Goal: Task Accomplishment & Management: Use online tool/utility

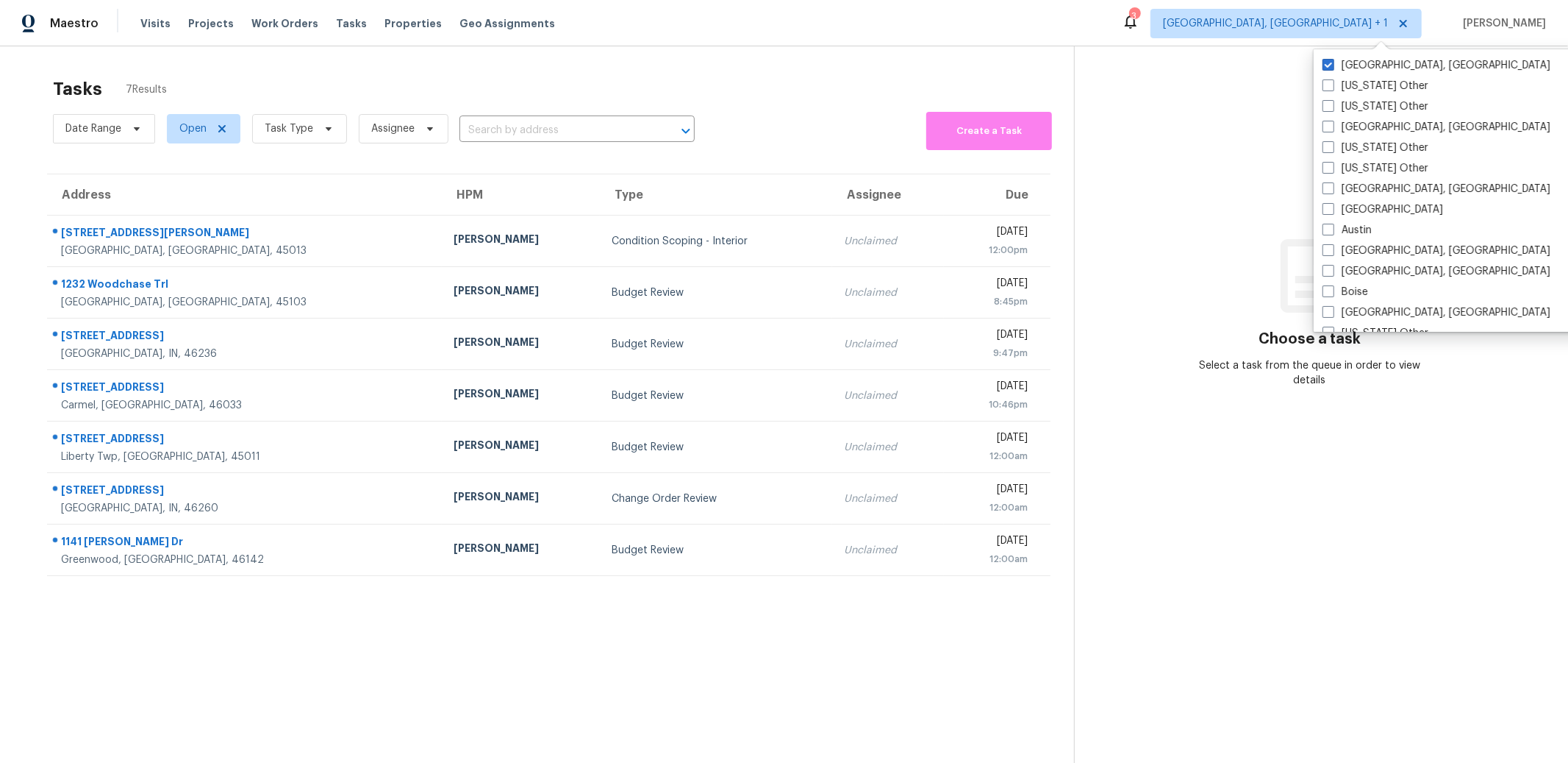
scroll to position [146, 0]
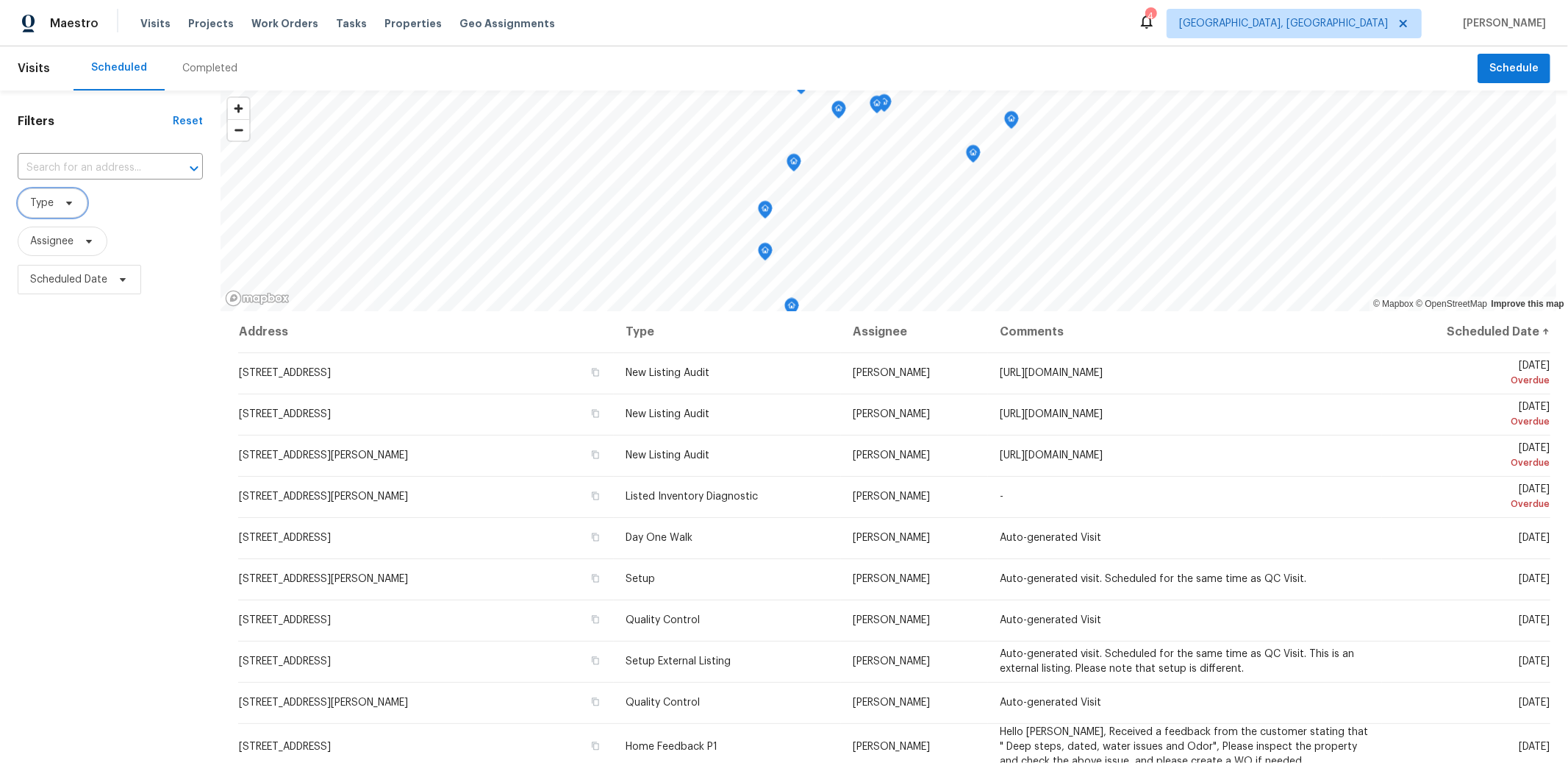
click at [64, 198] on icon at bounding box center [69, 203] width 12 height 12
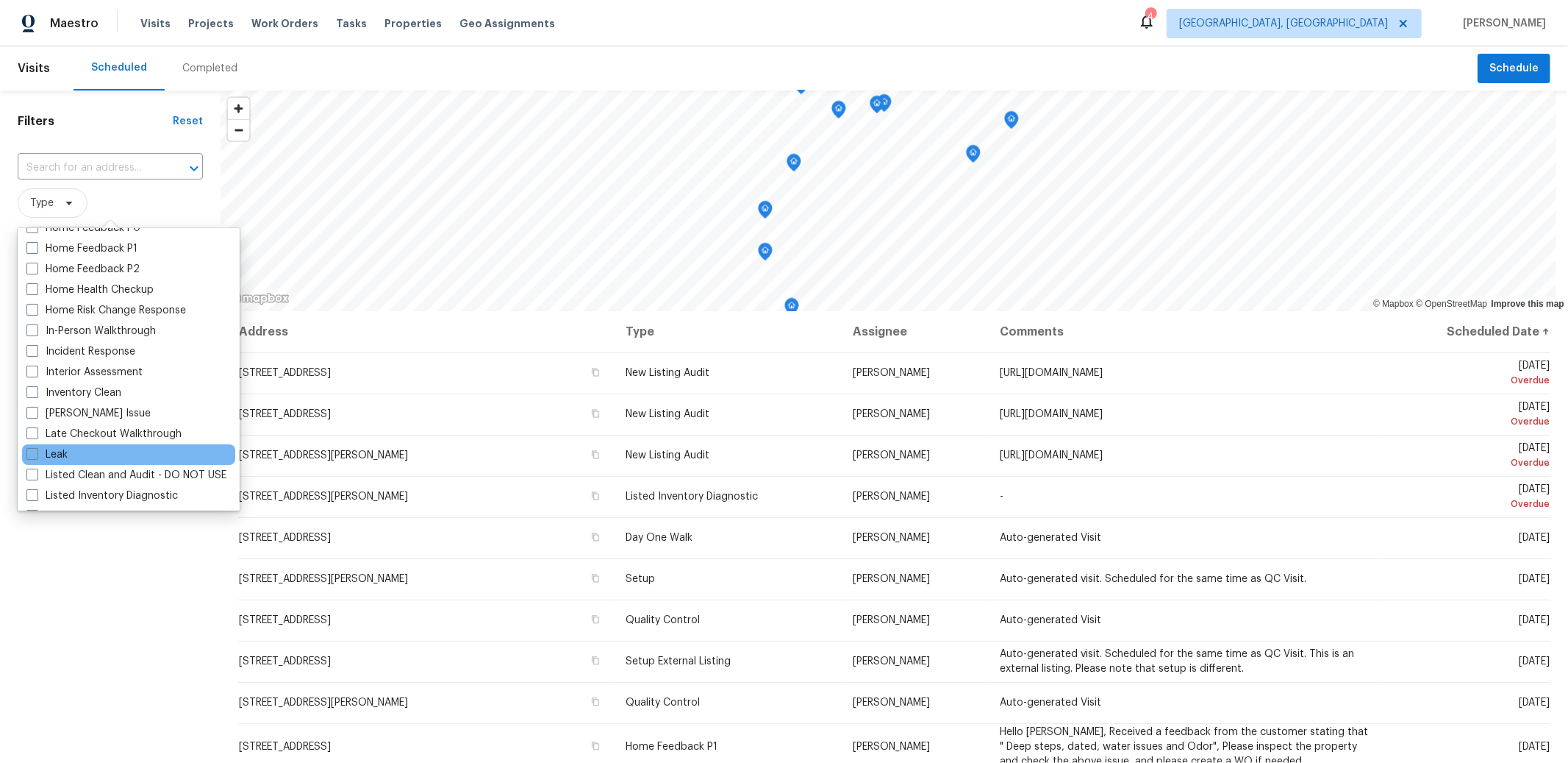
scroll to position [482, 0]
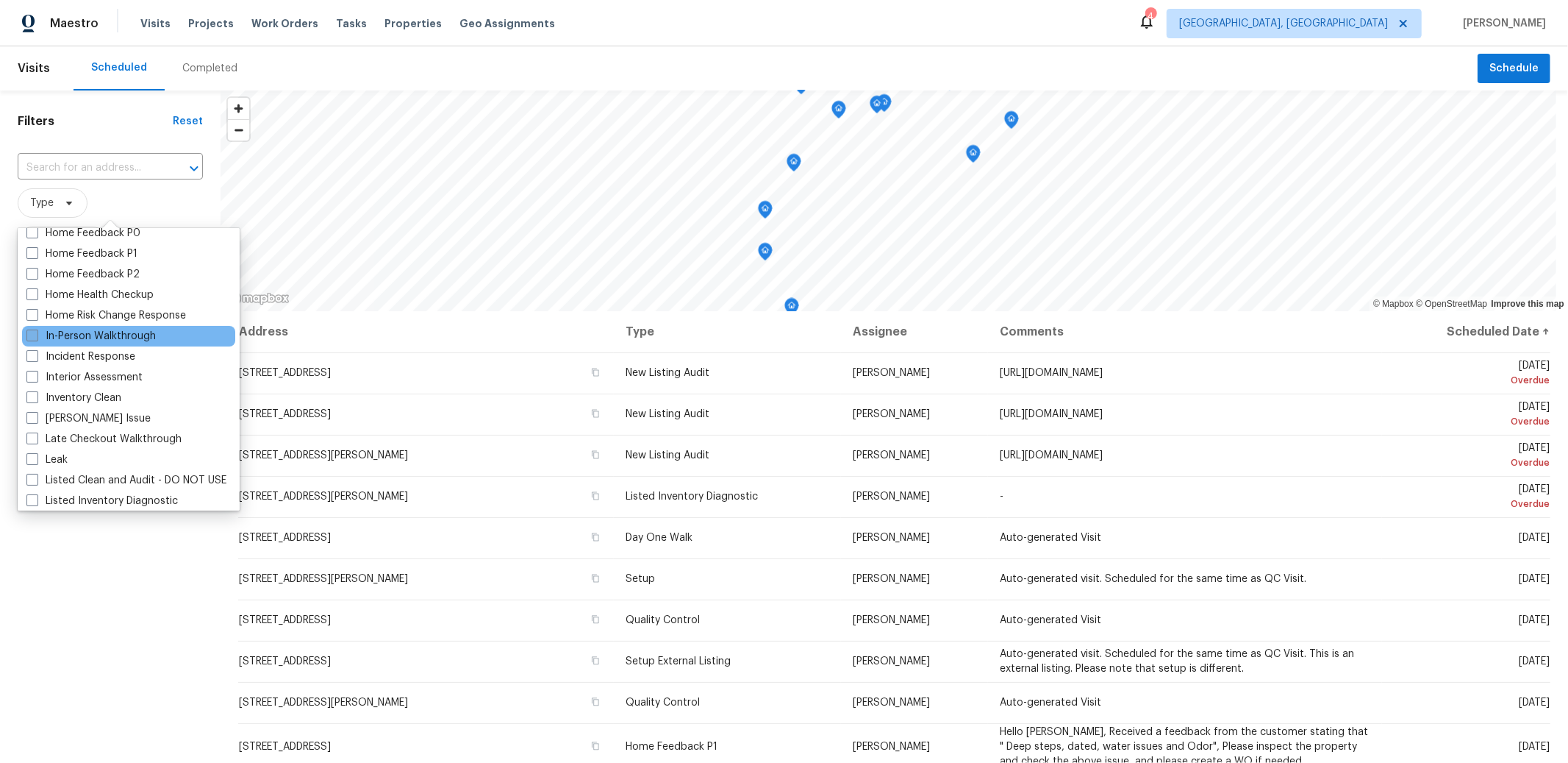
click at [140, 334] on label "In-Person Walkthrough" at bounding box center [91, 336] width 129 height 15
click at [36, 334] on input "In-Person Walkthrough" at bounding box center [31, 333] width 10 height 10
checkbox input "true"
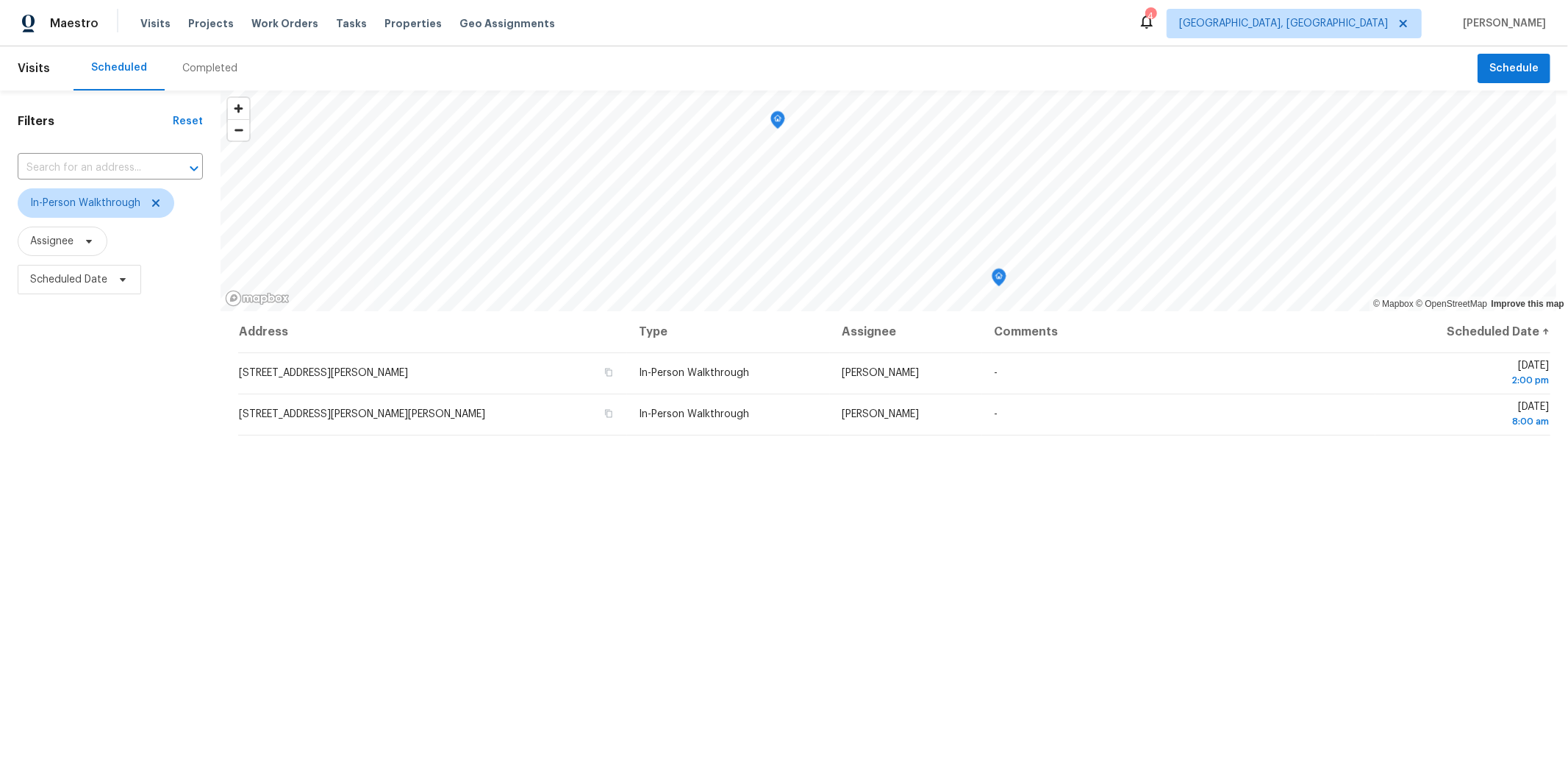
click at [428, 634] on div "Address Type Assignee Comments Scheduled Date ↑ 917 Nelson Pl, Trenton, OH 4506…" at bounding box center [894, 616] width 1348 height 611
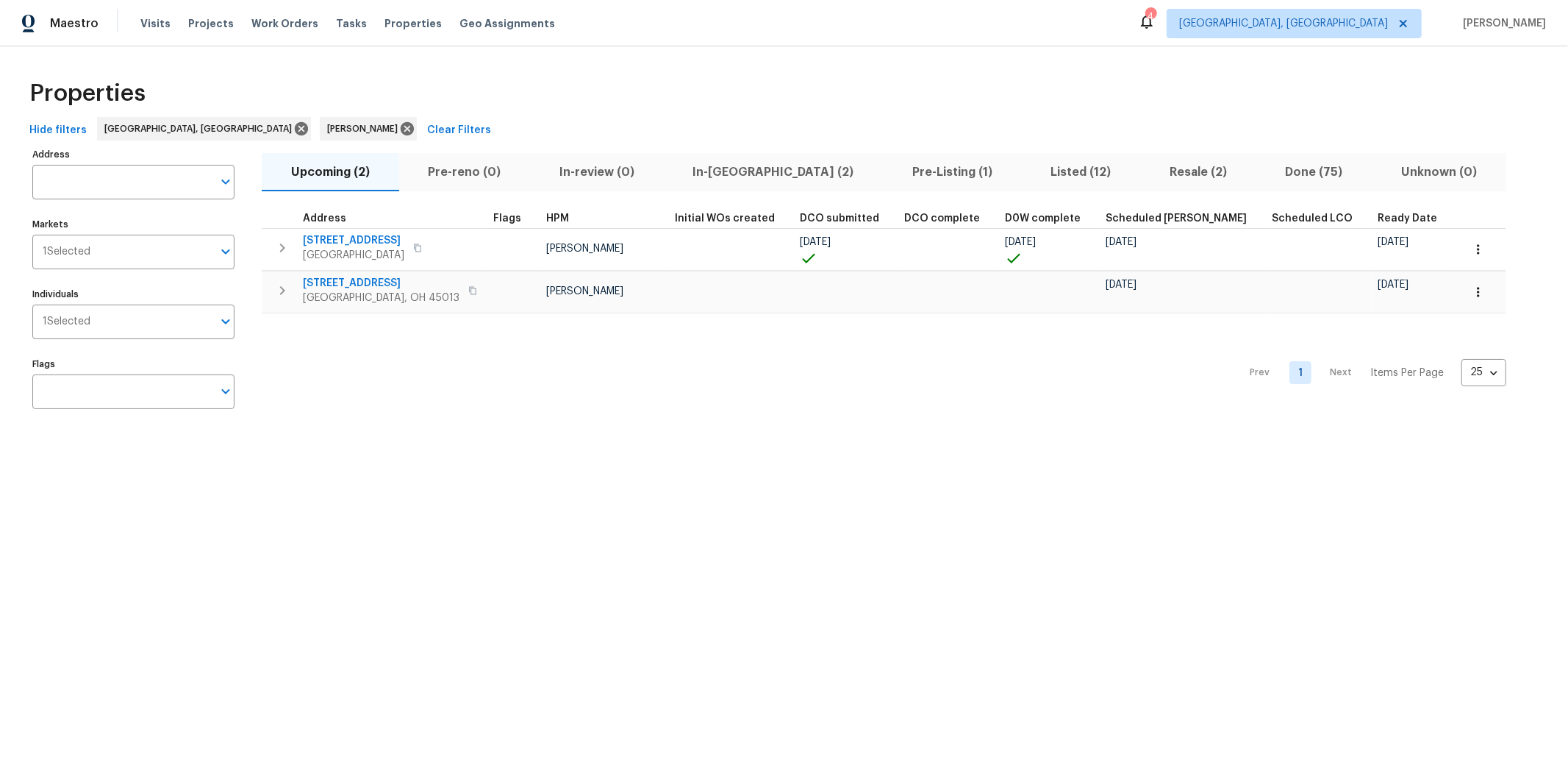
click at [892, 173] on span "Pre-Listing (1)" at bounding box center [953, 172] width 121 height 21
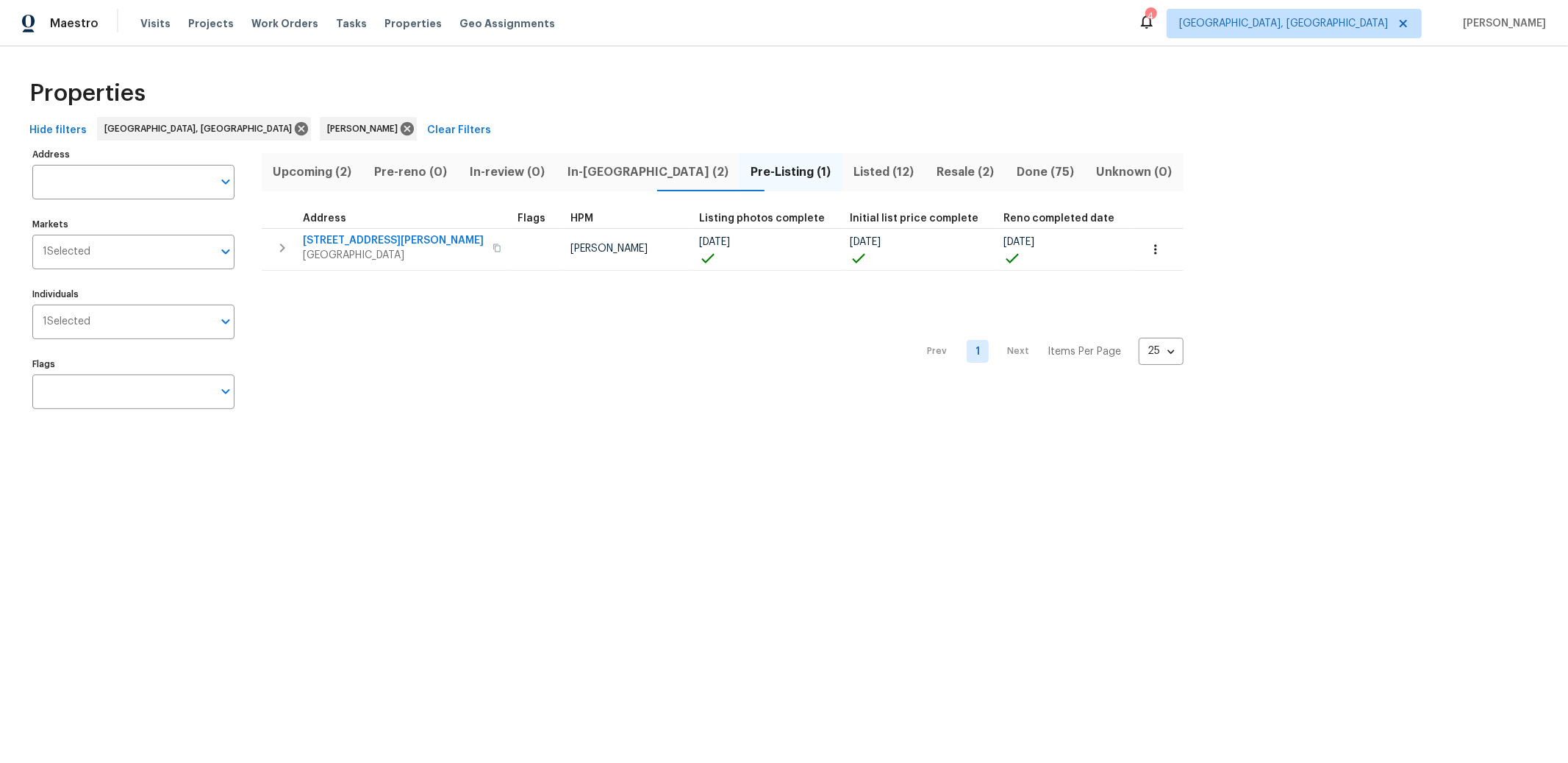
click at [608, 169] on span "In-reno (2)" at bounding box center [647, 172] width 166 height 21
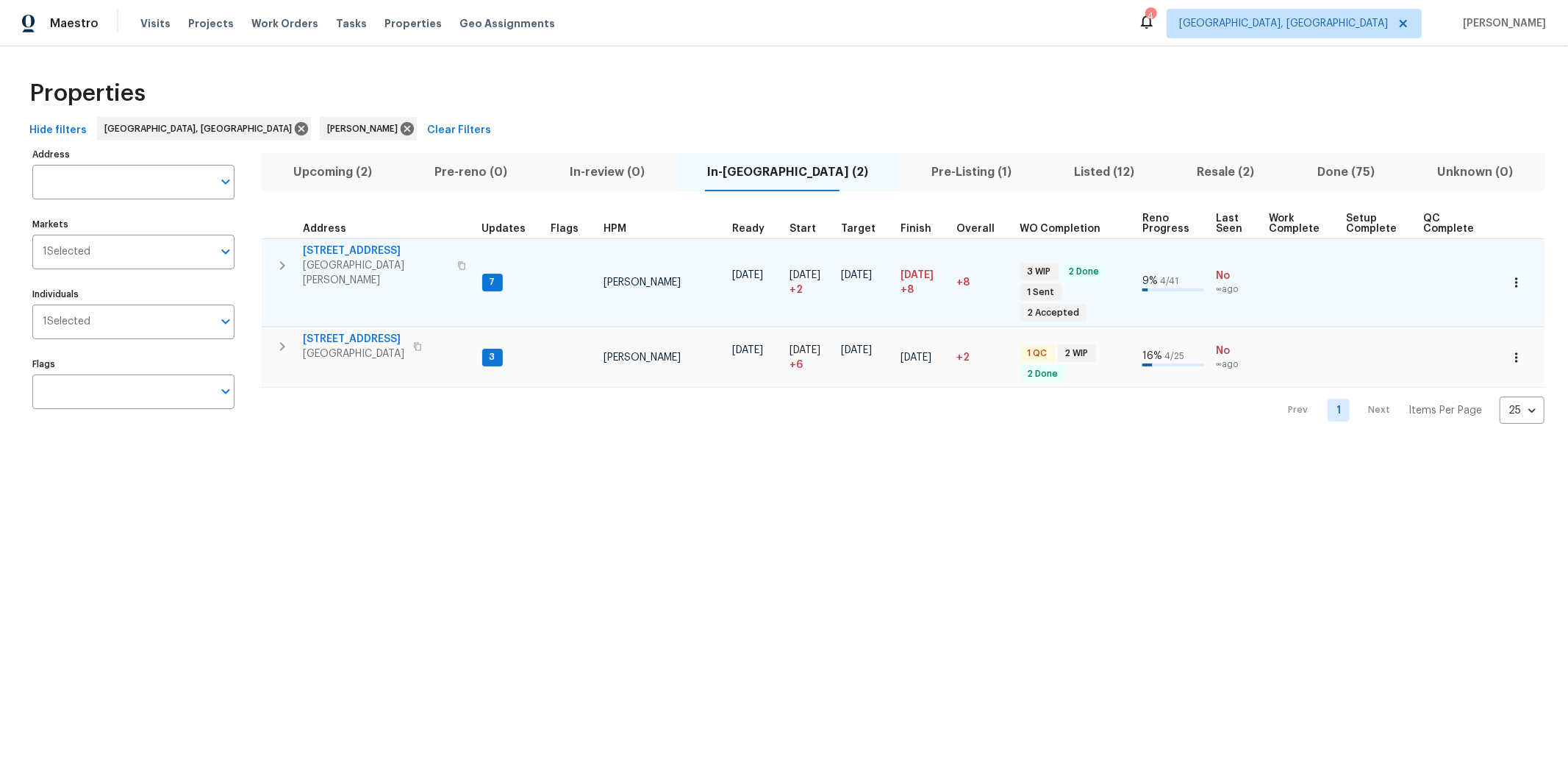
click at [354, 245] on span "6038 Glennsbury Ct" at bounding box center [376, 251] width 146 height 15
click at [453, 252] on button "button" at bounding box center [462, 266] width 18 height 36
click at [367, 254] on span "6038 Glennsbury Ct" at bounding box center [376, 251] width 146 height 15
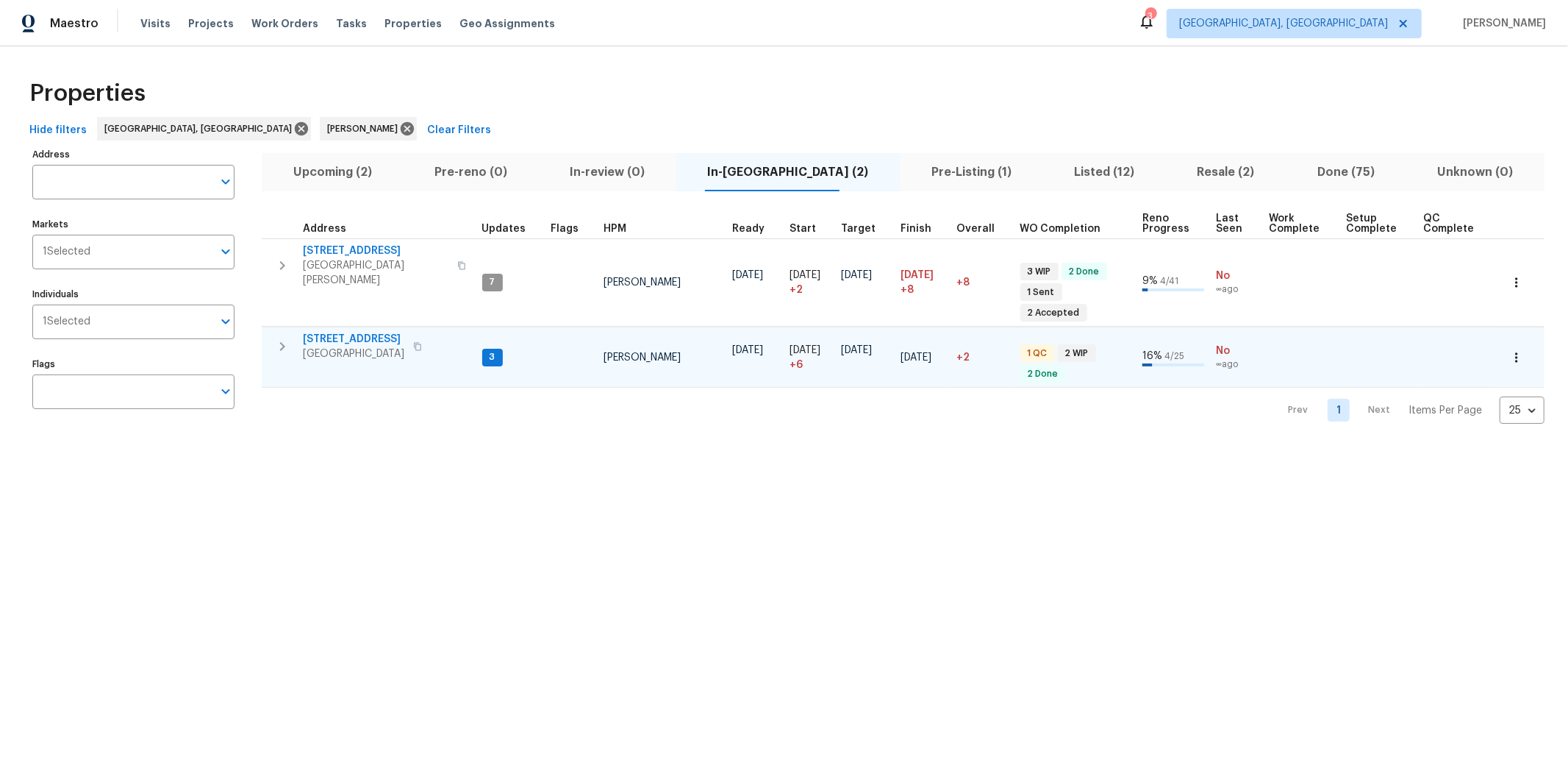
click at [347, 332] on span "2898 Mossy Brink Ct" at bounding box center [354, 339] width 101 height 15
click at [375, 332] on span "2898 Mossy Brink Ct" at bounding box center [354, 339] width 101 height 15
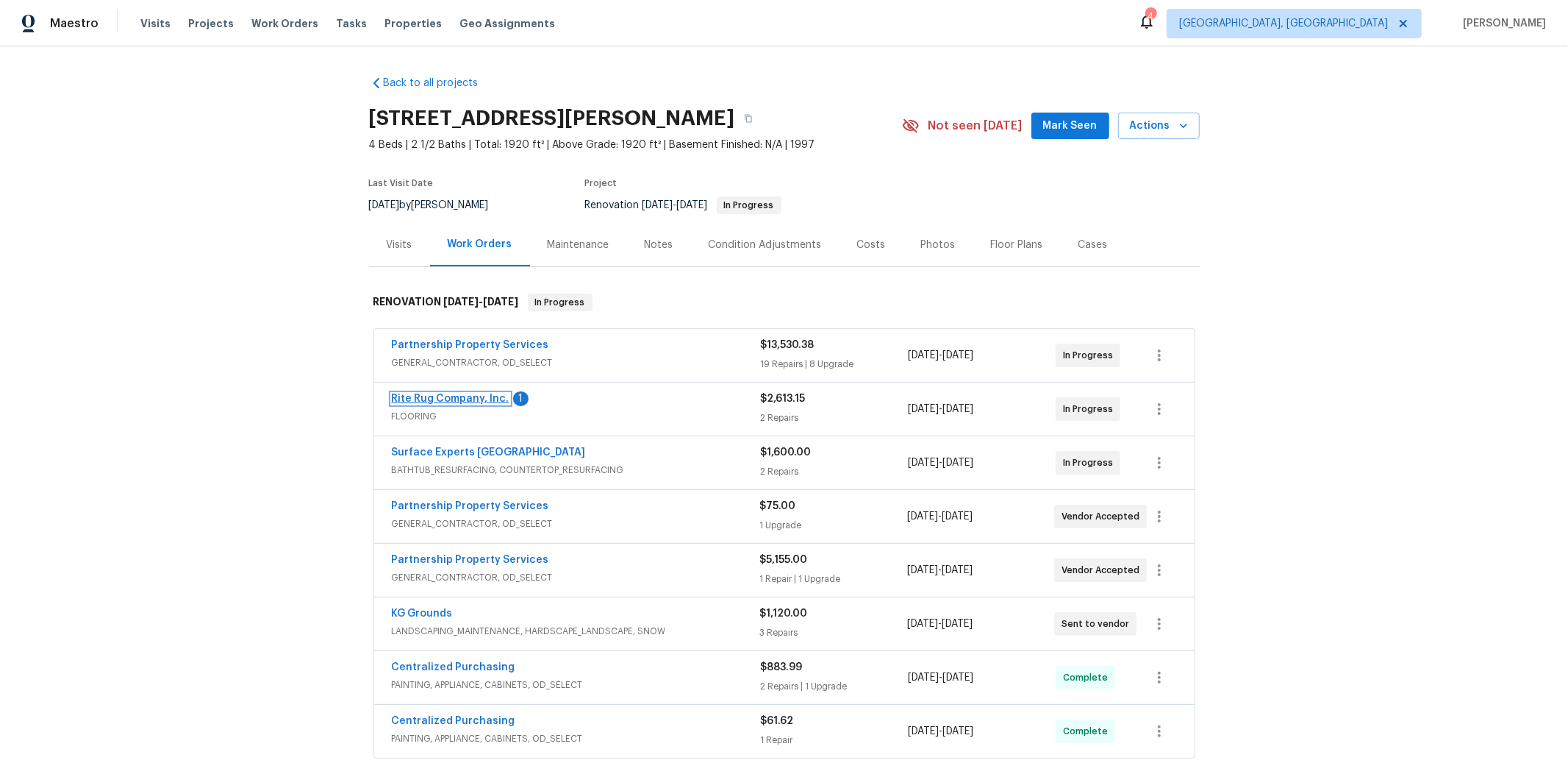
click at [459, 395] on link "Rite Rug Company, Inc." at bounding box center [450, 399] width 118 height 10
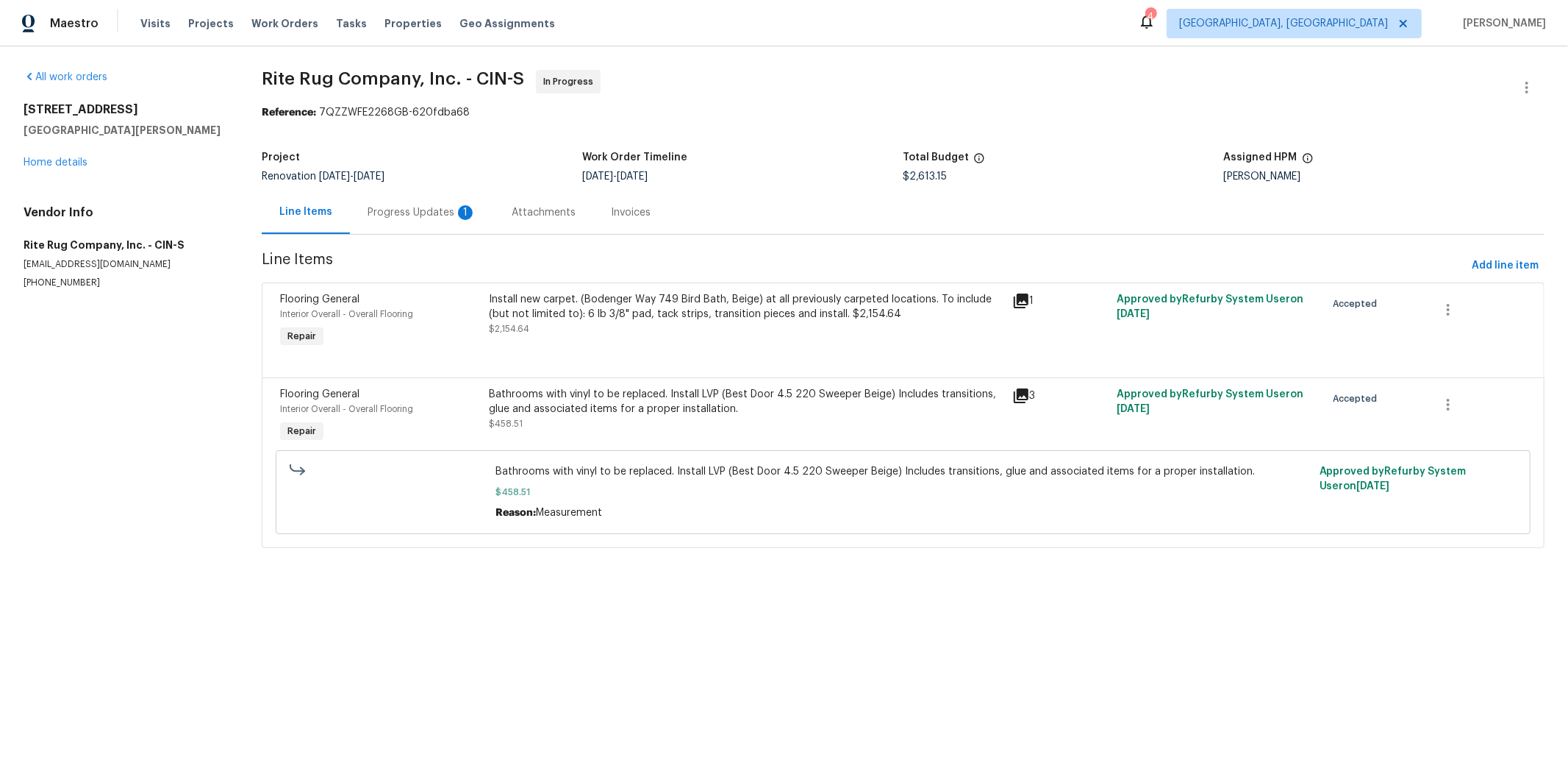
click at [427, 211] on div "Progress Updates 1" at bounding box center [422, 212] width 109 height 15
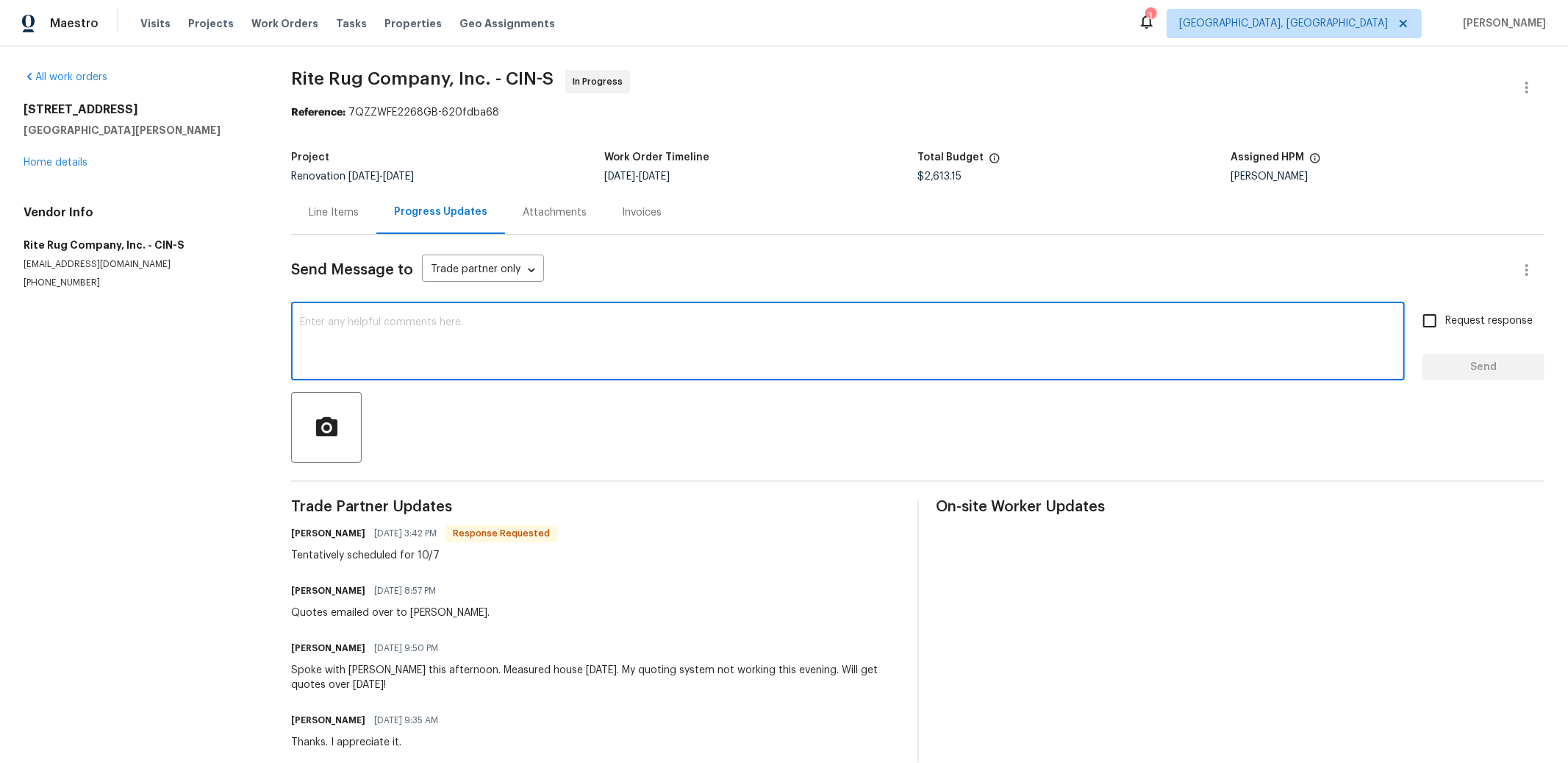
click at [790, 332] on textarea at bounding box center [848, 343] width 1096 height 52
type textarea "thanks. No response necessary"
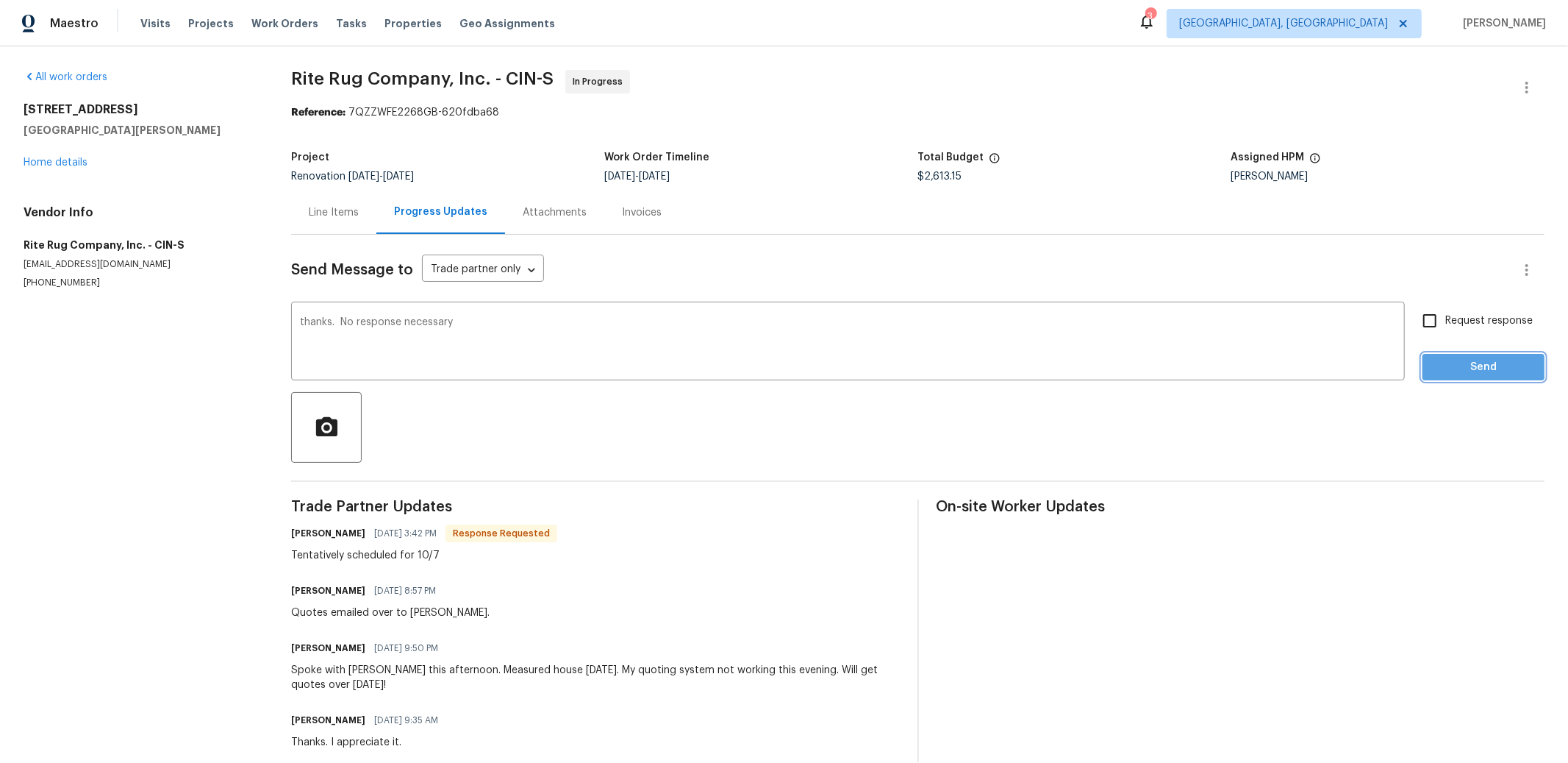
click at [1440, 360] on span "Send" at bounding box center [1483, 367] width 98 height 19
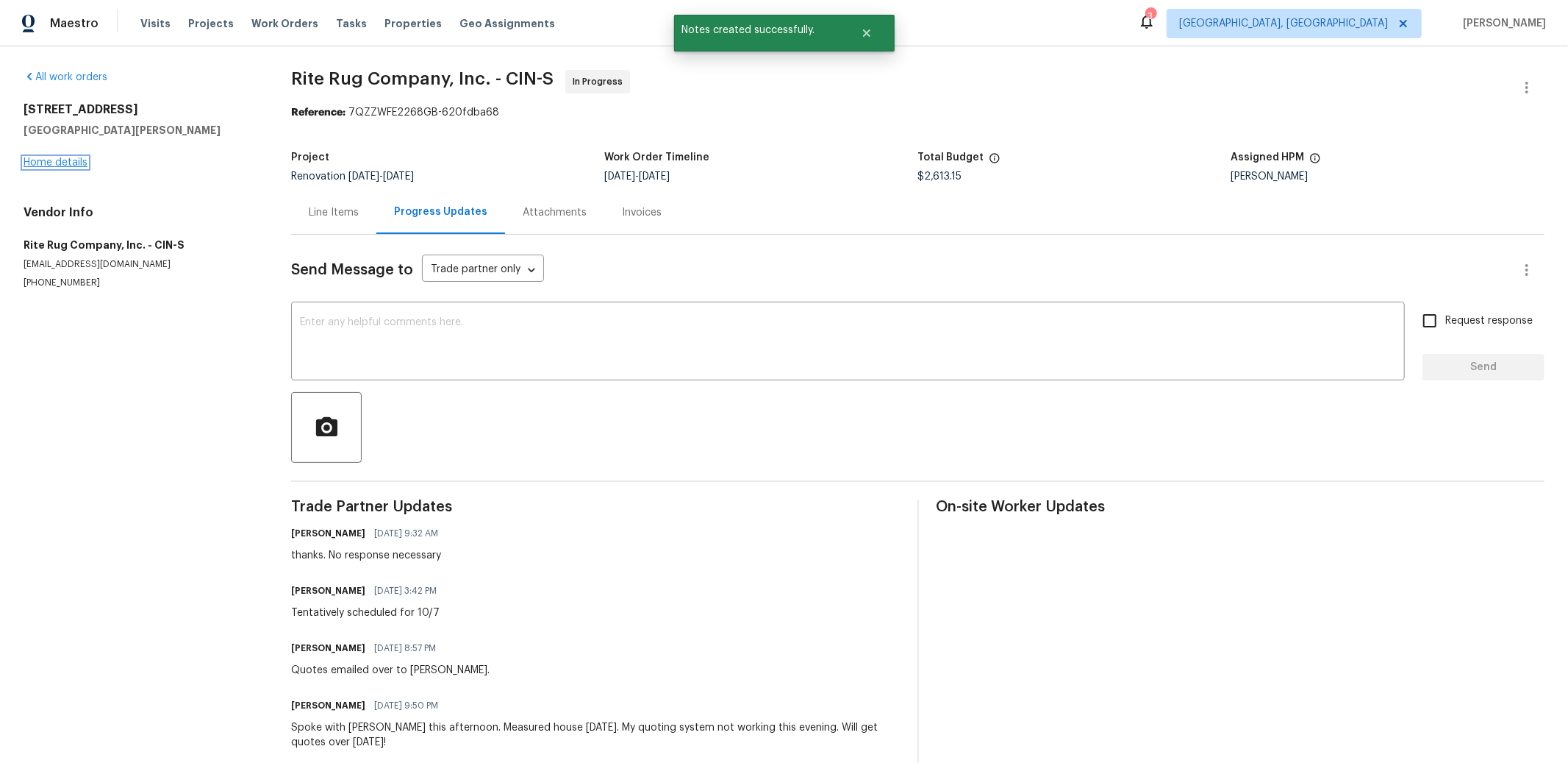
click at [57, 164] on link "Home details" at bounding box center [55, 163] width 64 height 10
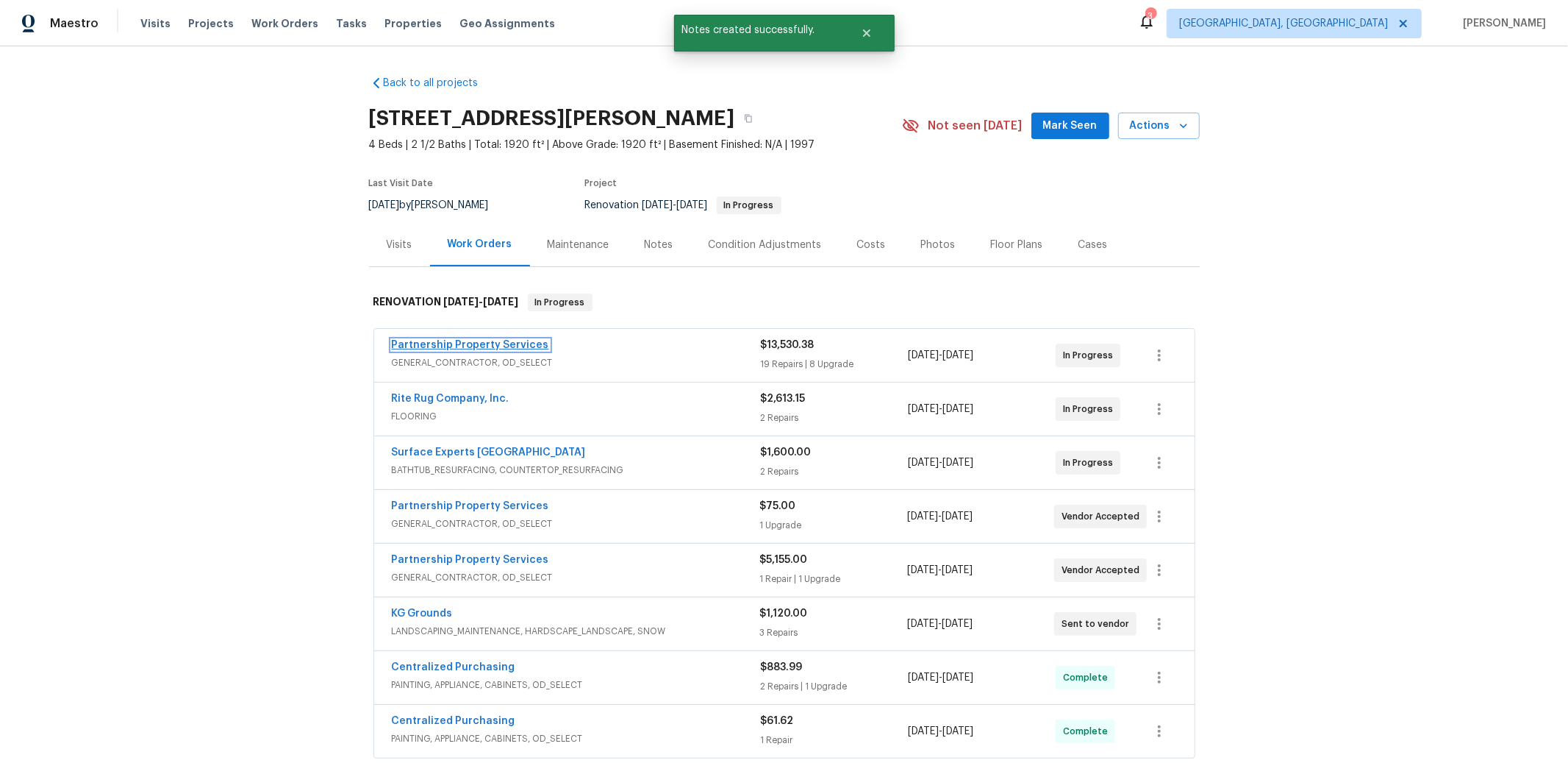
click at [441, 340] on link "Partnership Property Services" at bounding box center [470, 345] width 158 height 10
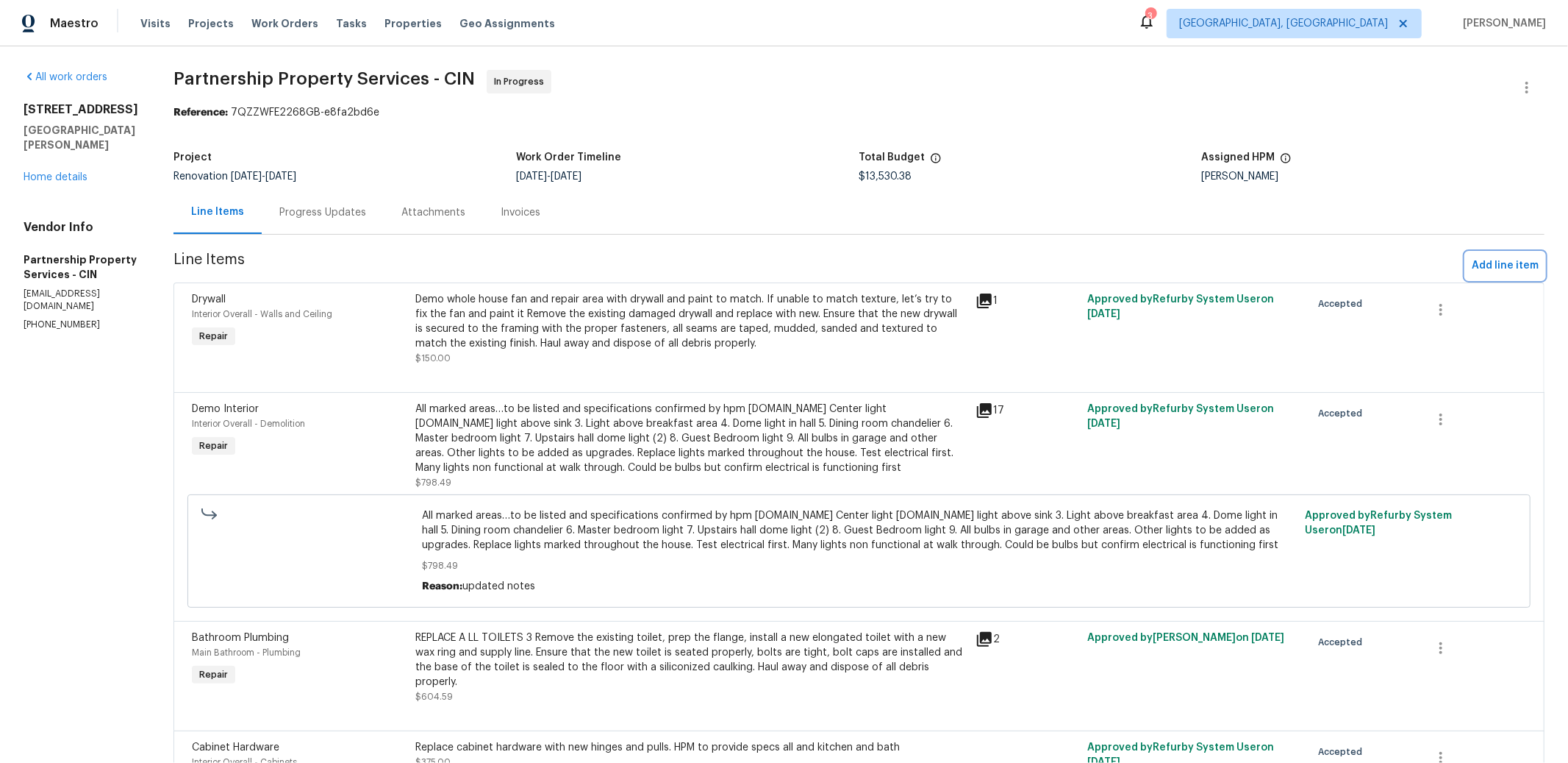
click at [1484, 269] on span "Add line item" at bounding box center [1505, 266] width 67 height 19
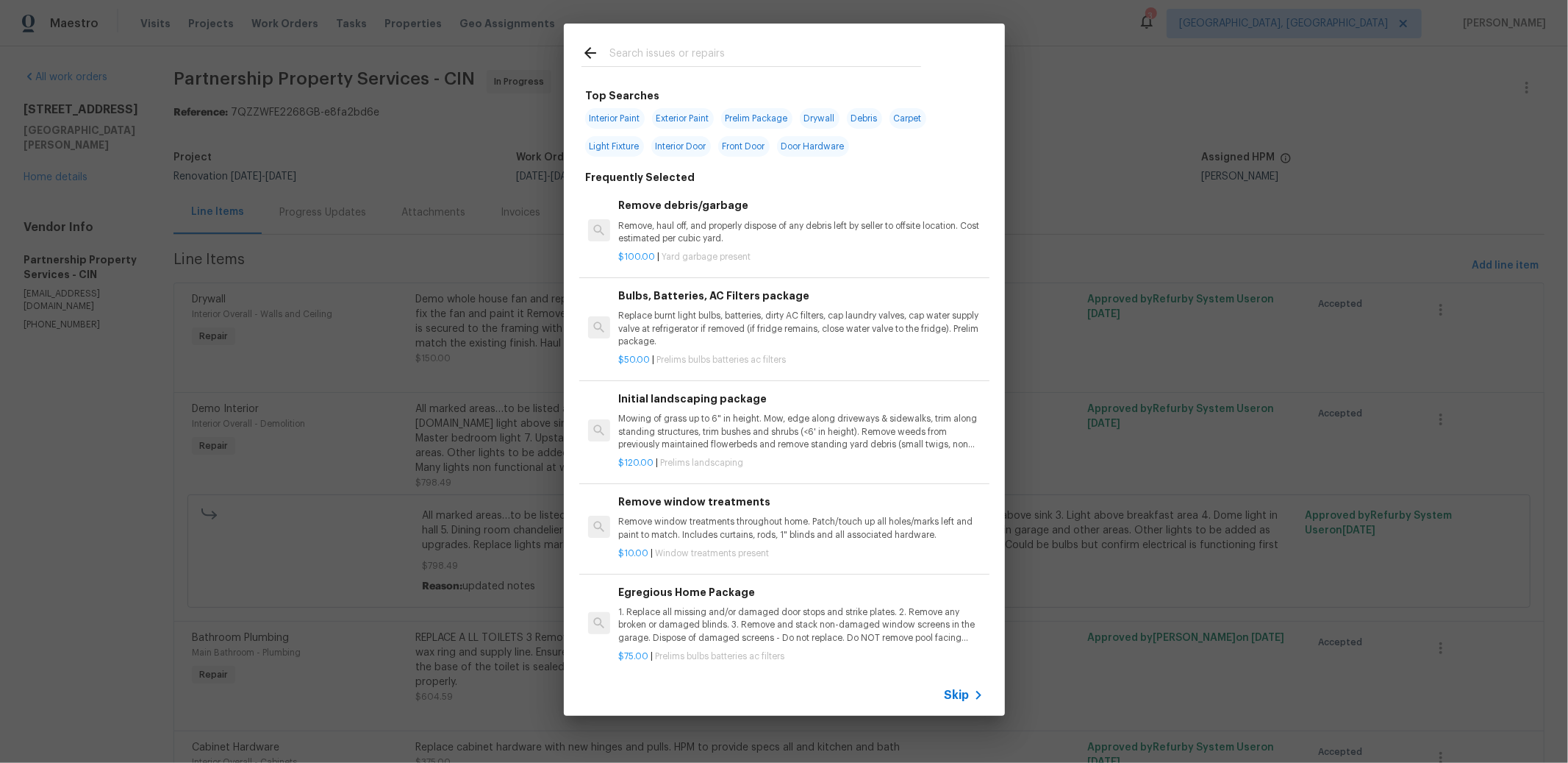
click at [757, 54] on input "text" at bounding box center [765, 56] width 311 height 22
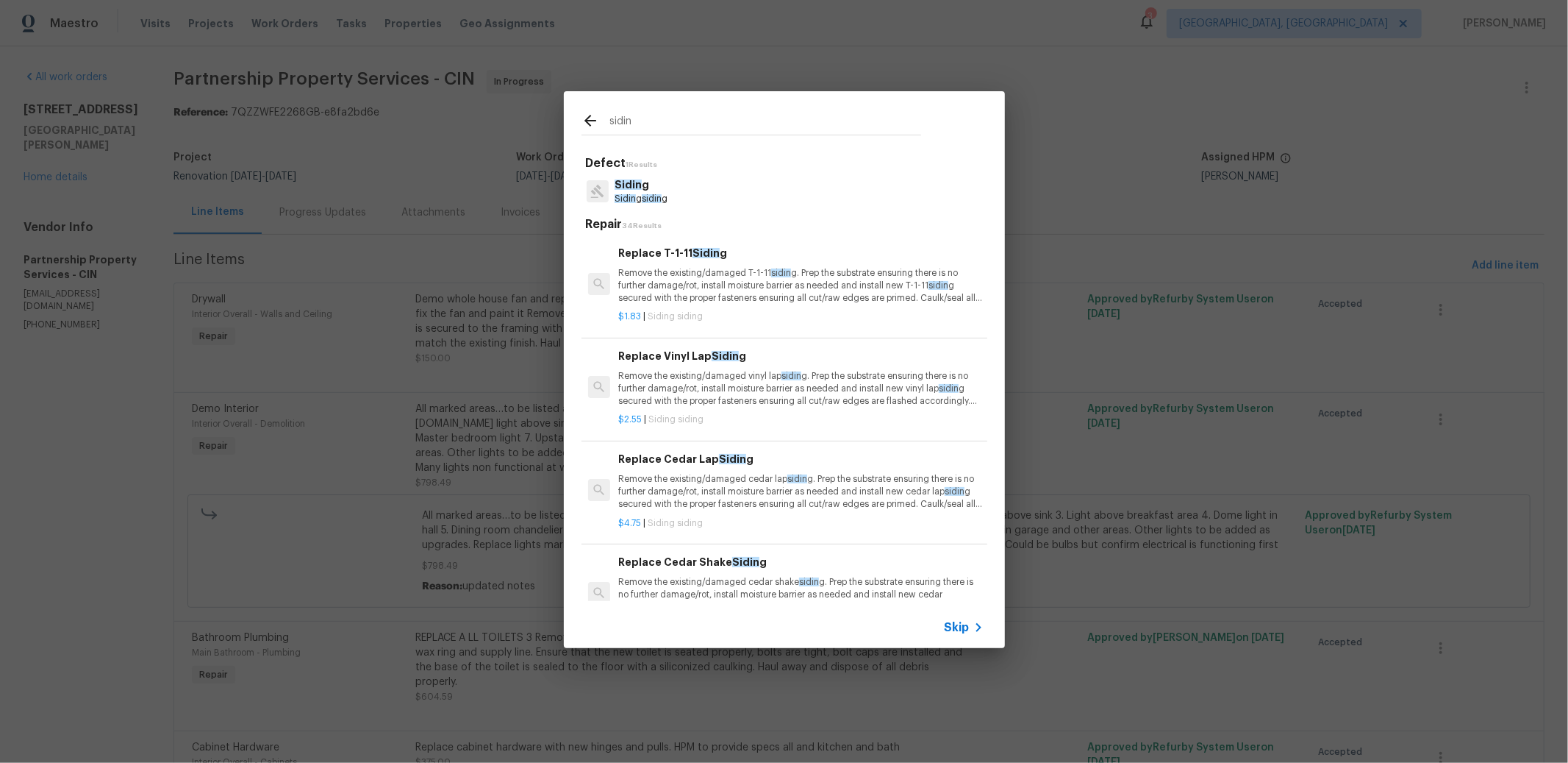
type input "sidin"
click at [686, 275] on p "Remove the existing/damaged T-1-11 sidin g. Prep the substrate ensuring there i…" at bounding box center [800, 286] width 365 height 38
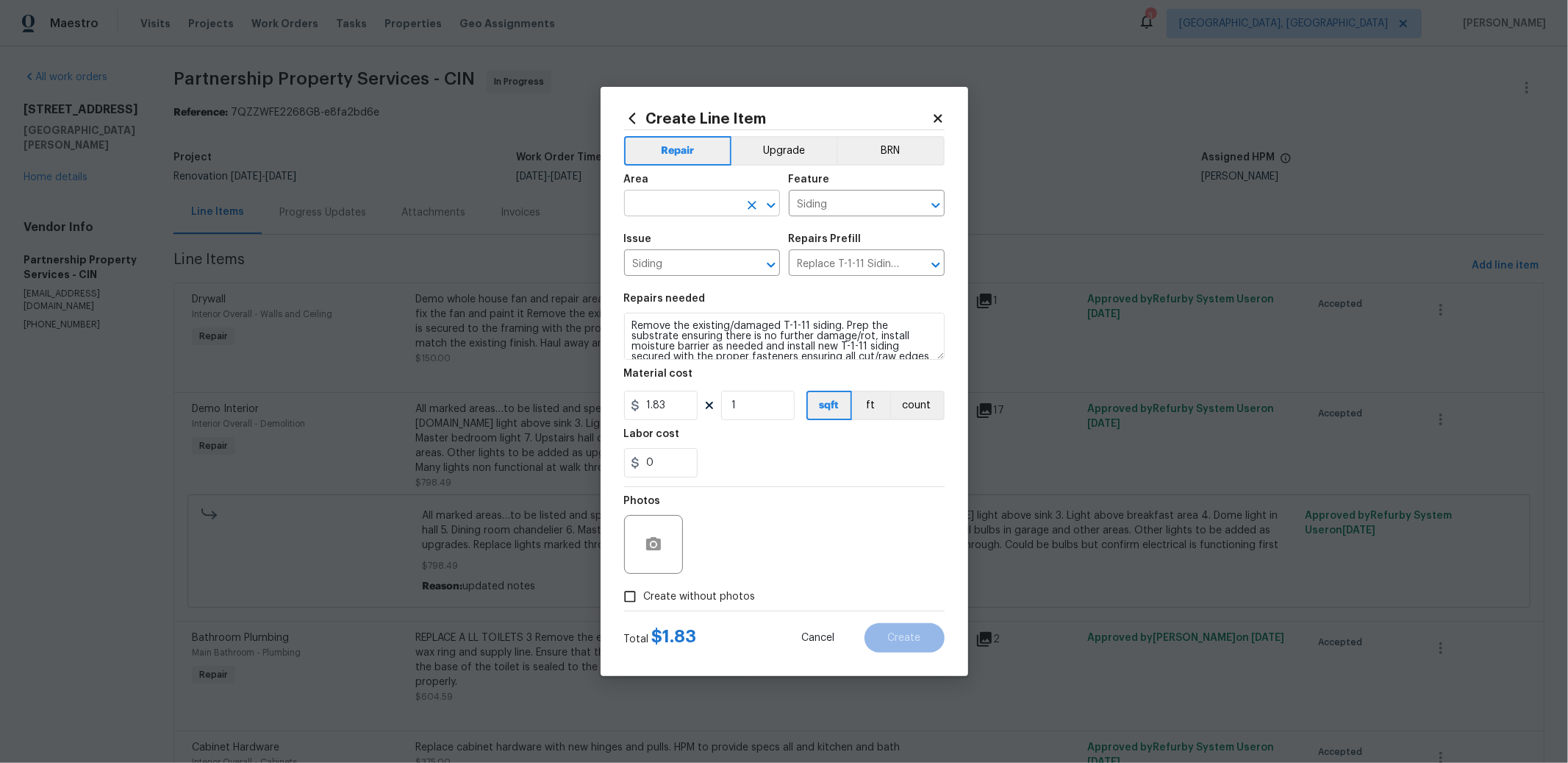
click at [689, 209] on input "text" at bounding box center [681, 204] width 115 height 23
click at [689, 229] on li "Back" at bounding box center [702, 237] width 156 height 24
type input "Back"
drag, startPoint x: 625, startPoint y: 328, endPoint x: 895, endPoint y: 392, distance: 277.5
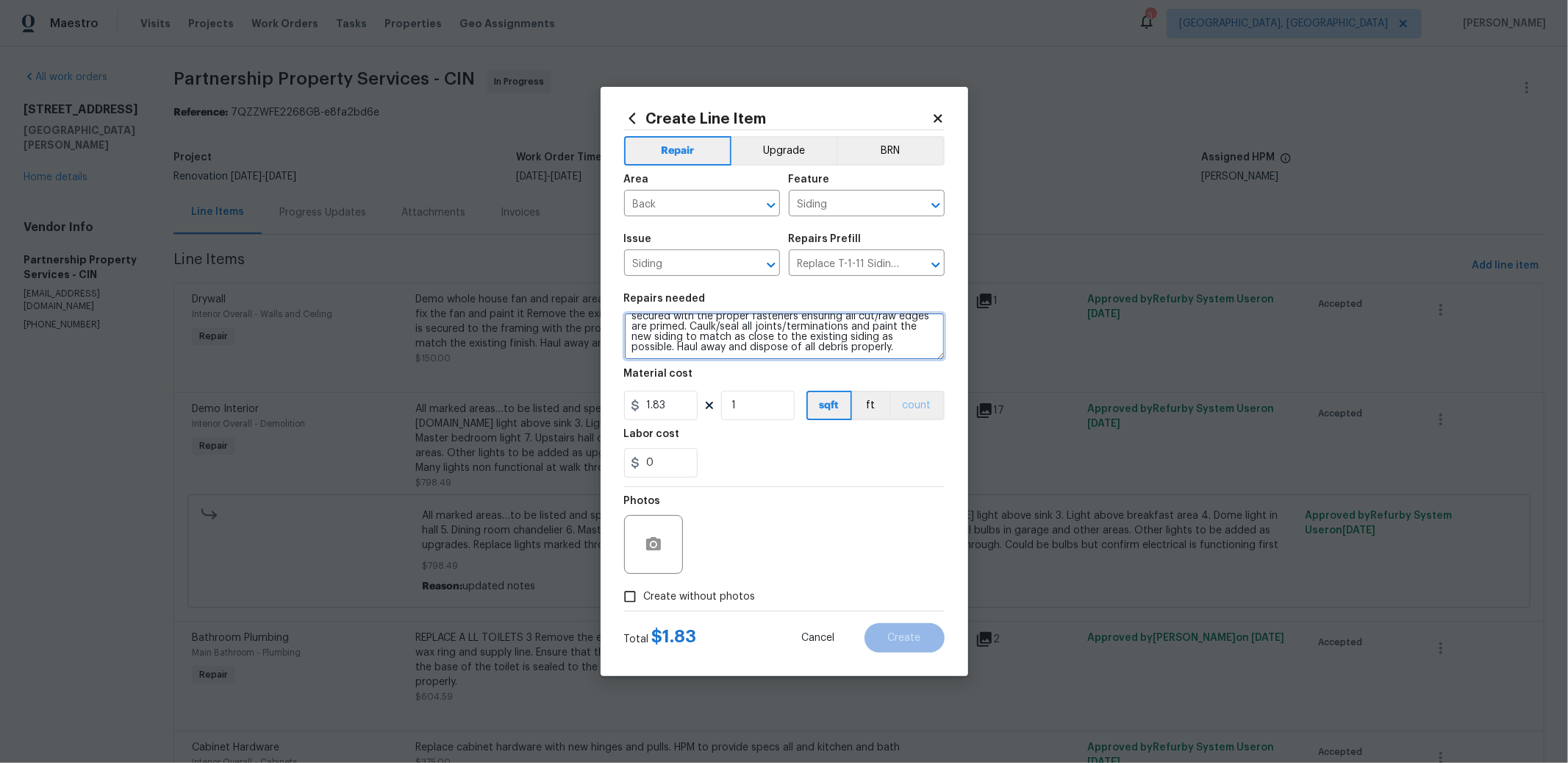
click at [890, 395] on section "Repairs needed Remove the existing/damaged T-1-11 siding. Prep the substrate en…" at bounding box center [784, 386] width 320 height 201
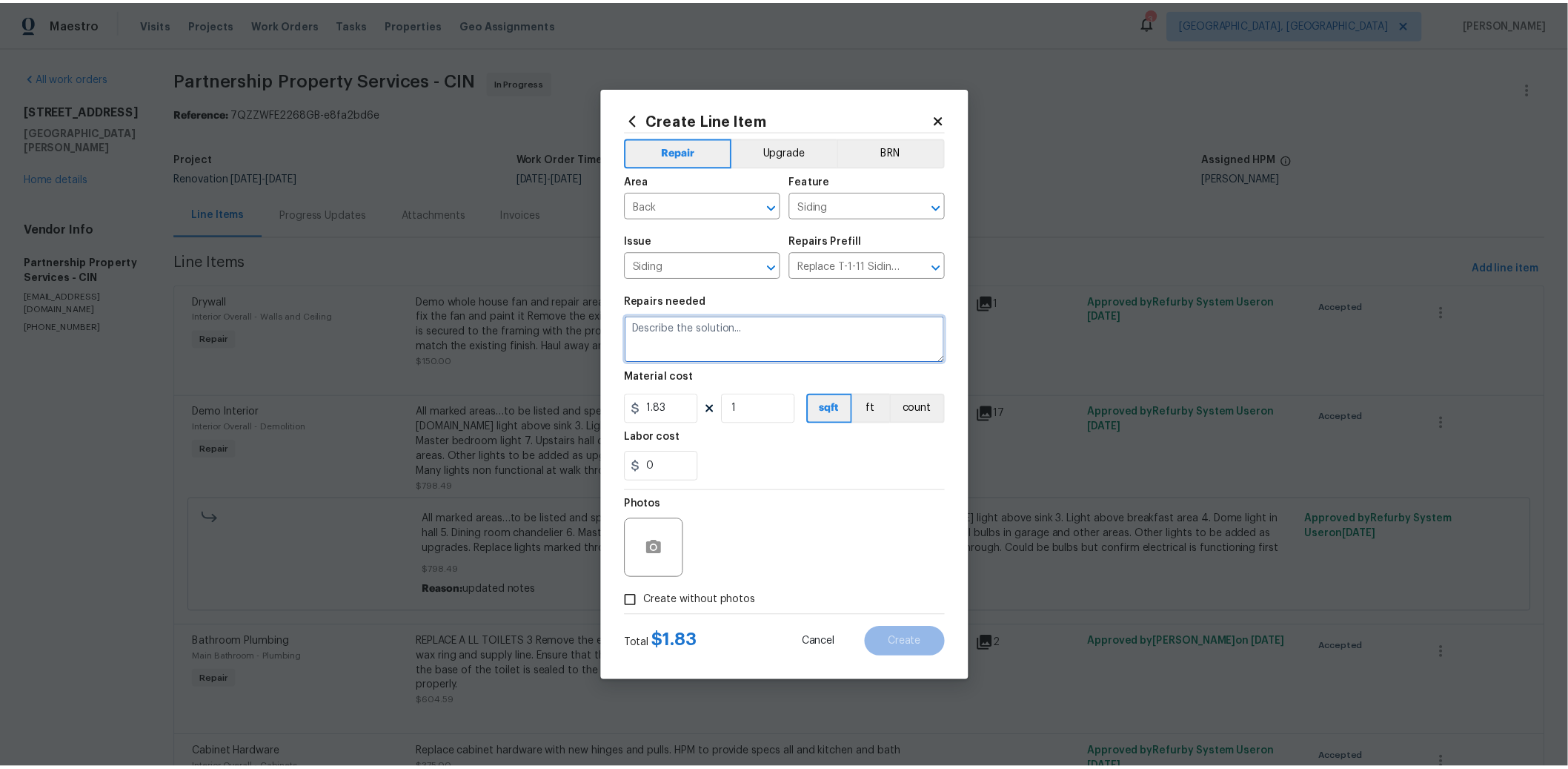
scroll to position [0, 0]
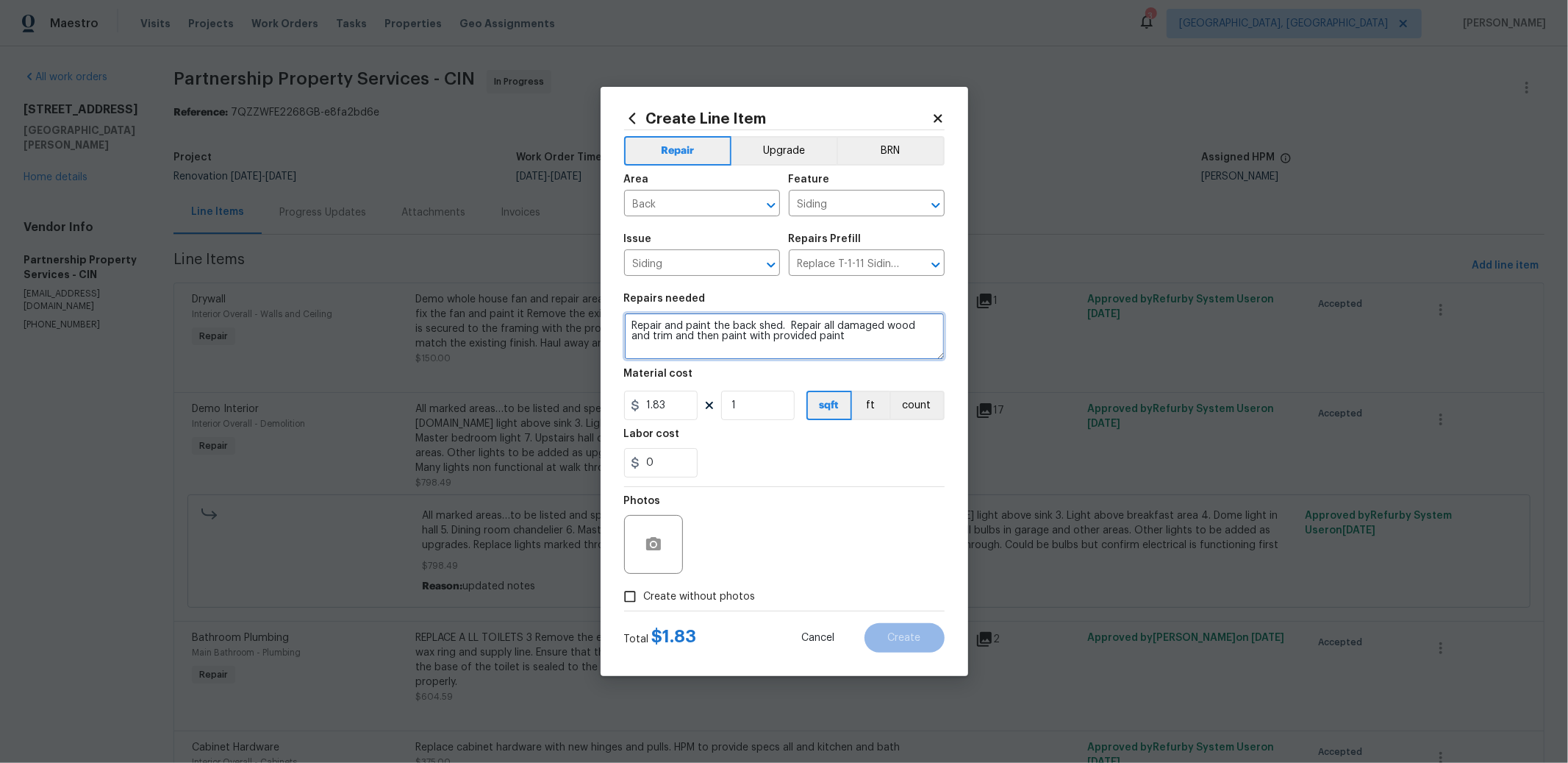
type textarea "Repair and paint the back shed. Repair all damaged wood and trim and then paint…"
click at [681, 411] on input "1.83" at bounding box center [660, 406] width 73 height 30
click at [682, 411] on input "1.83" at bounding box center [660, 406] width 73 height 30
type input "400"
click at [634, 593] on input "Create without photos" at bounding box center [630, 596] width 28 height 28
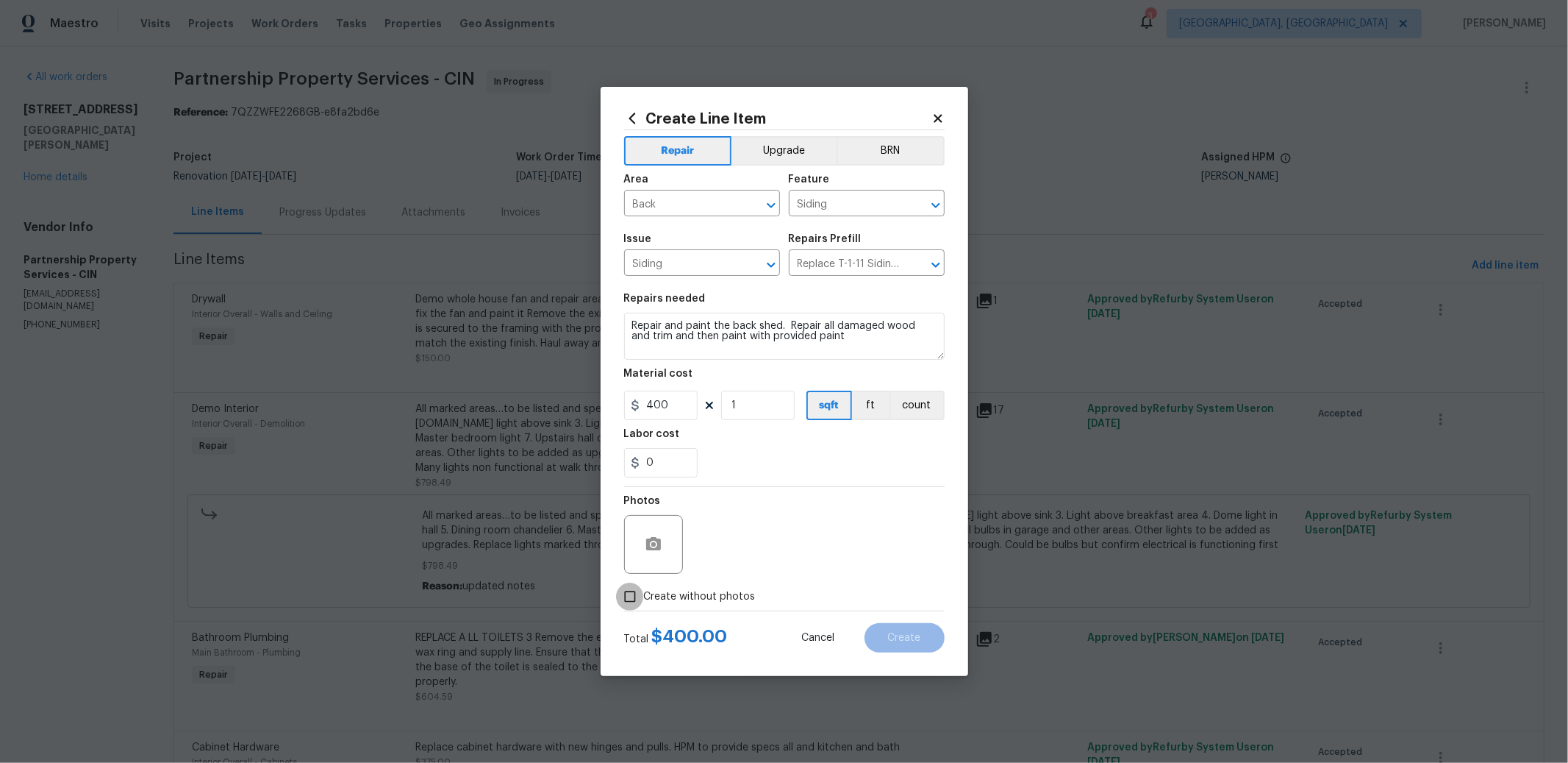
checkbox input "true"
click at [789, 559] on textarea at bounding box center [820, 545] width 250 height 59
type textarea "to add"
click at [908, 641] on span "Create" at bounding box center [905, 638] width 33 height 11
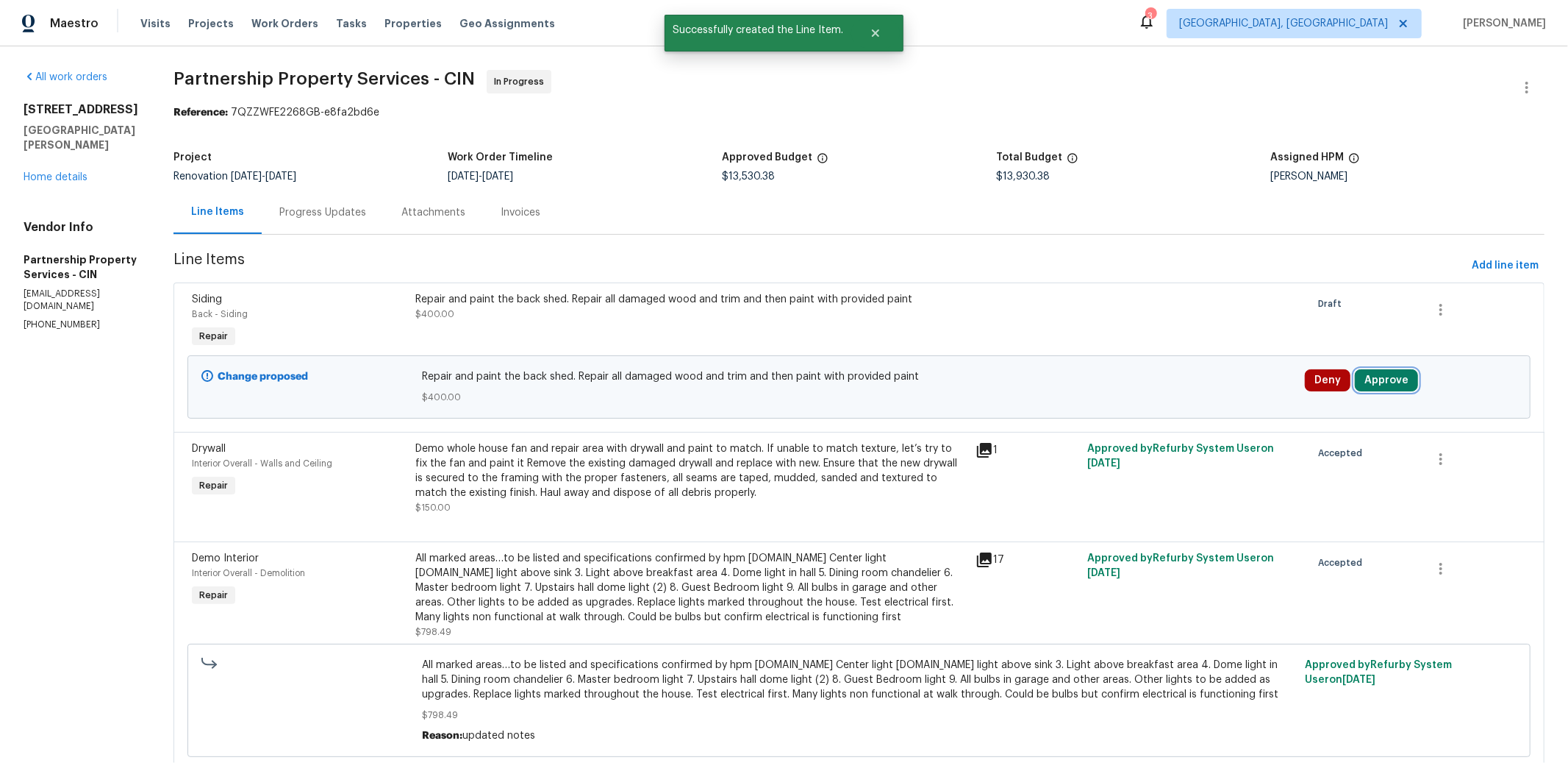
click at [1393, 390] on button "Approve" at bounding box center [1386, 380] width 63 height 22
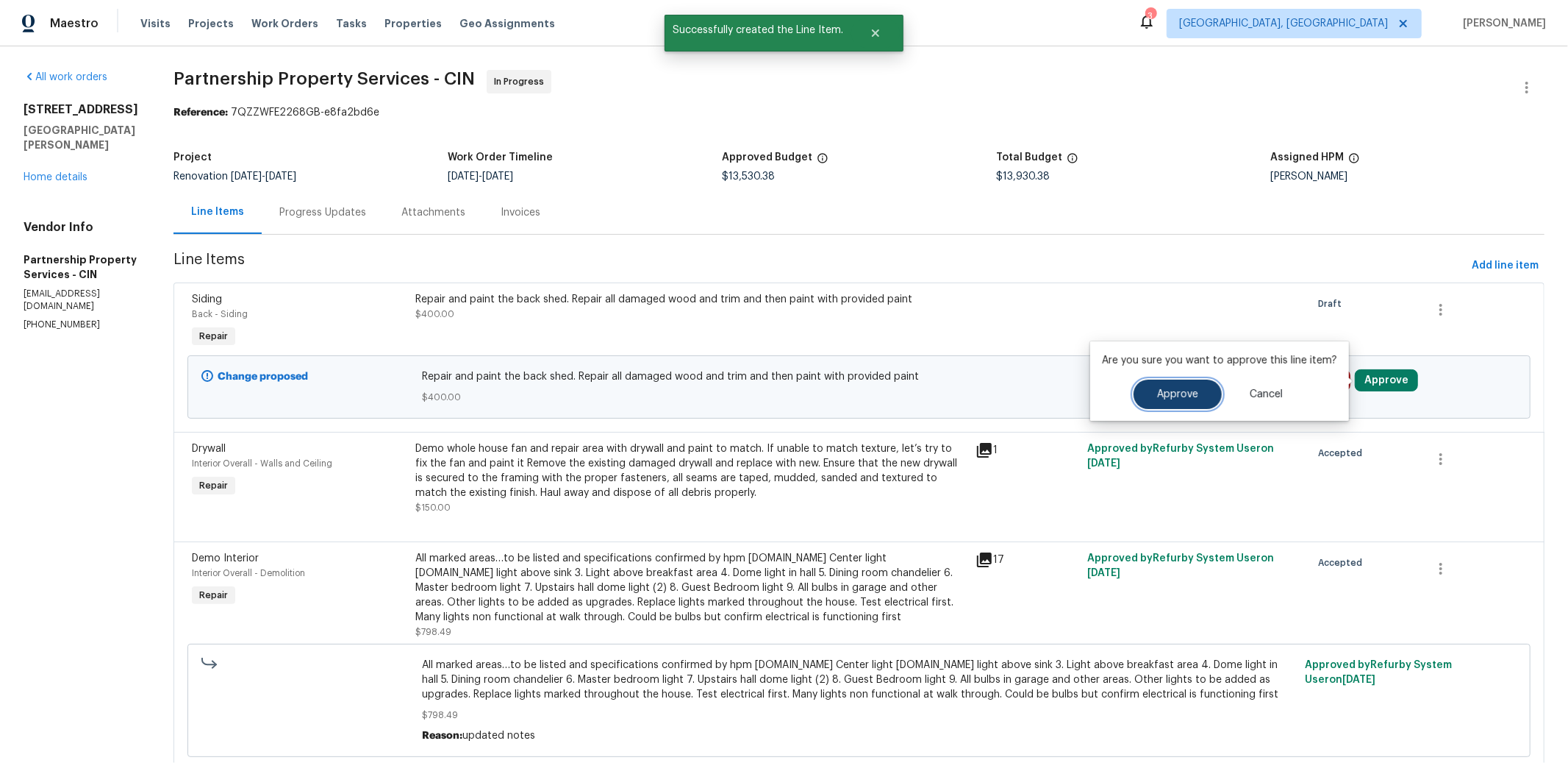
click at [1203, 396] on button "Approve" at bounding box center [1177, 394] width 88 height 30
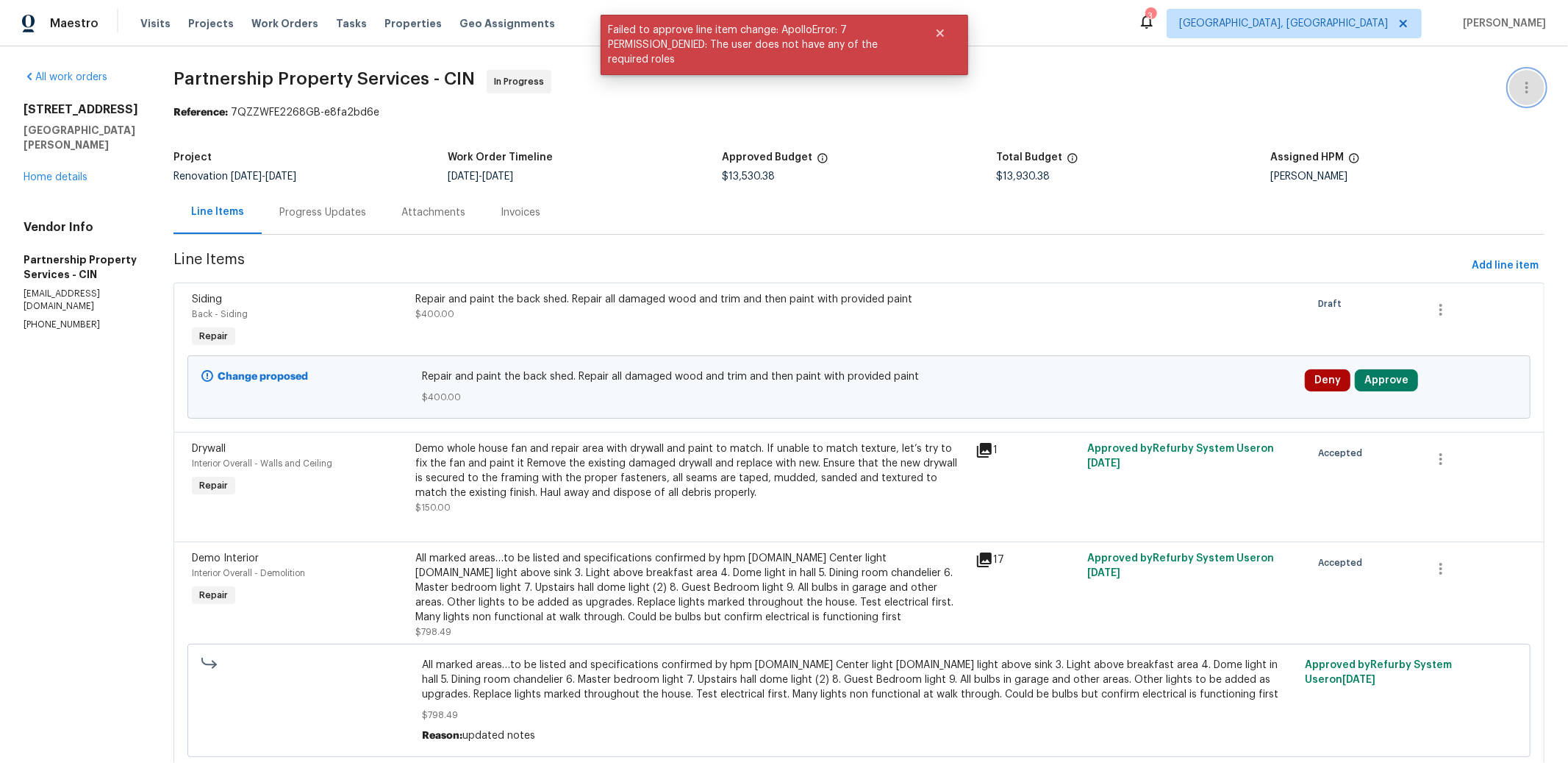
click at [1518, 82] on icon "button" at bounding box center [1527, 87] width 18 height 18
click at [1481, 127] on li "View In Trade Partner Portal" at bounding box center [1479, 136] width 159 height 24
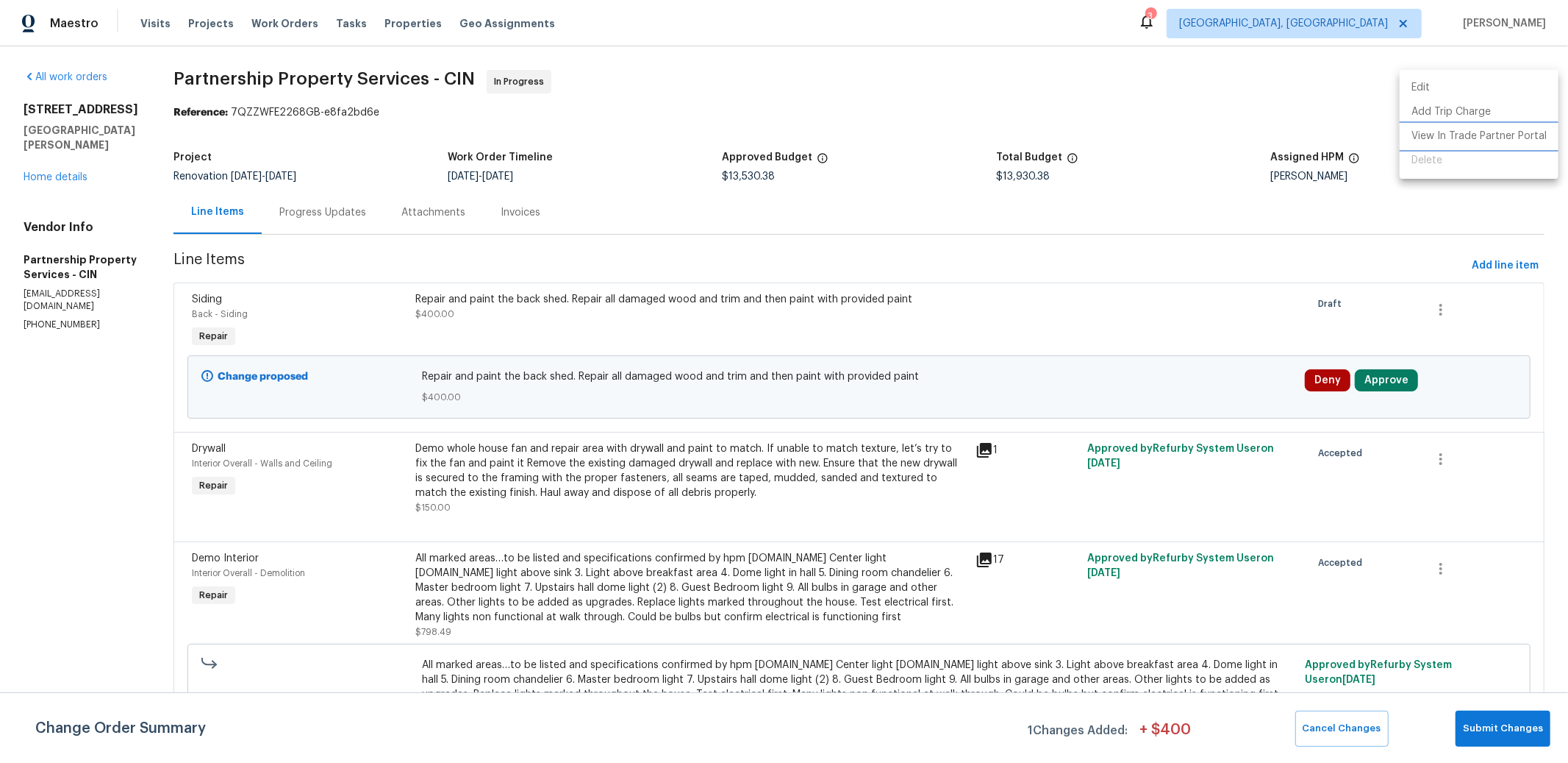
click at [1435, 132] on li "View In Trade Partner Portal" at bounding box center [1479, 136] width 159 height 24
click at [416, 210] on div at bounding box center [784, 381] width 1568 height 763
click at [366, 217] on div "Progress Updates" at bounding box center [322, 212] width 87 height 15
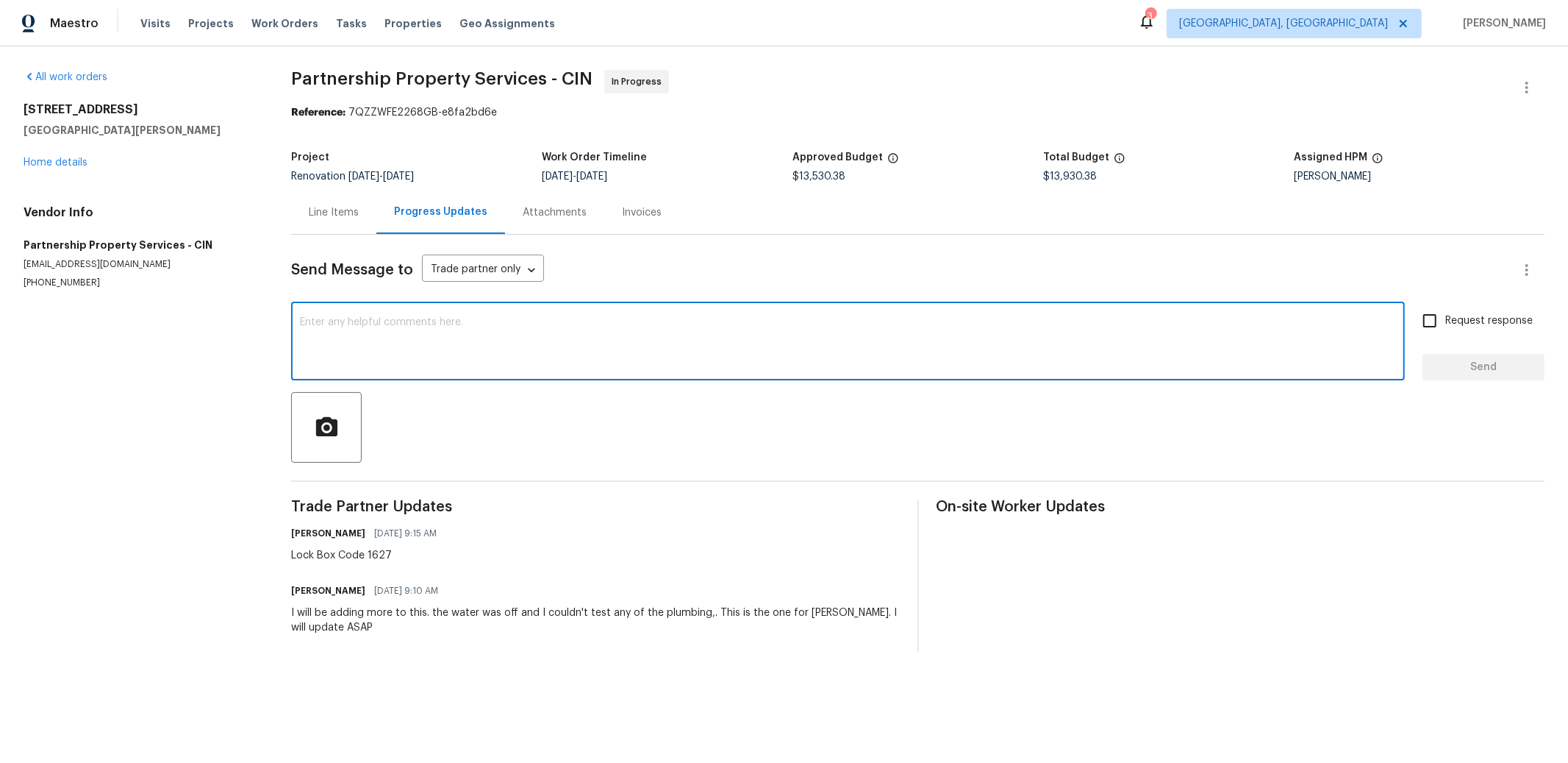
click at [515, 335] on textarea at bounding box center [848, 343] width 1096 height 52
type textarea "a"
type textarea "Added Shed repair and paint using provided paint"
drag, startPoint x: 1416, startPoint y: 327, endPoint x: 1426, endPoint y: 337, distance: 14.1
click at [1416, 328] on input "Request response" at bounding box center [1430, 321] width 31 height 31
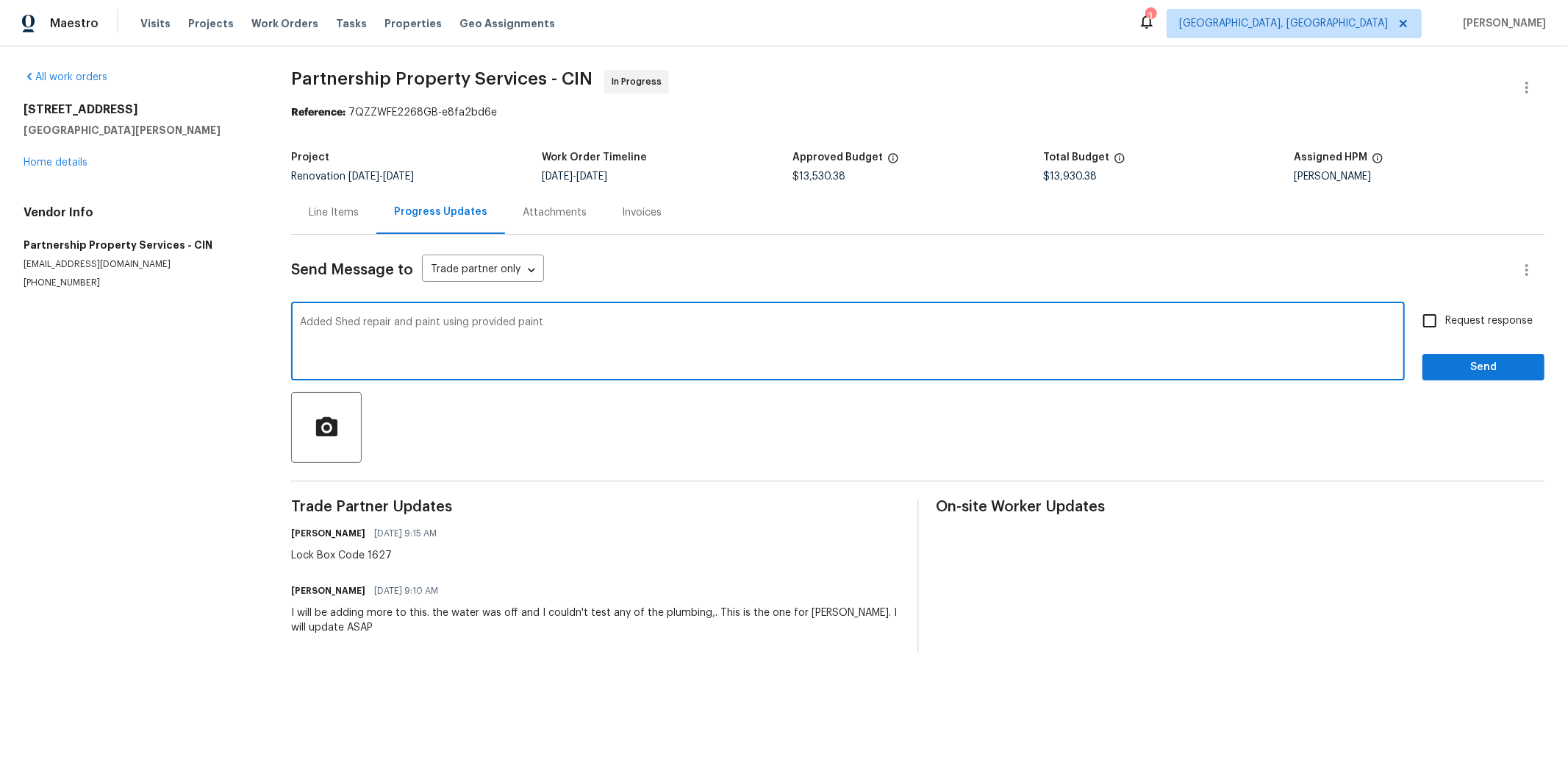
checkbox input "true"
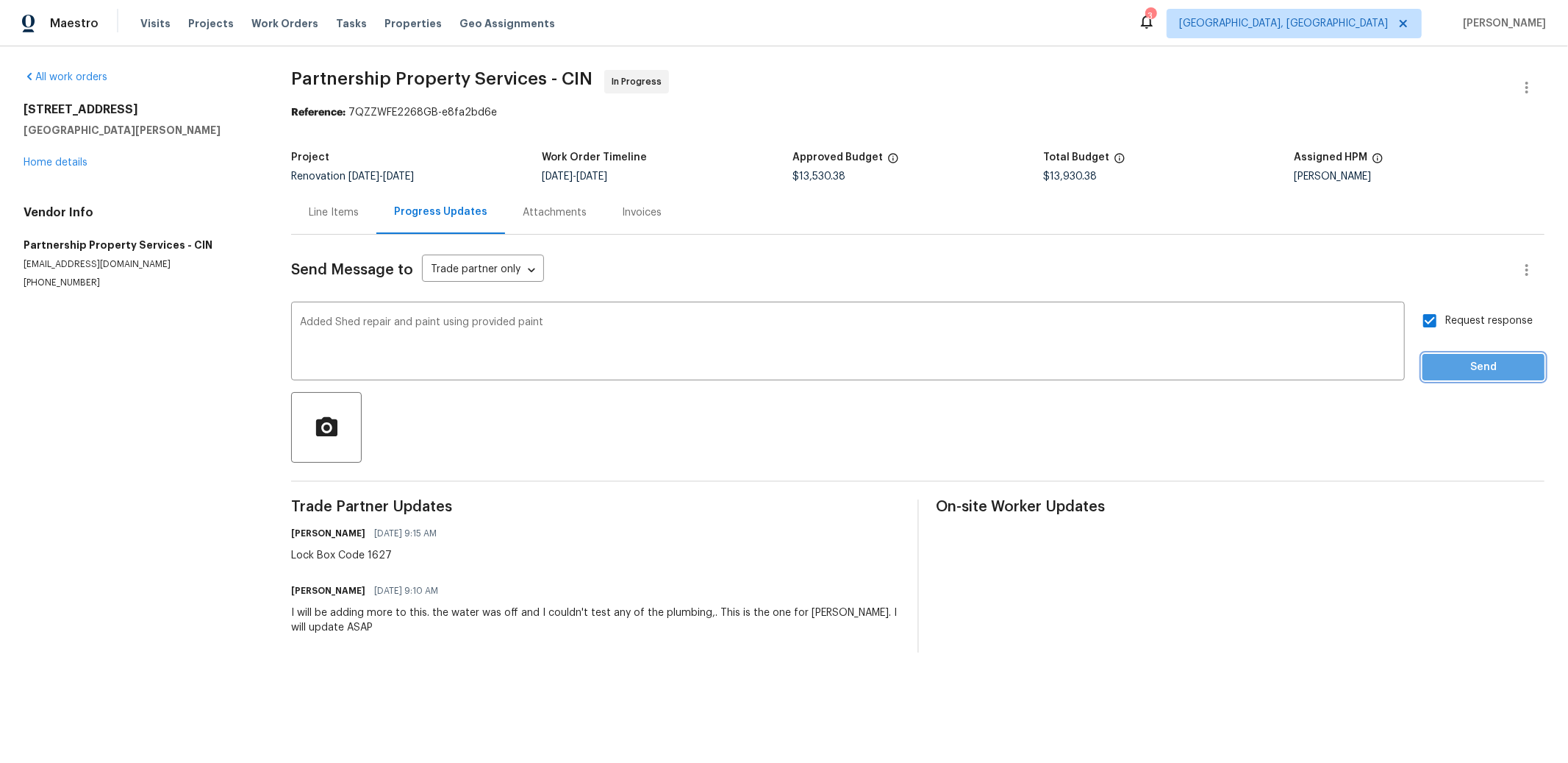
click at [1453, 364] on span "Send" at bounding box center [1483, 367] width 98 height 19
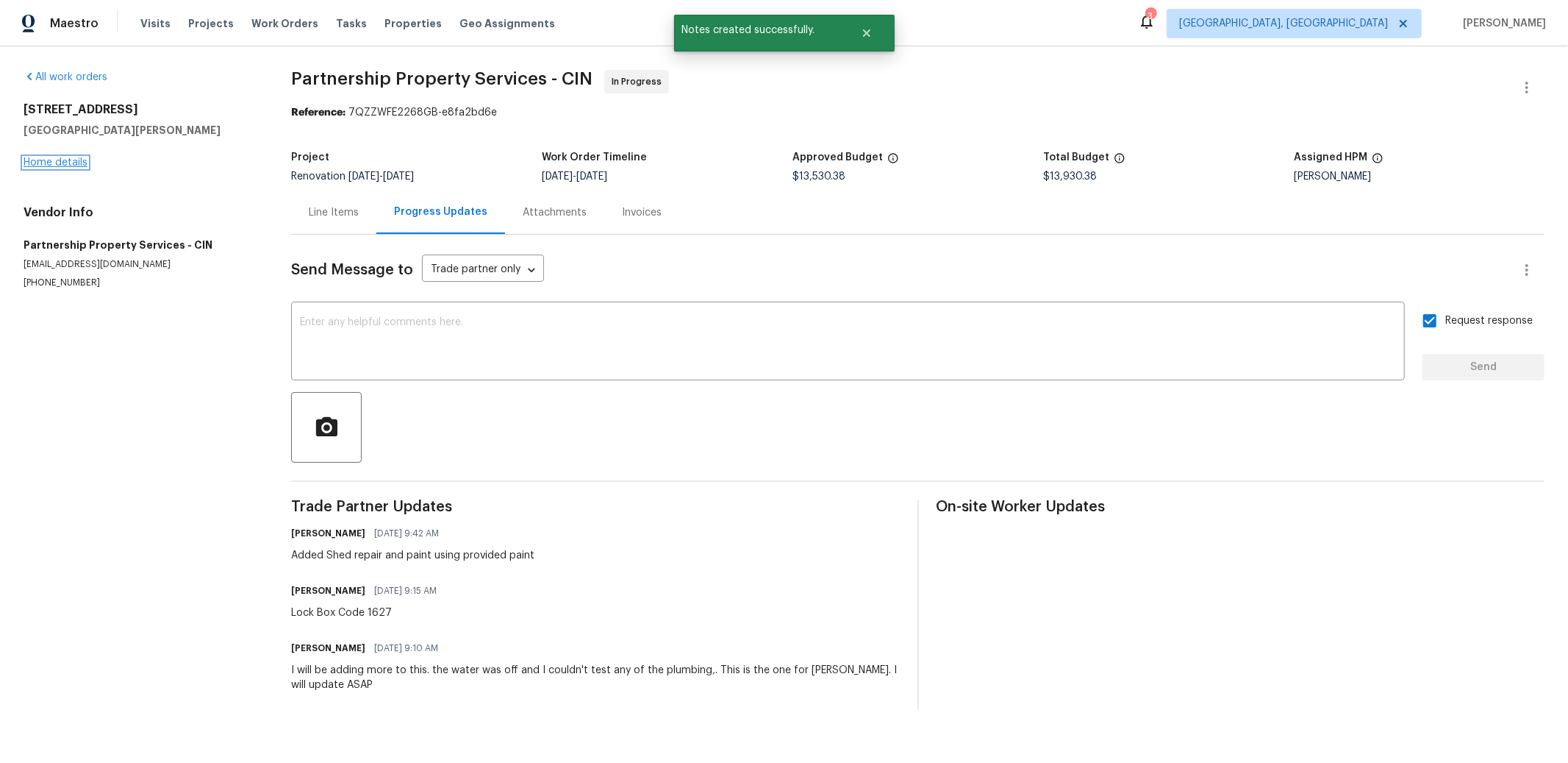
click at [39, 159] on link "Home details" at bounding box center [55, 163] width 64 height 10
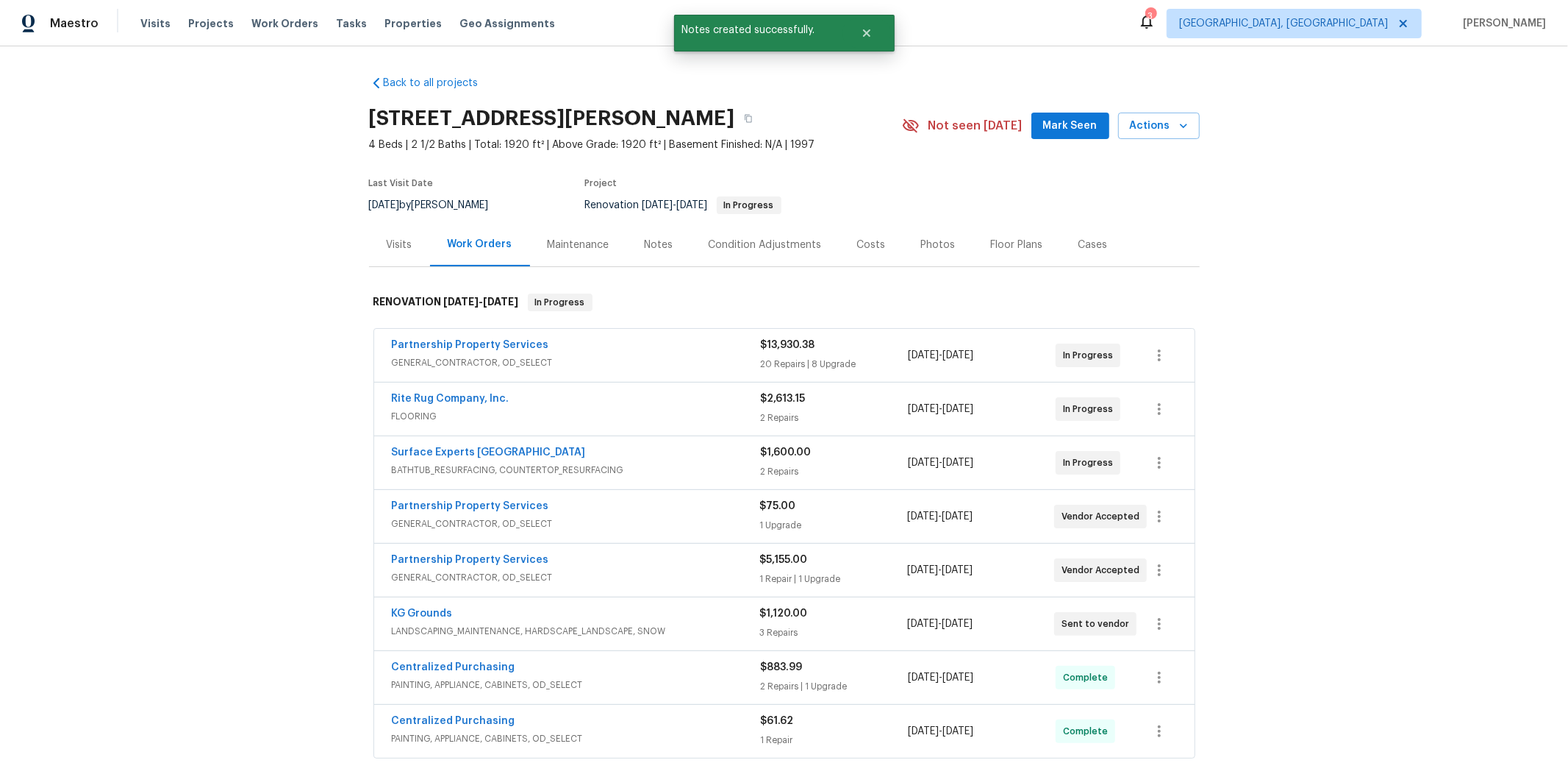
click at [645, 241] on div "Notes" at bounding box center [659, 245] width 29 height 15
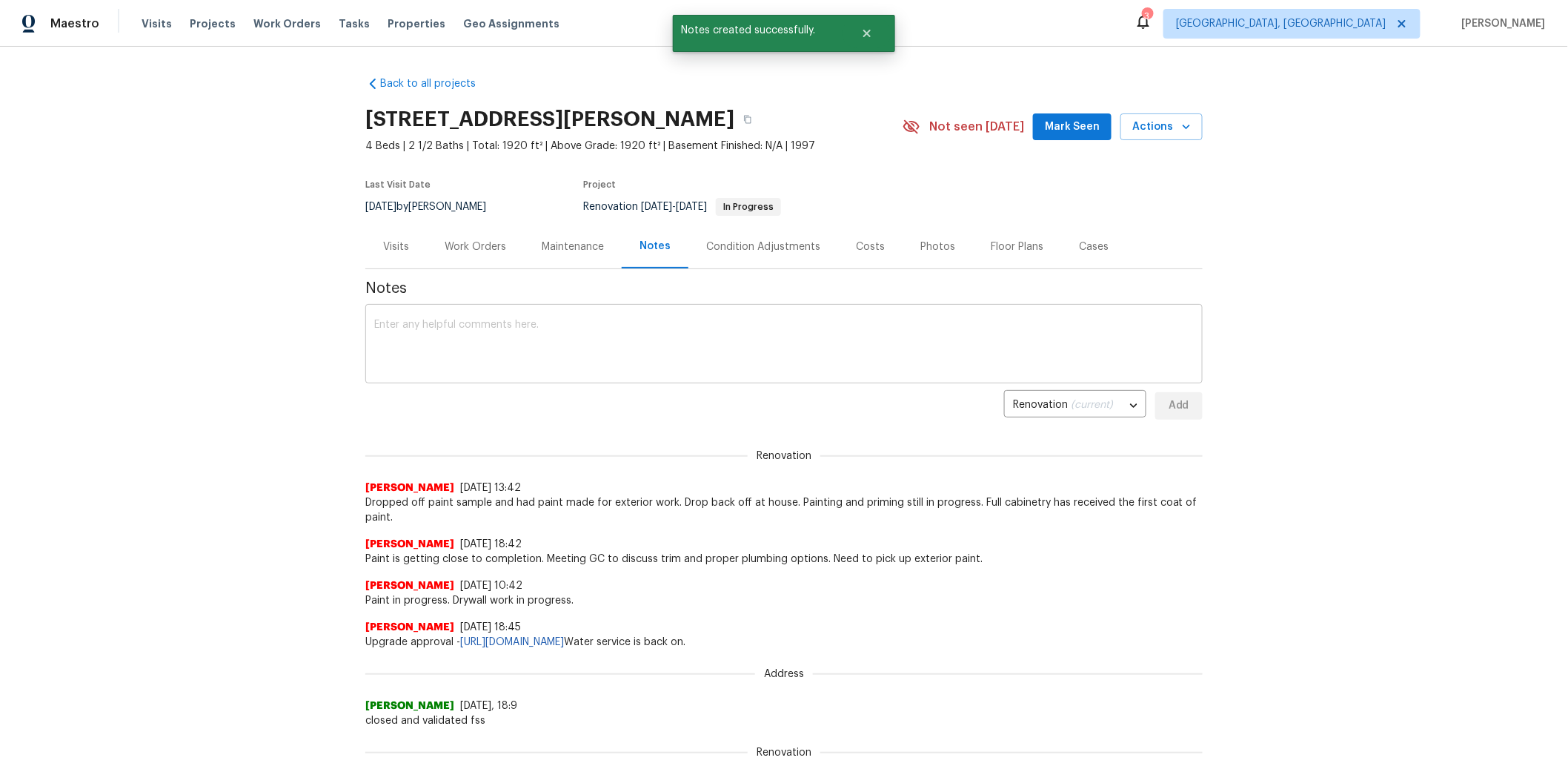
click at [580, 309] on div "x ​" at bounding box center [784, 345] width 837 height 75
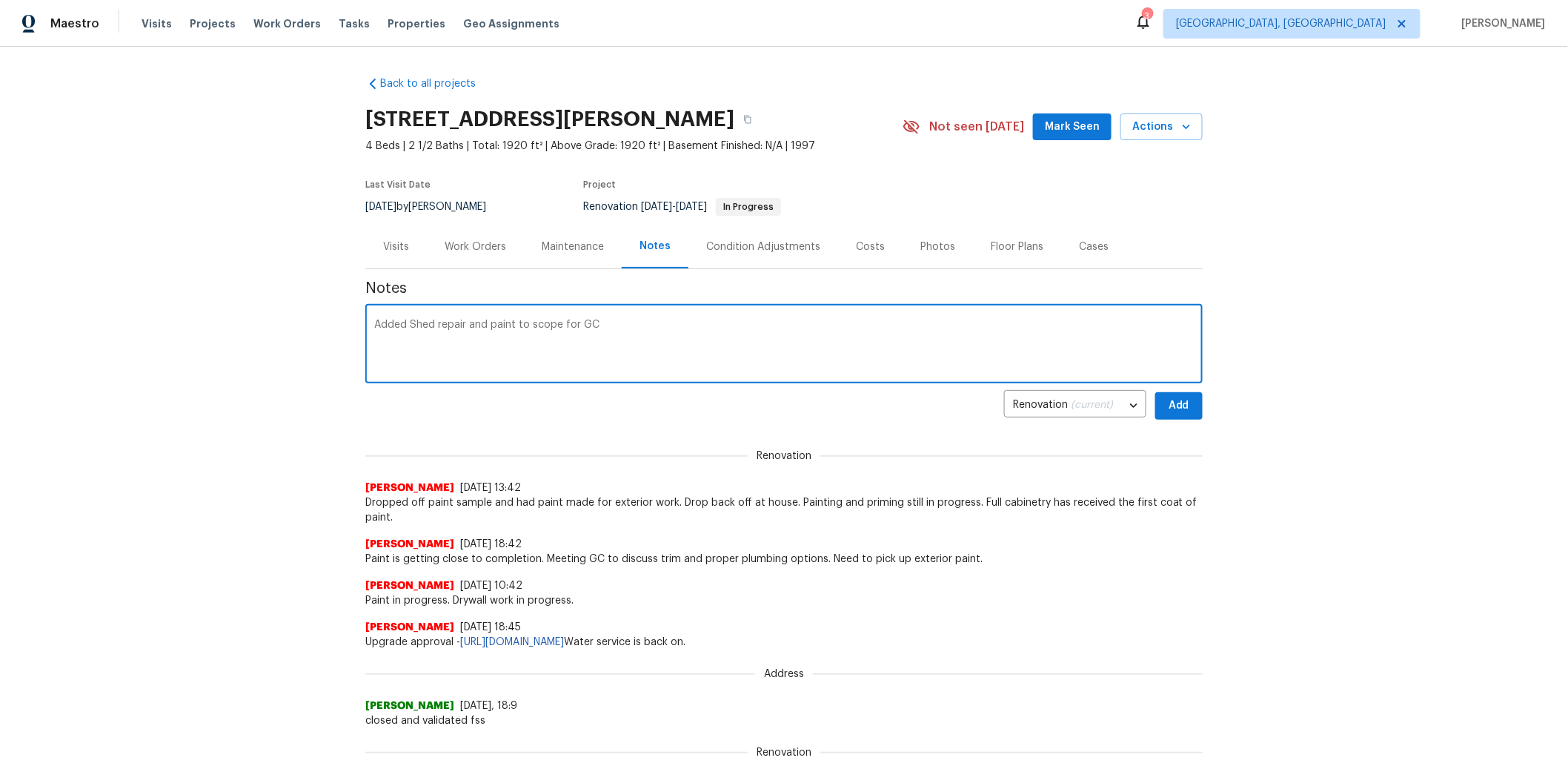
type textarea "Added Shed repair and paint to scope for GC"
click at [1189, 403] on button "Add" at bounding box center [1180, 406] width 48 height 28
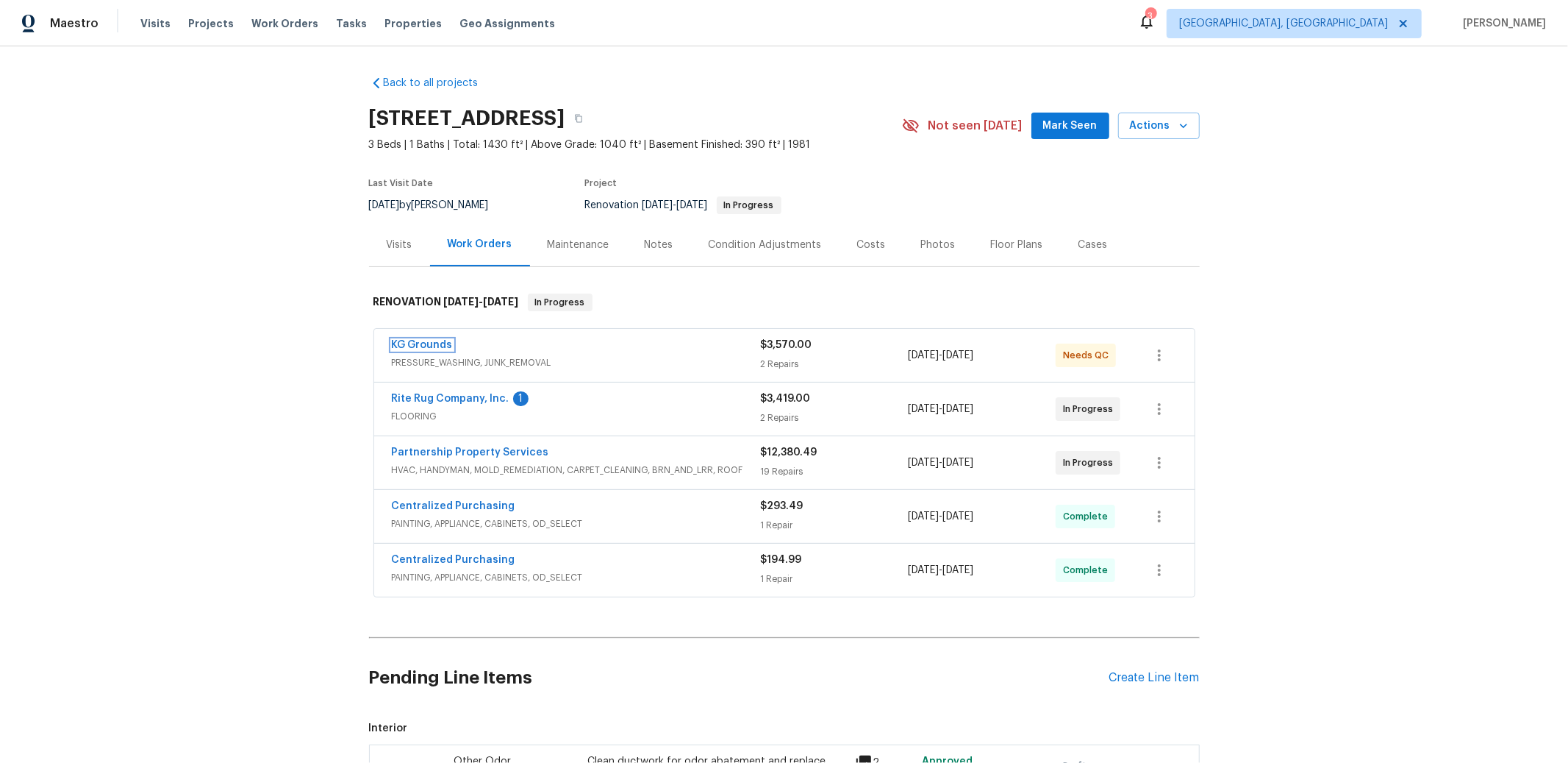
click at [433, 340] on link "KG Grounds" at bounding box center [422, 345] width 61 height 10
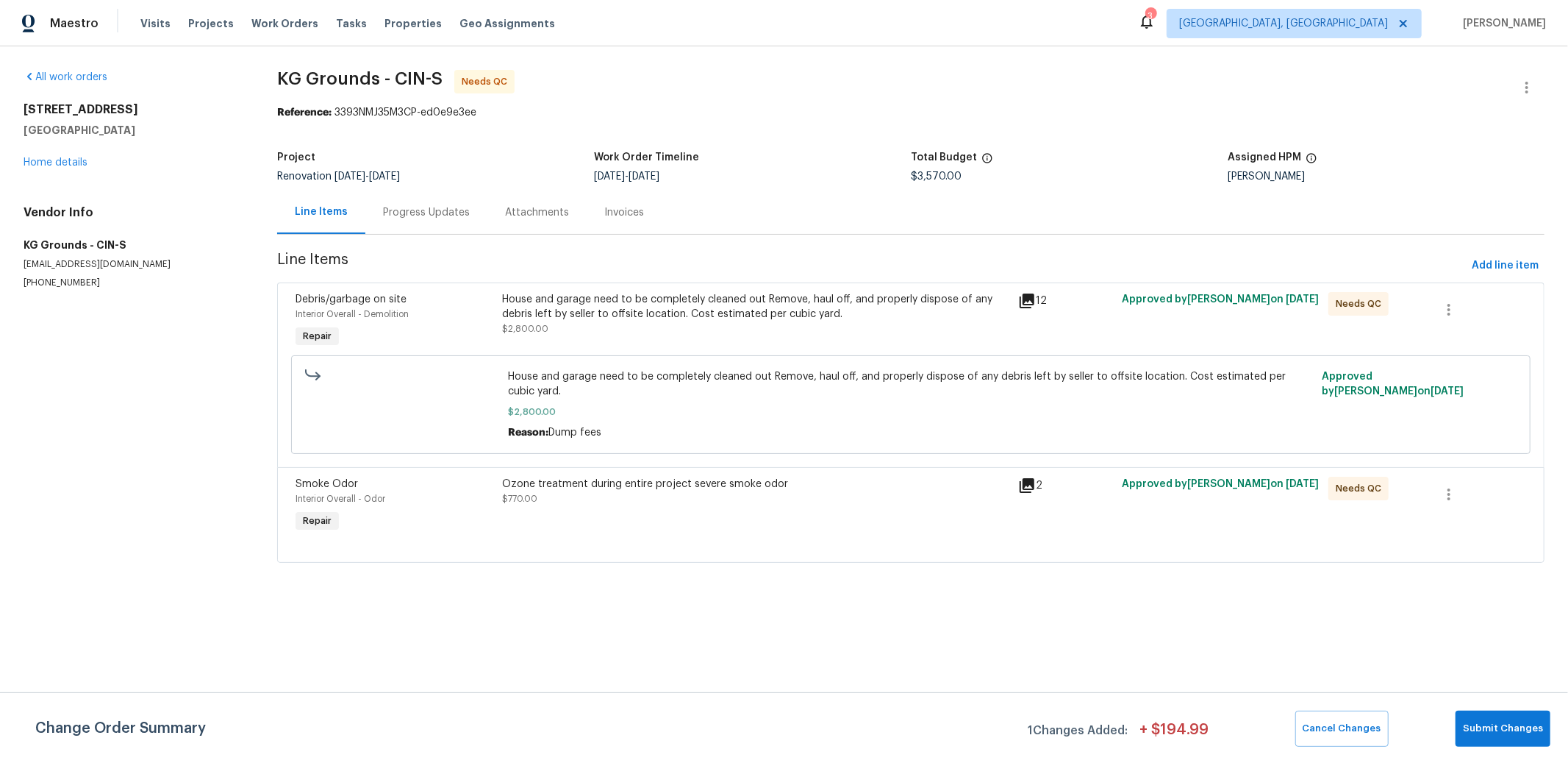
click at [800, 301] on div "House and garage need to be completely cleaned out Remove, haul off, and proper…" at bounding box center [756, 307] width 508 height 30
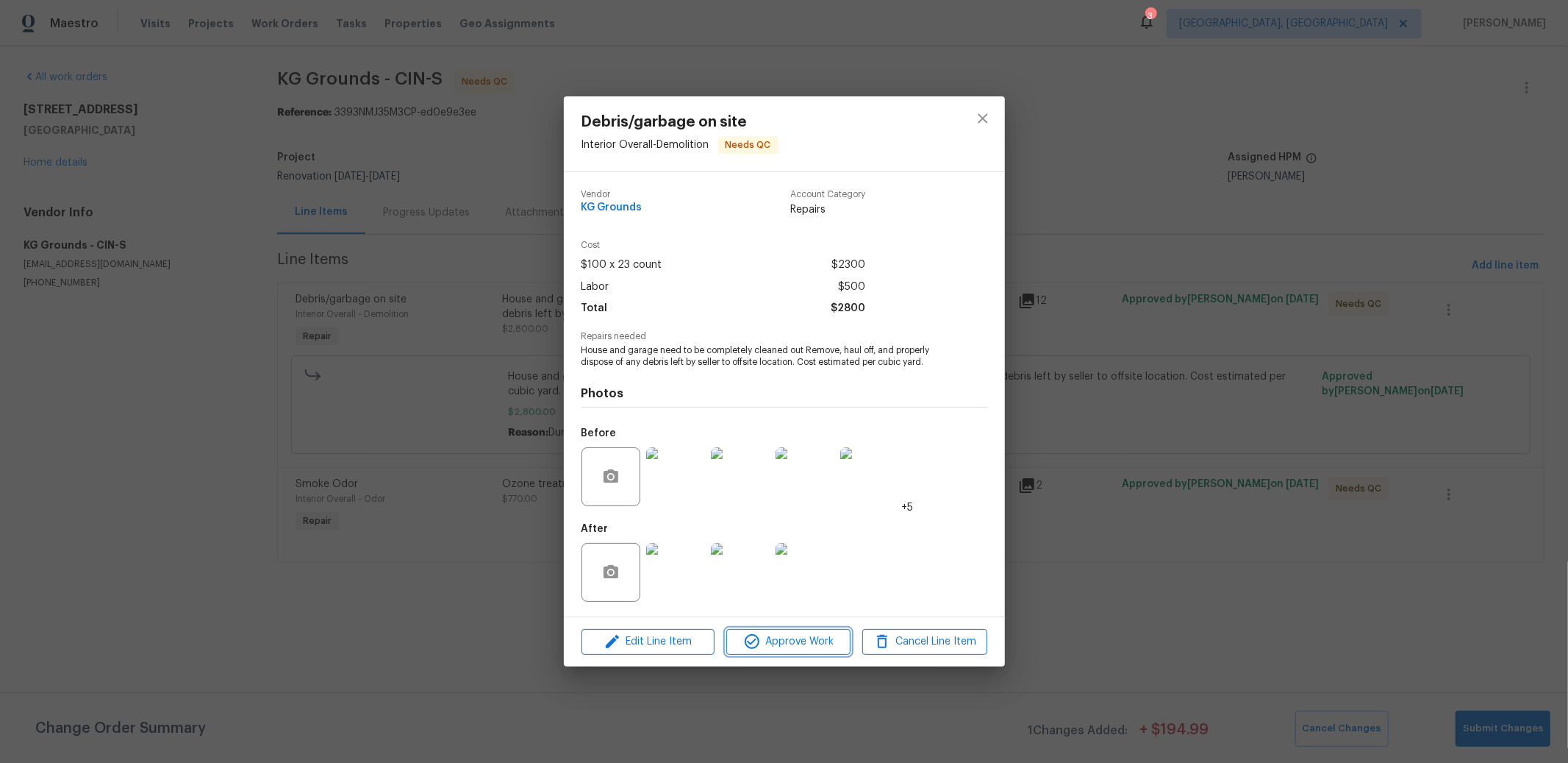
click at [814, 644] on span "Approve Work" at bounding box center [788, 642] width 115 height 19
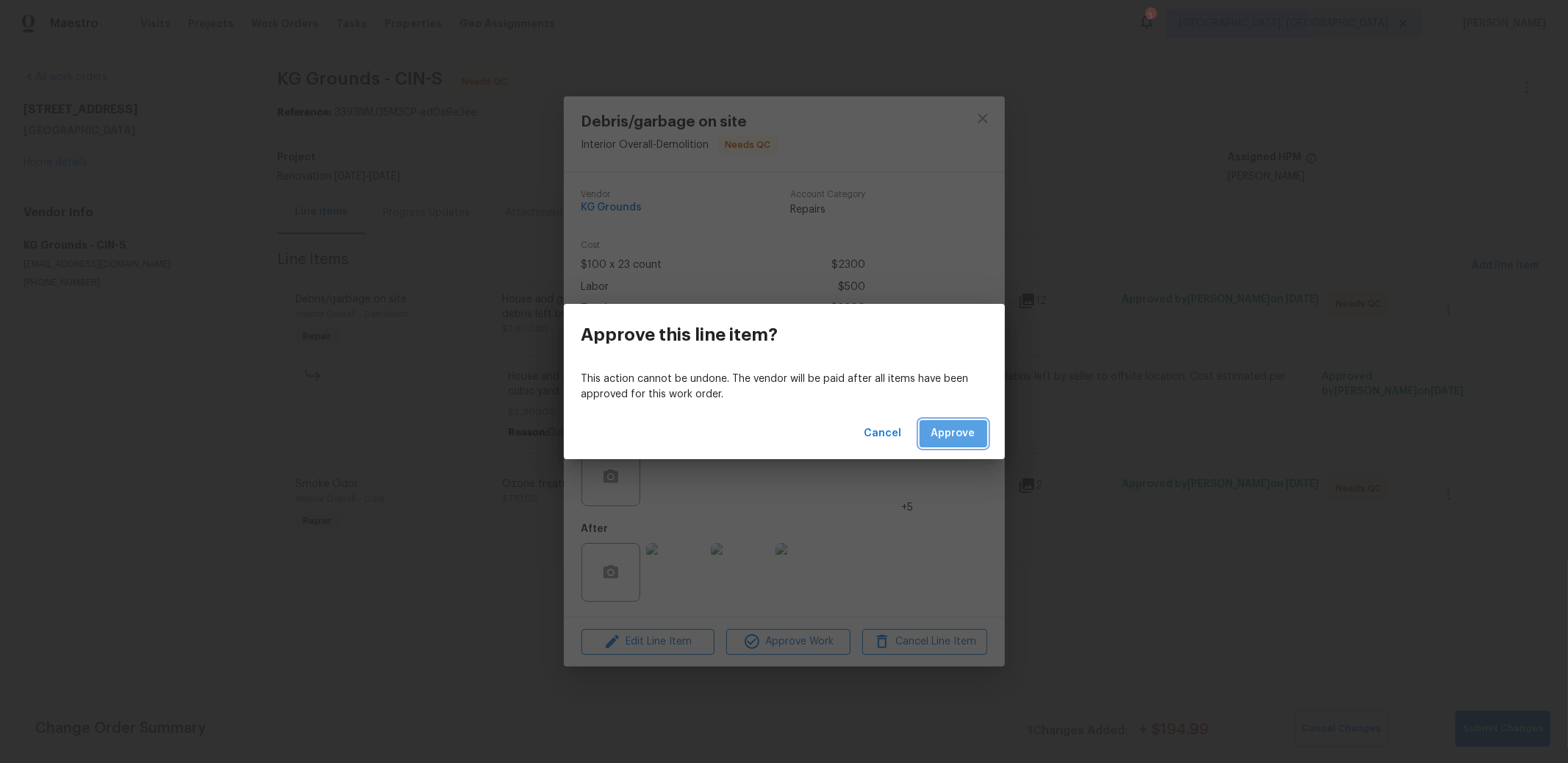
click at [947, 441] on span "Approve" at bounding box center [953, 434] width 44 height 19
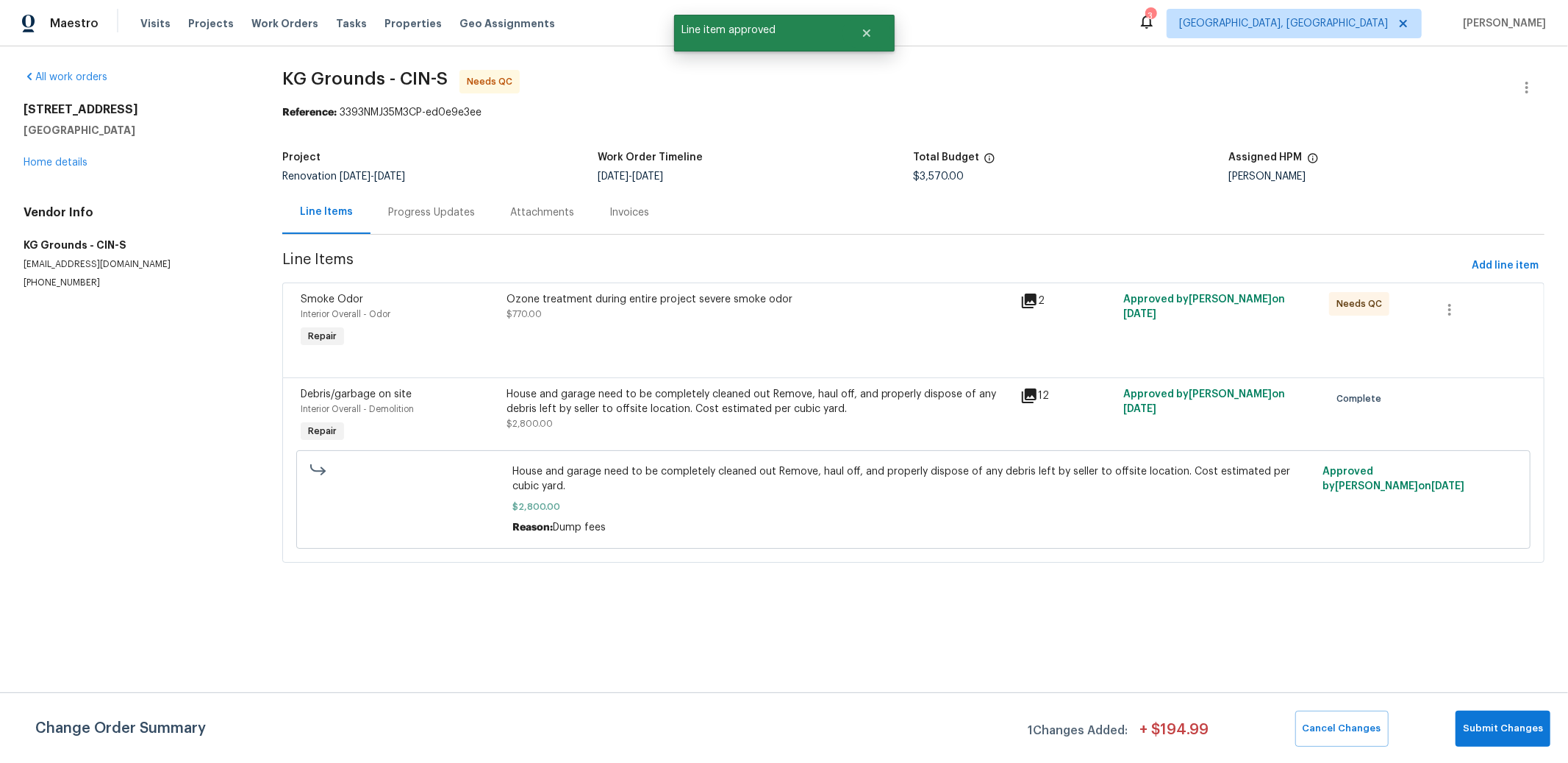
click at [697, 401] on div "House and garage need to be completely cleaned out Remove, haul off, and proper…" at bounding box center [760, 402] width 506 height 30
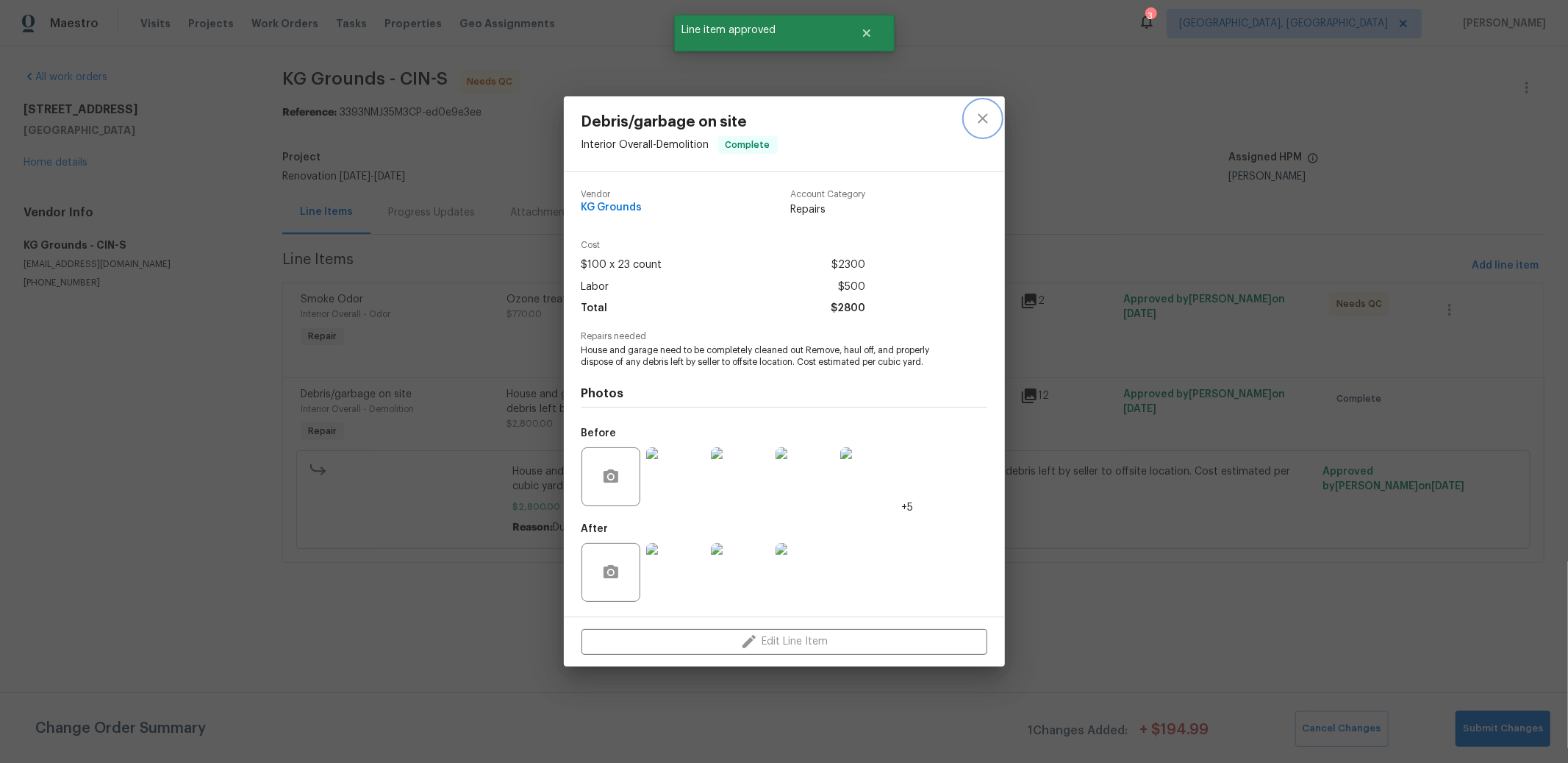
click at [983, 117] on icon "close" at bounding box center [982, 118] width 10 height 10
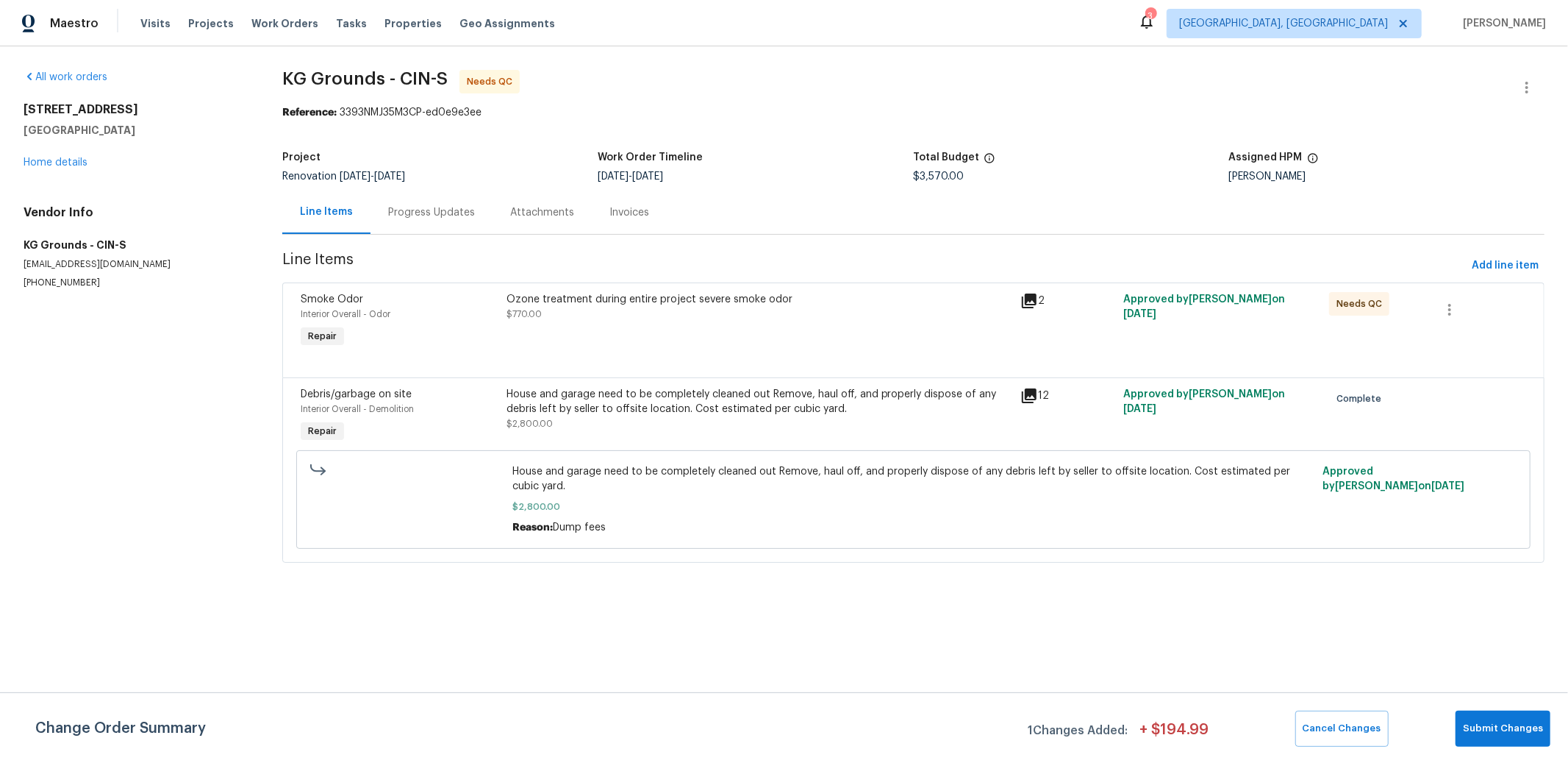
click at [729, 295] on div "Ozone treatment during entire project severe smoke odor" at bounding box center [760, 300] width 506 height 15
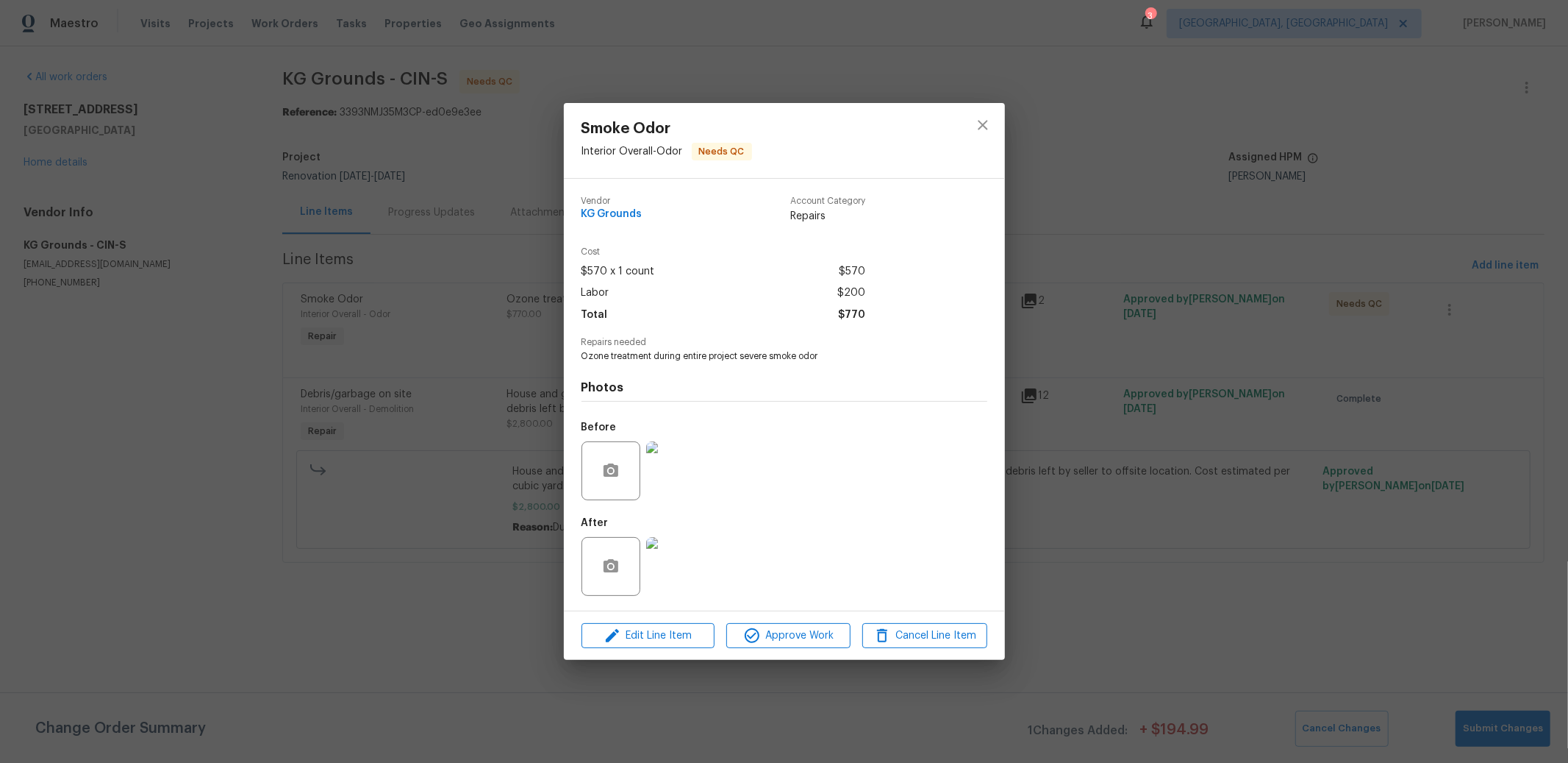
click at [692, 576] on img at bounding box center [676, 567] width 59 height 59
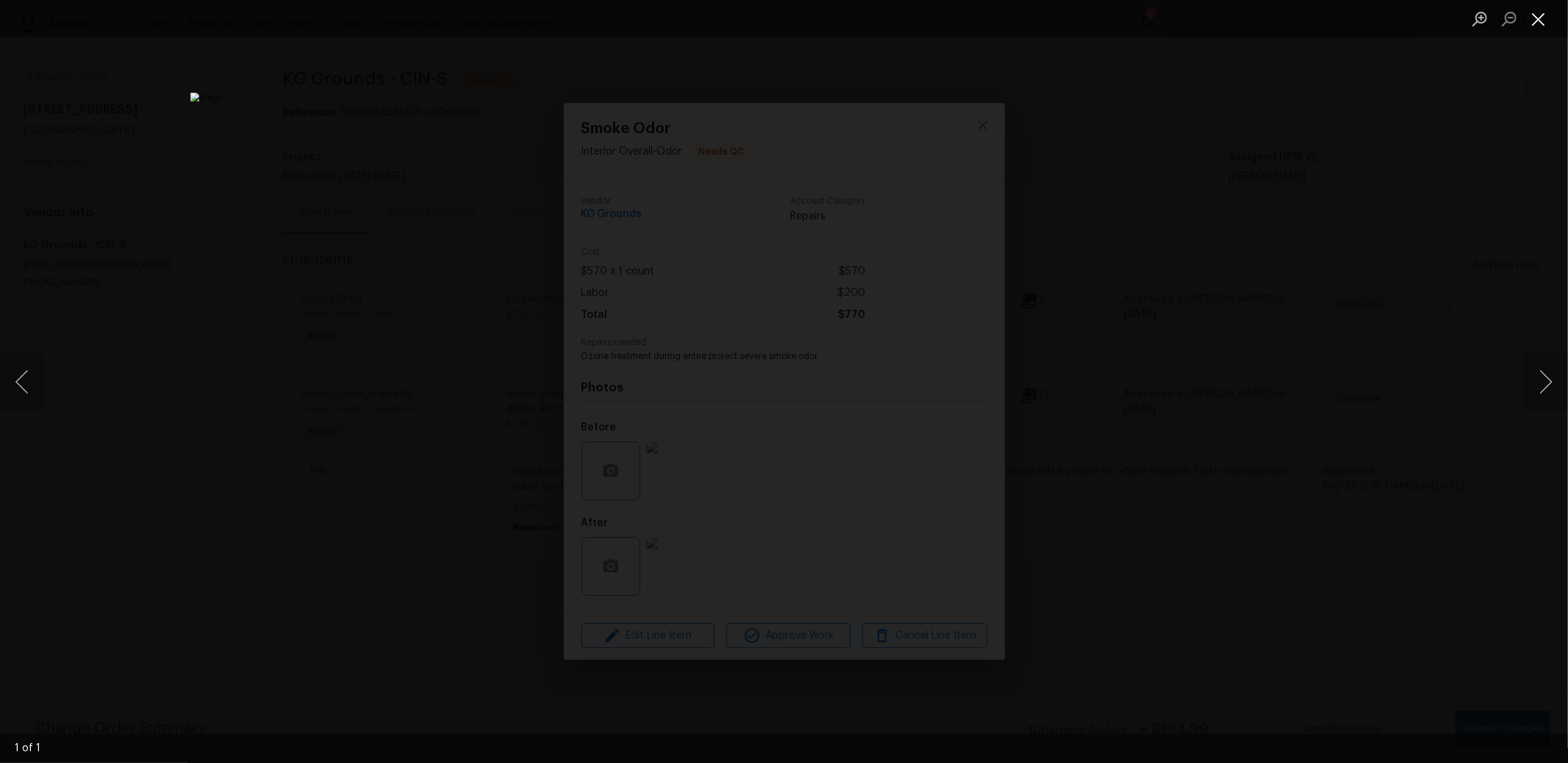
click at [1544, 21] on button "Close lightbox" at bounding box center [1539, 19] width 30 height 26
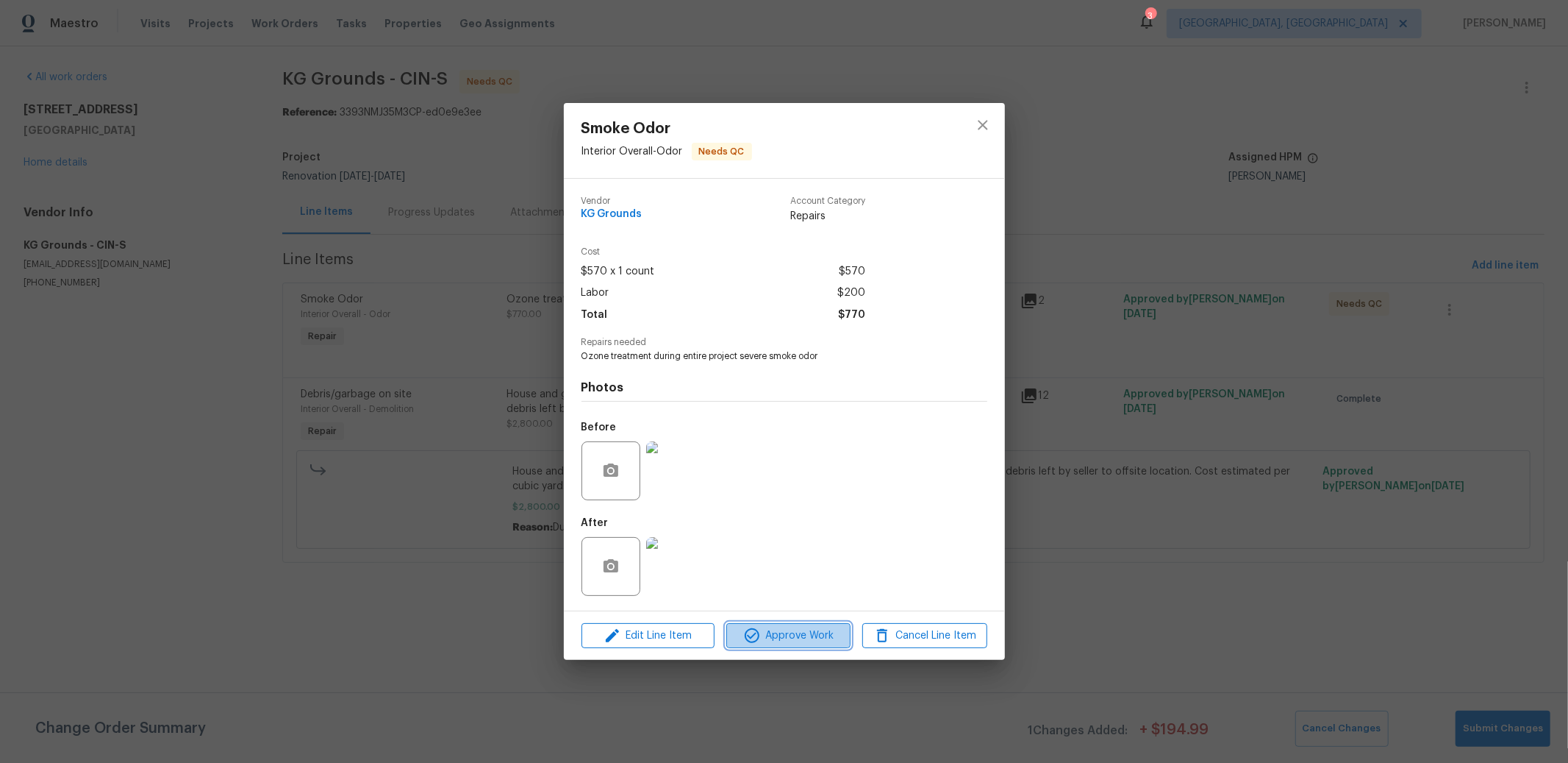
click at [776, 636] on span "Approve Work" at bounding box center [788, 636] width 115 height 19
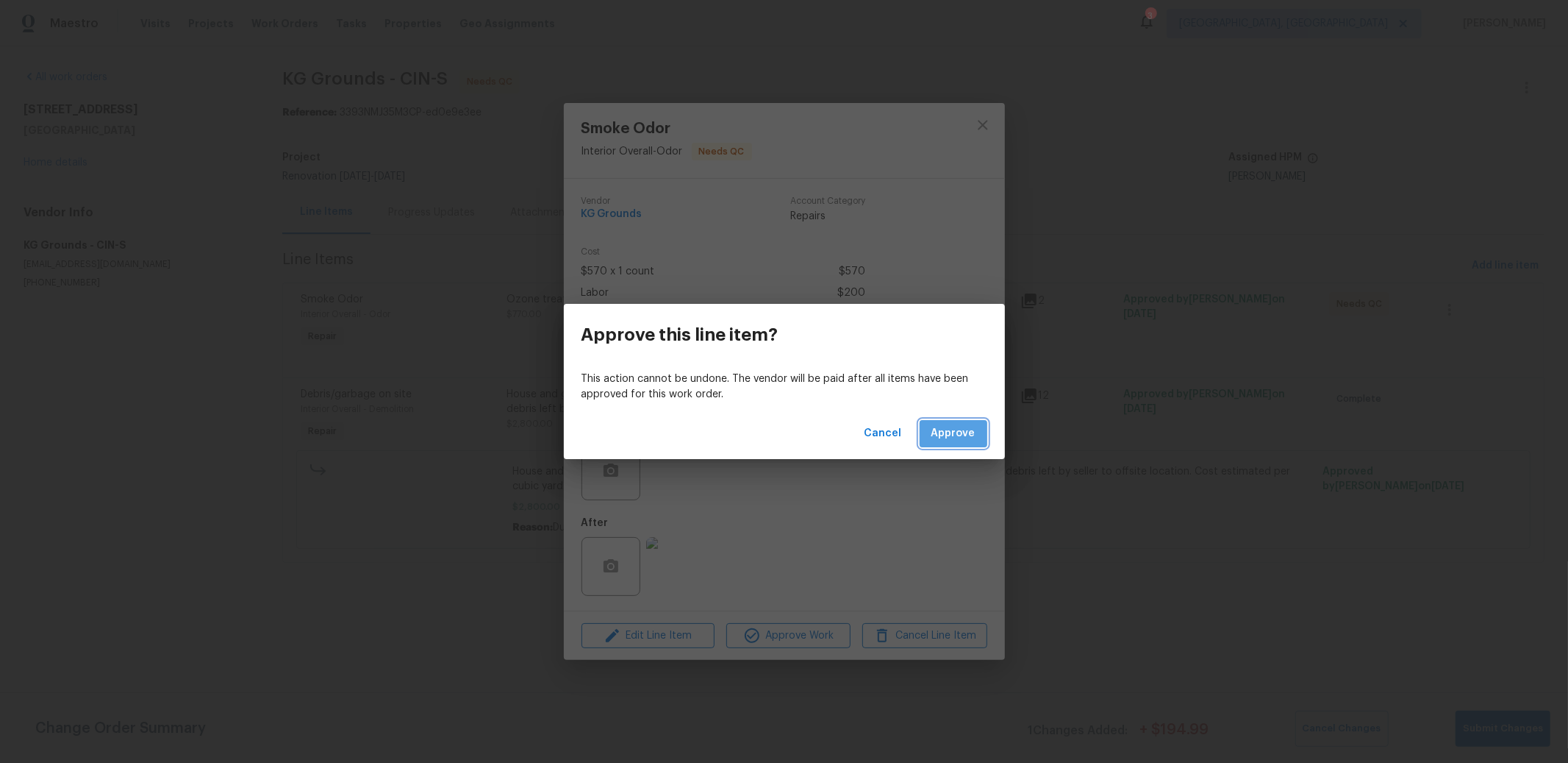
click at [967, 437] on span "Approve" at bounding box center [953, 434] width 44 height 19
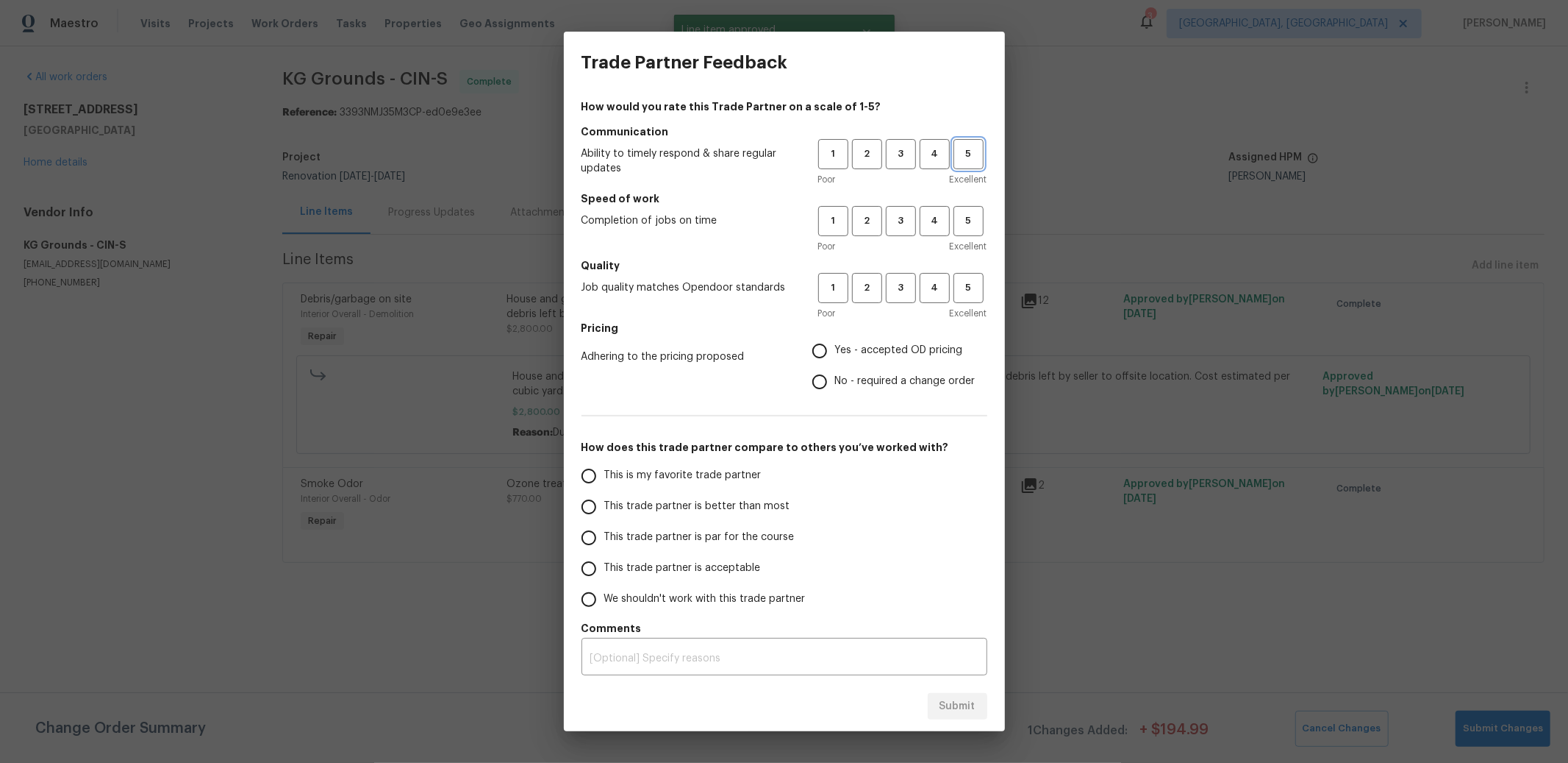
click at [968, 155] on span "5" at bounding box center [968, 154] width 27 height 17
click at [965, 223] on span "5" at bounding box center [968, 221] width 27 height 17
click at [970, 280] on span "5" at bounding box center [968, 288] width 27 height 17
click at [821, 356] on input "Yes - accepted OD pricing" at bounding box center [820, 351] width 31 height 31
radio input "true"
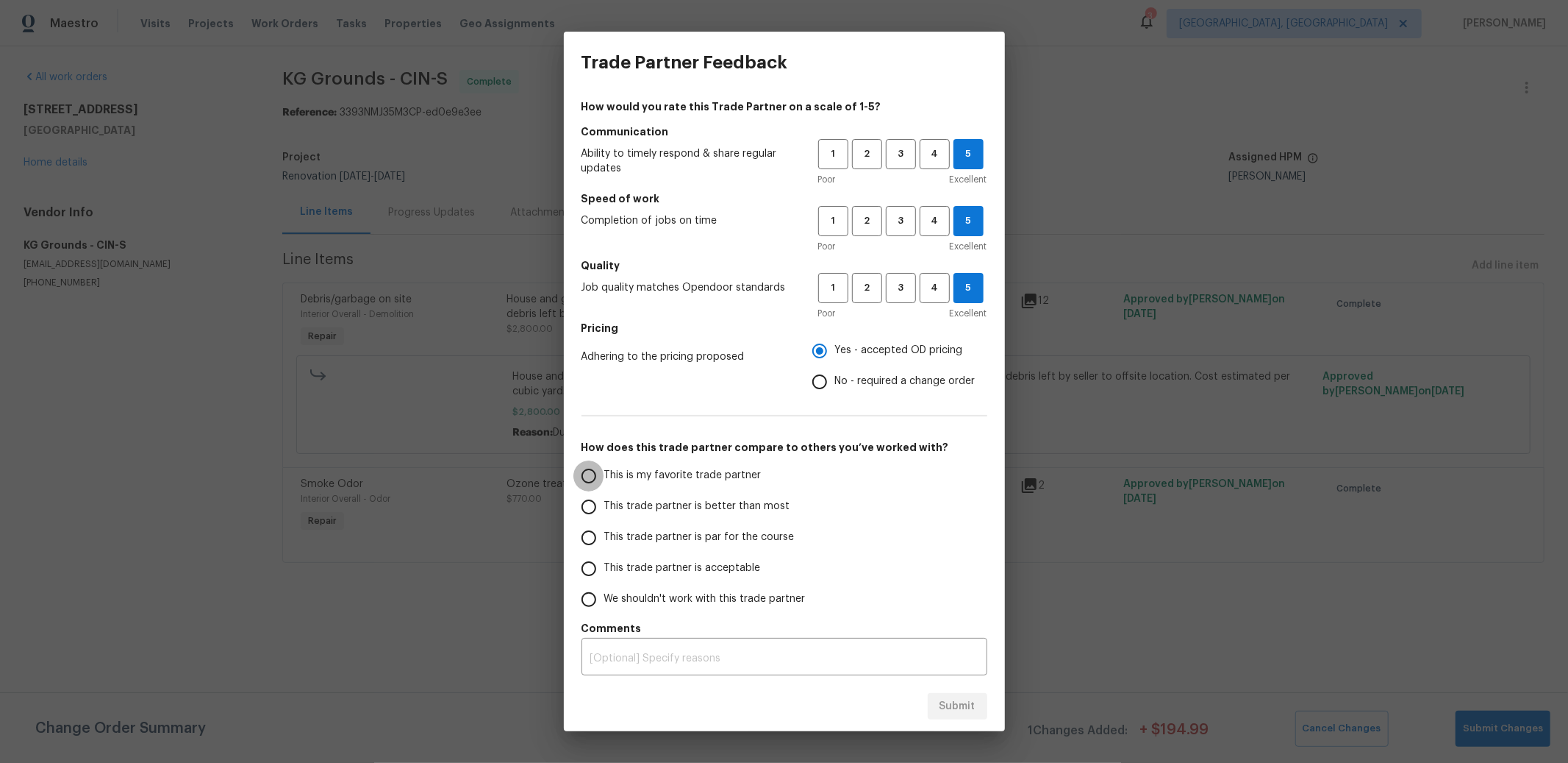
click at [602, 480] on input "This is my favorite trade partner" at bounding box center [589, 476] width 31 height 31
click at [717, 658] on textarea at bounding box center [784, 659] width 388 height 10
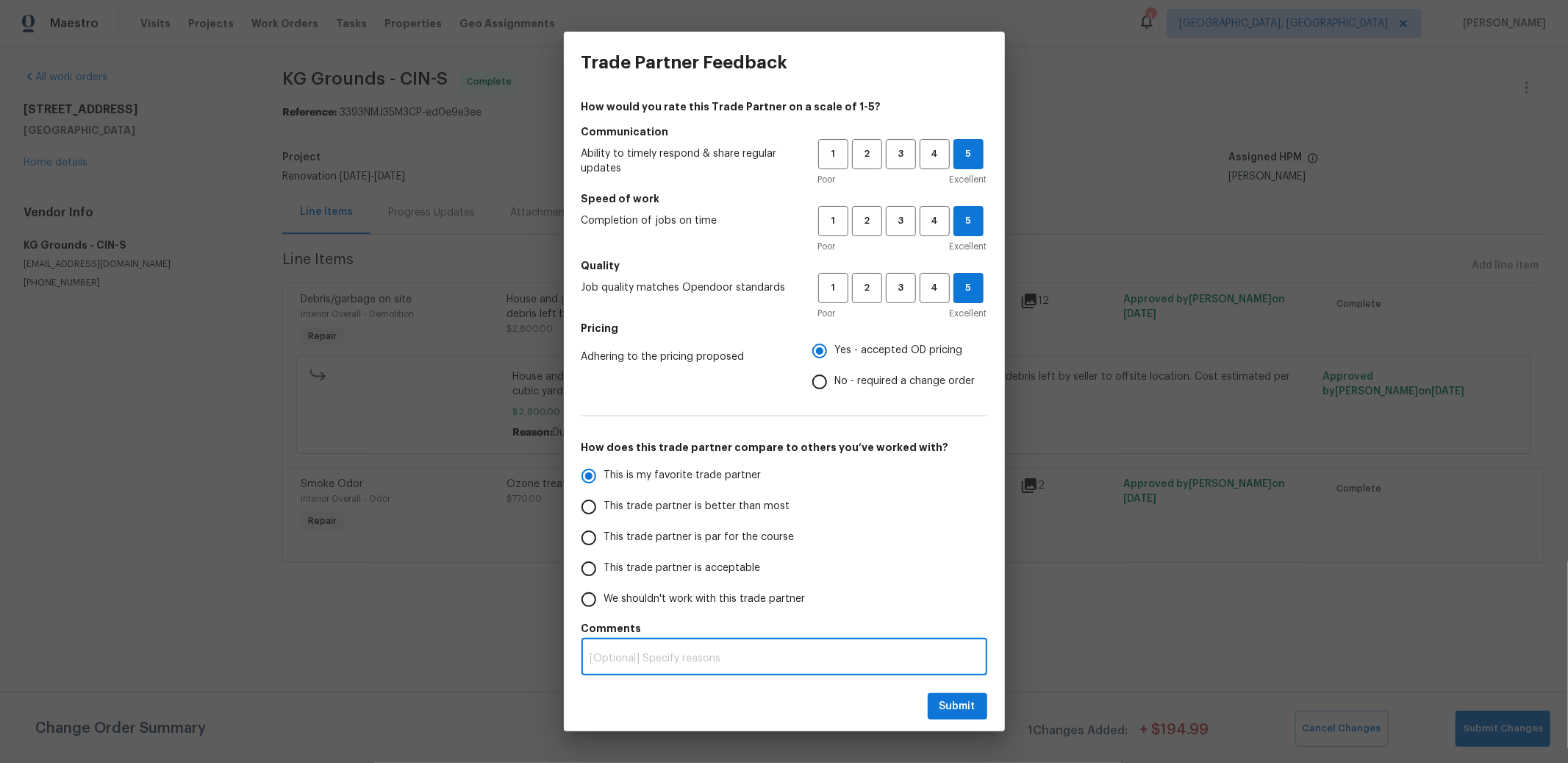
radio input "true"
type textarea "T"
radio input "false"
type textarea "Th"
radio input "false"
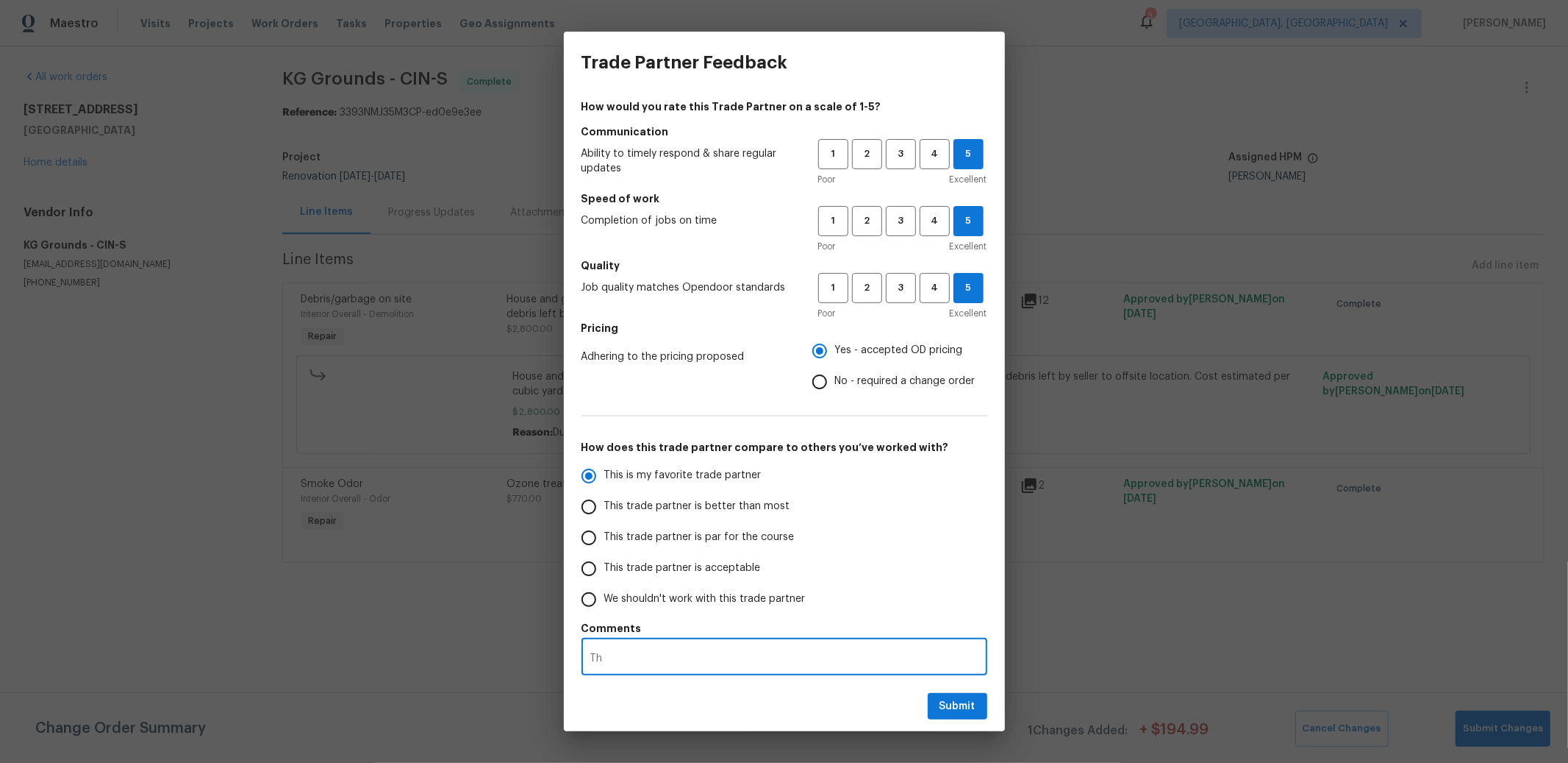
type textarea "The"
radio input "false"
type textarea "They"
radio input "false"
type textarea "They"
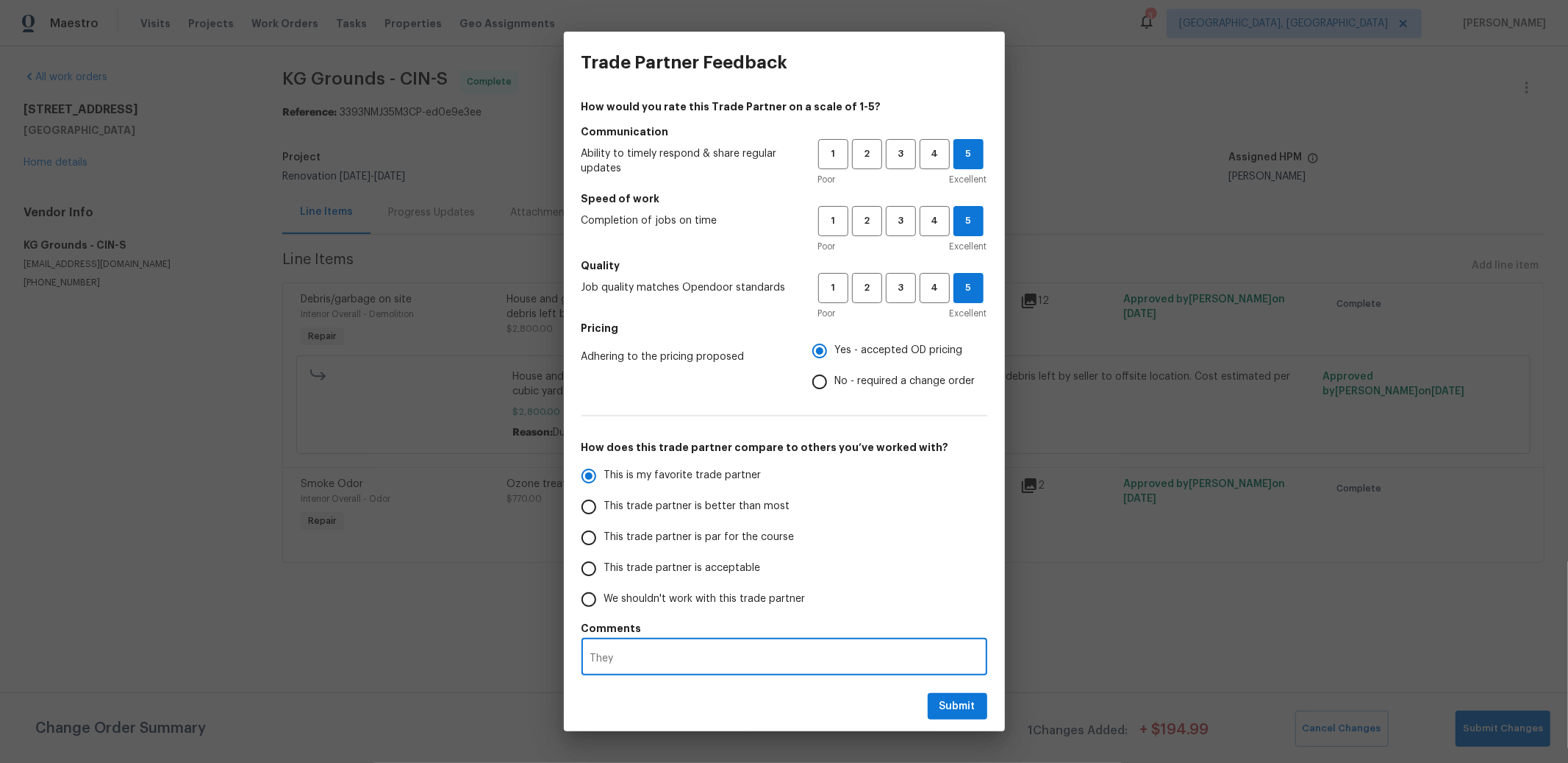
radio input "false"
type textarea "They c"
radio input "false"
type textarea "They cle"
radio input "false"
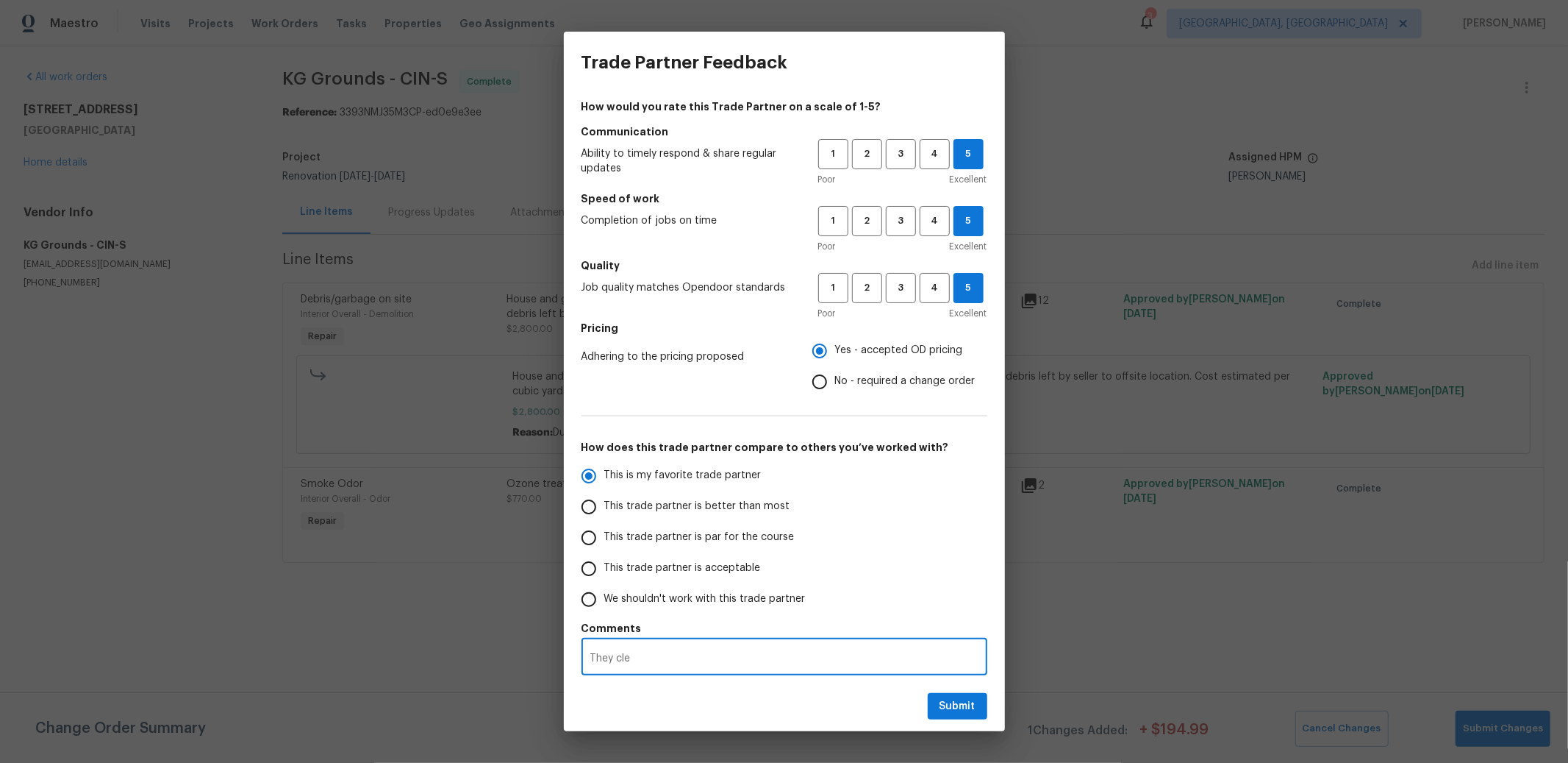
type textarea "They clea"
radio input "false"
type textarea "They clear"
radio input "false"
type textarea "They [PERSON_NAME]"
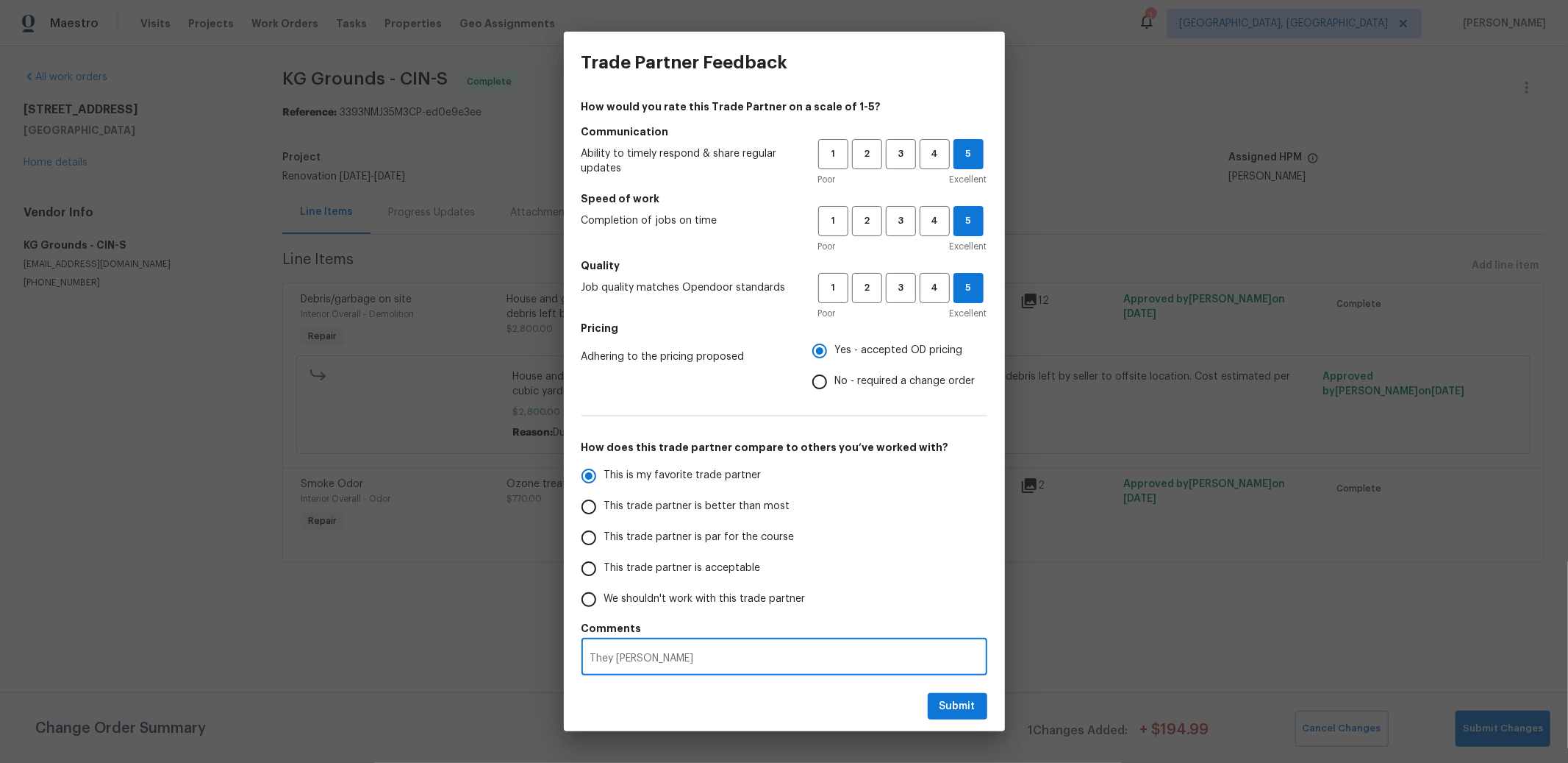
radio input "false"
type textarea "They cleared"
radio input "false"
type textarea "They cleared"
radio input "false"
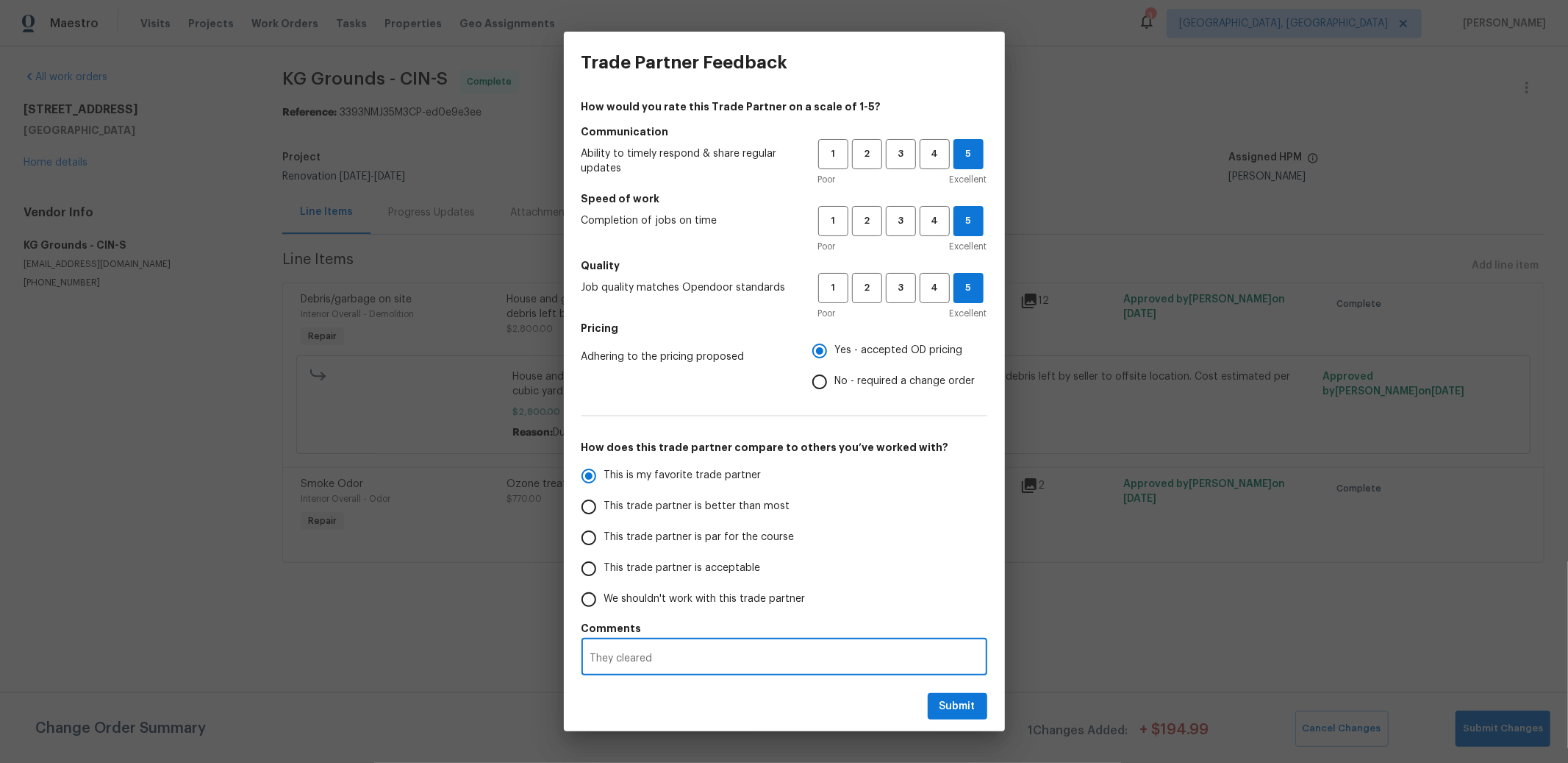
type textarea "They cleared t"
radio input "false"
type textarea "They cleared th"
radio input "false"
type textarea "They cleared thi"
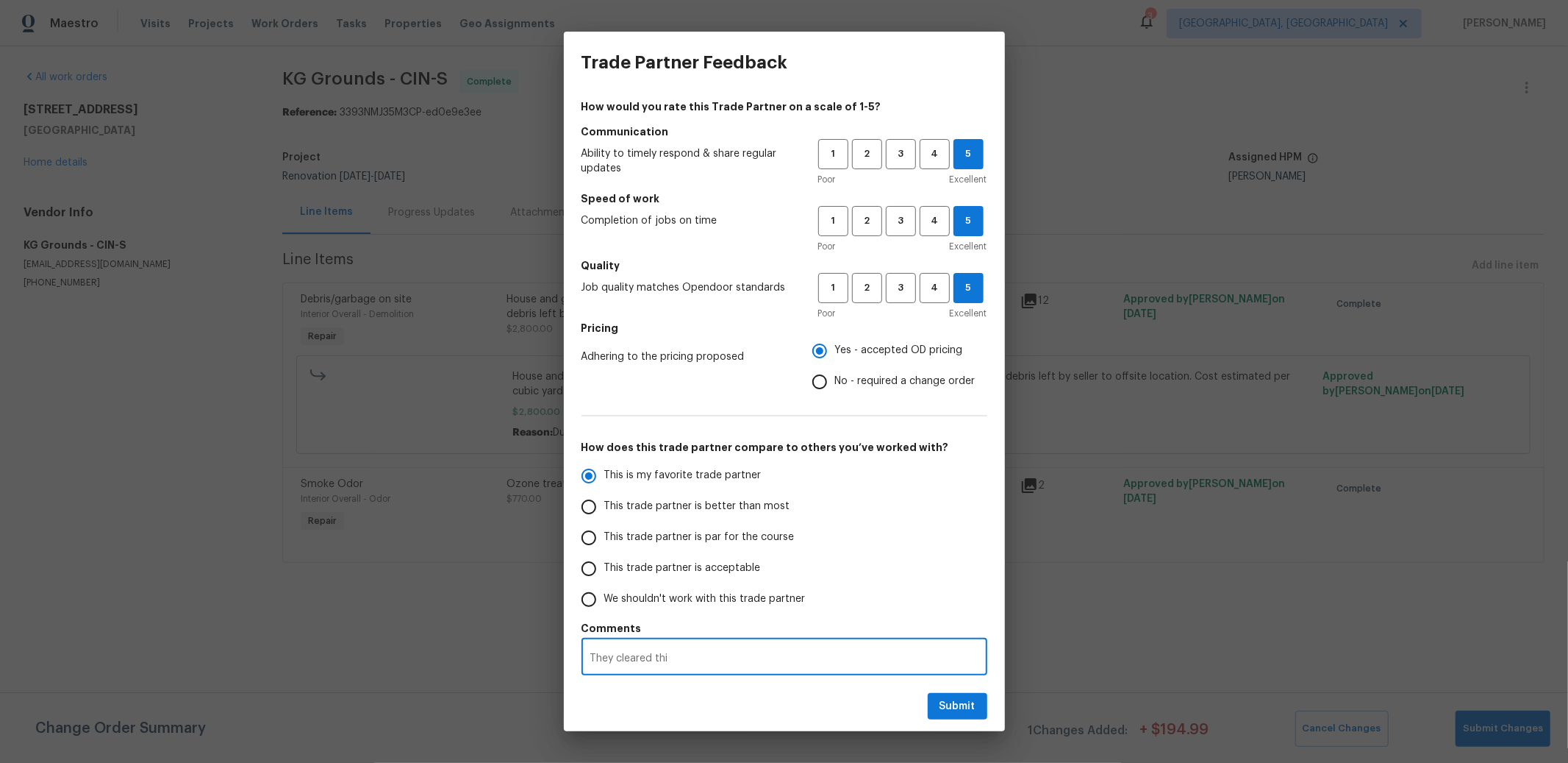
radio input "false"
type textarea "They cleared this"
radio input "false"
type textarea "They cleared this"
radio input "false"
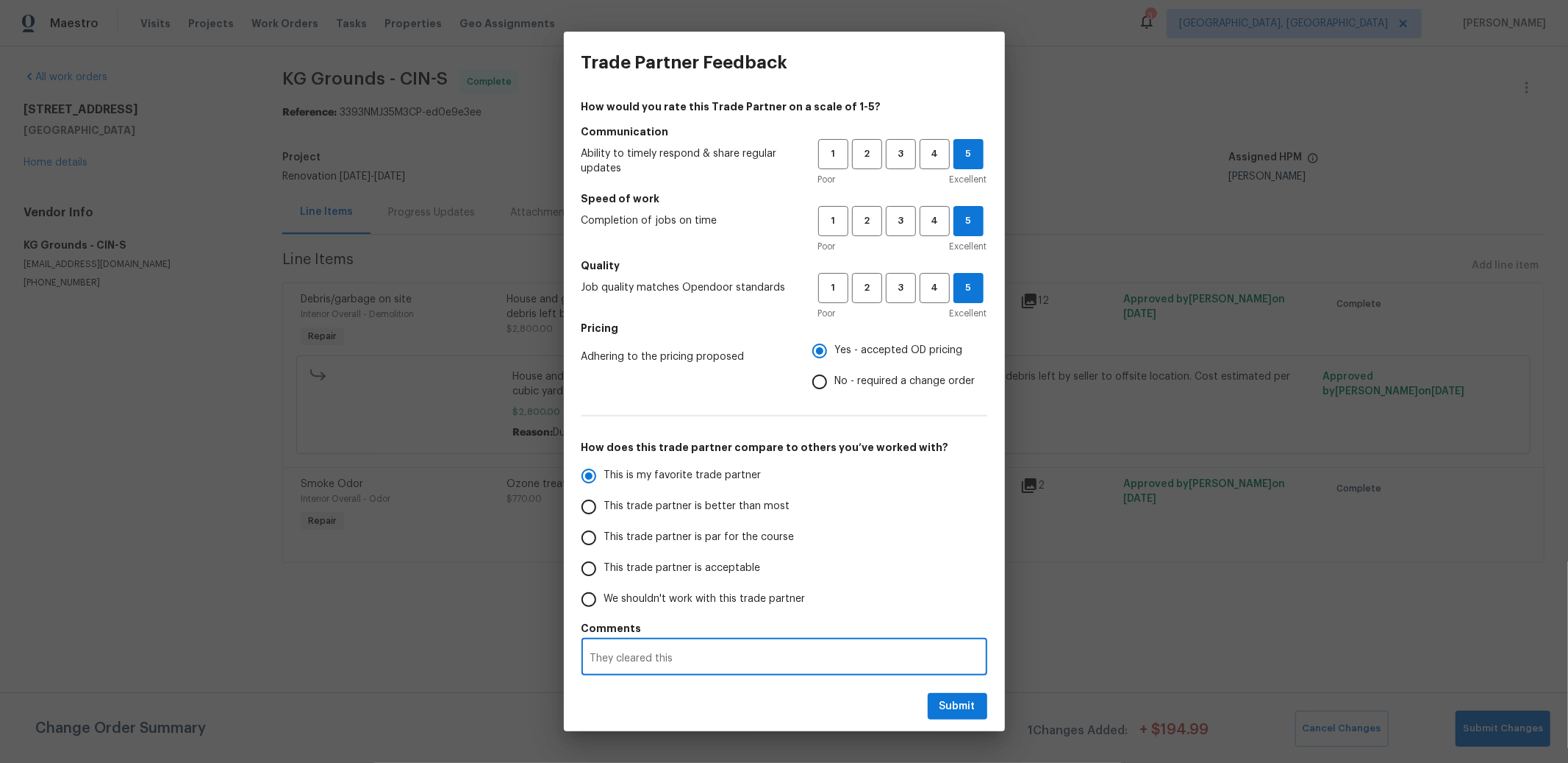
type textarea "They cleared this h"
radio input "false"
type textarea "They cleared this ho"
radio input "false"
type textarea "They cleared this hou"
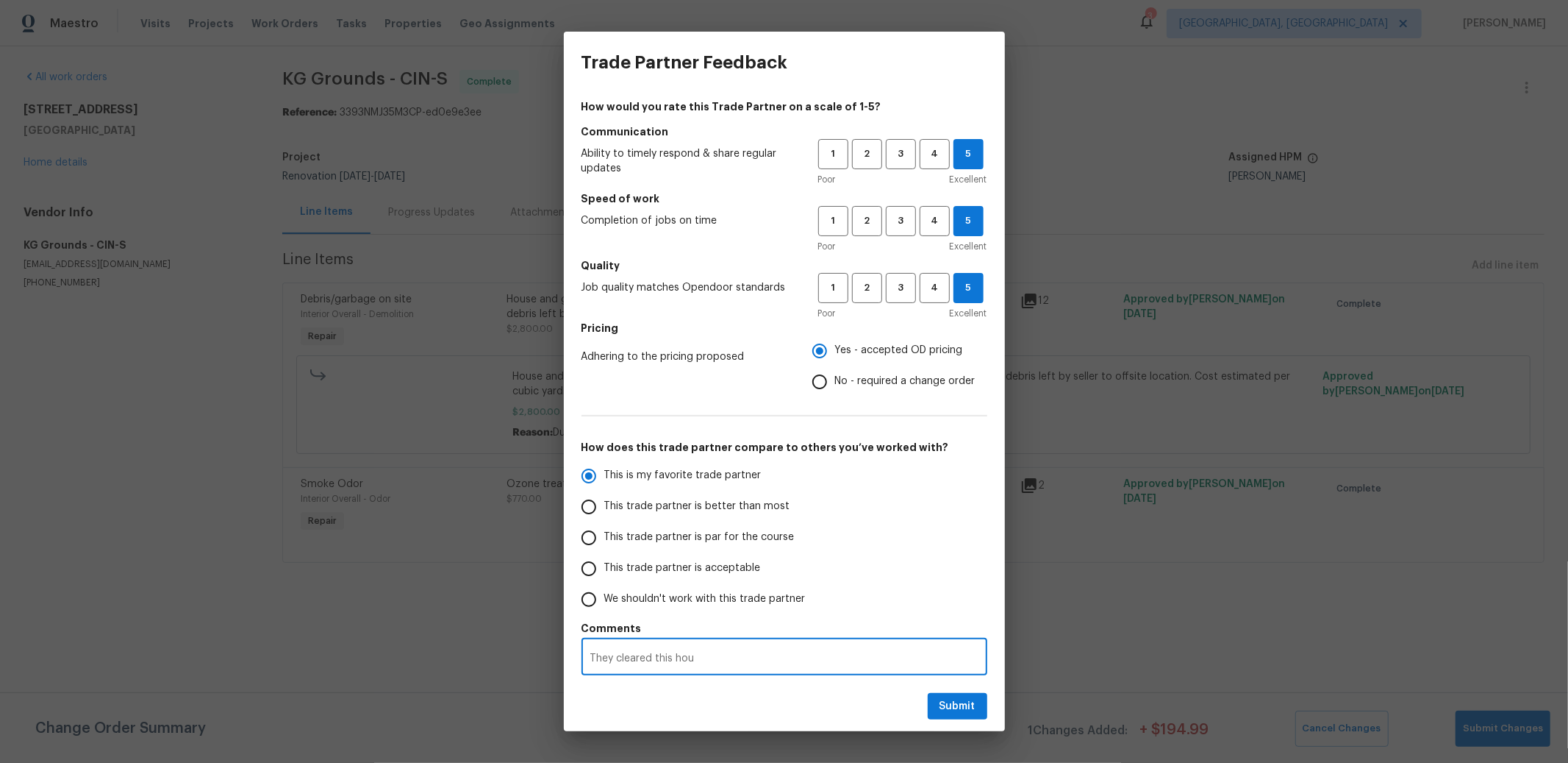
radio input "false"
type textarea "They cleared this hous"
radio input "false"
type textarea "They cleared this house"
radio input "false"
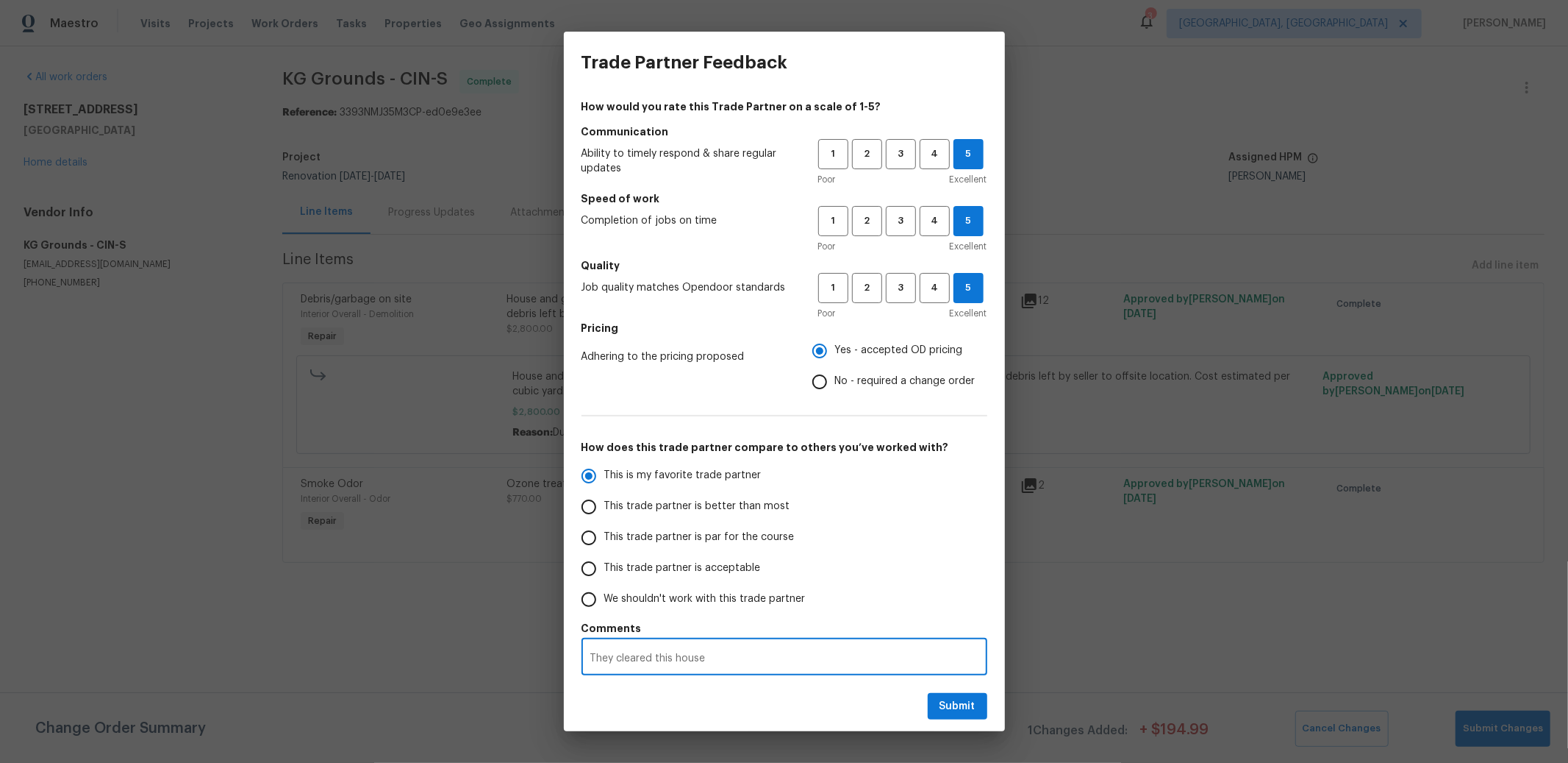
type textarea "They cleared this house"
radio input "false"
type textarea "They cleared this house o"
radio input "false"
type textarea "They cleared this house ou"
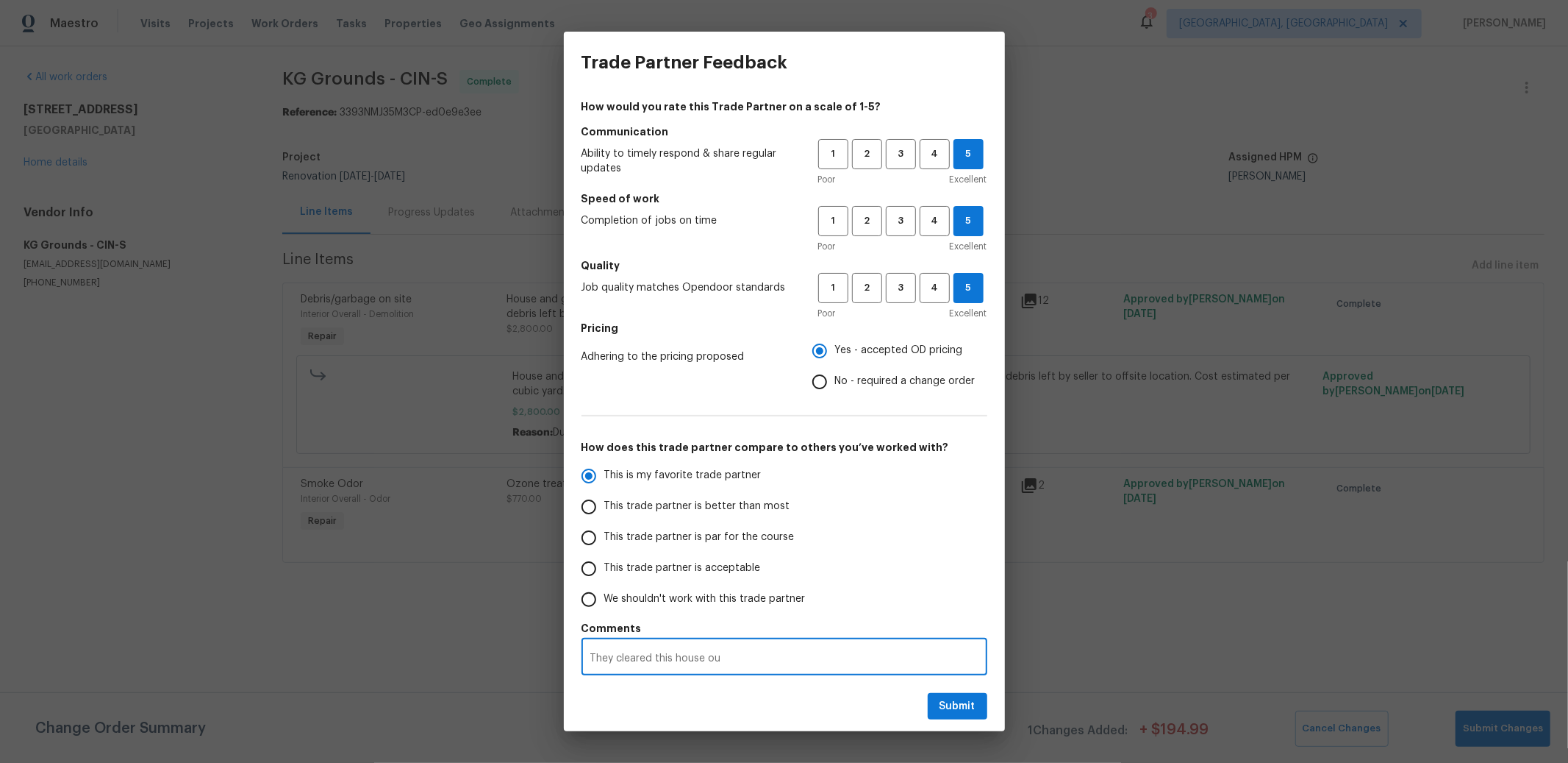
radio input "false"
type textarea "They cleared this house out"
radio input "false"
type textarea "They cleared this house out"
radio input "false"
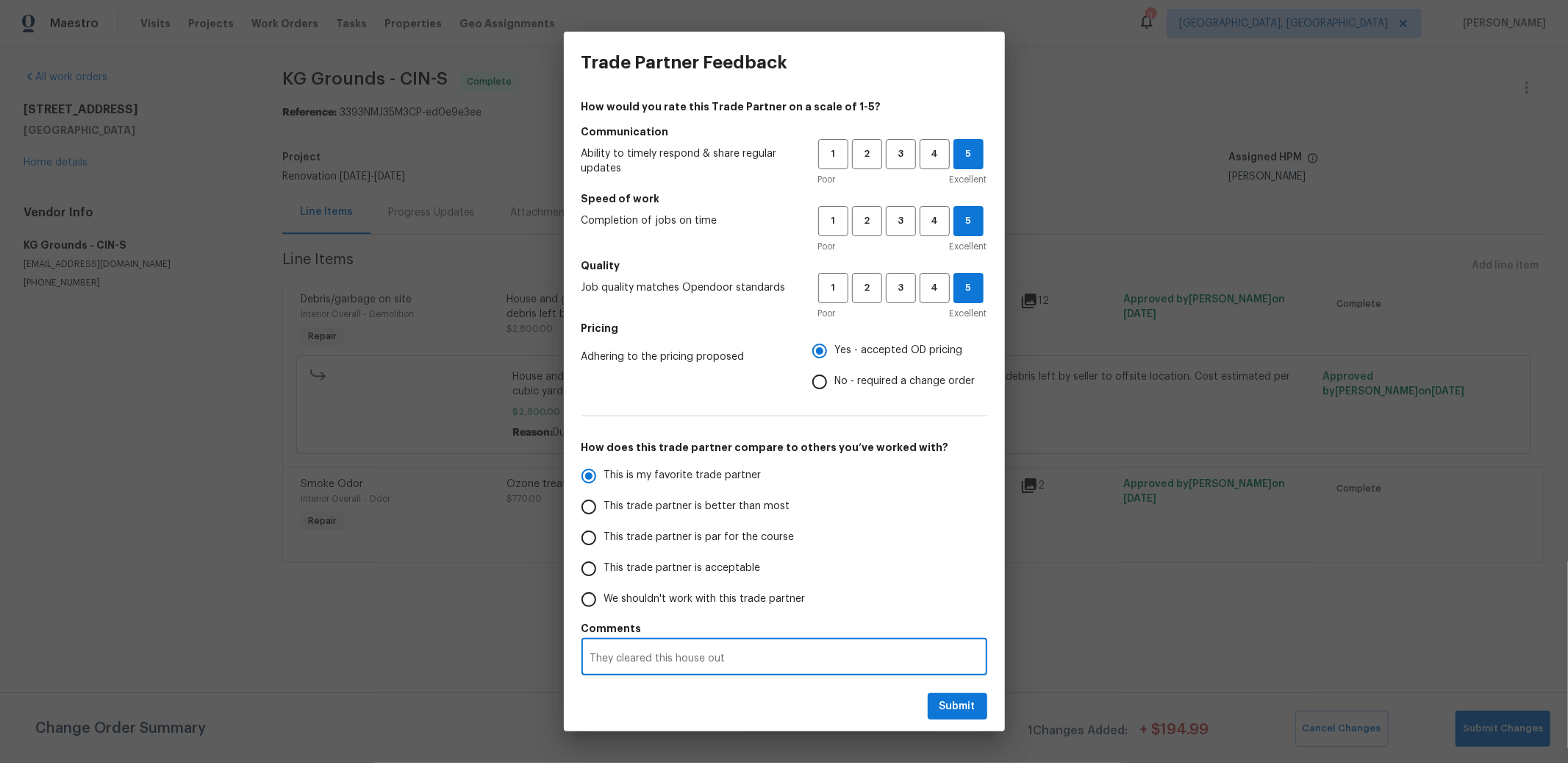
type textarea "They cleared this house out i"
radio input "false"
type textarea "They cleared this house out in"
radio input "false"
type textarea "They cleared this house out in"
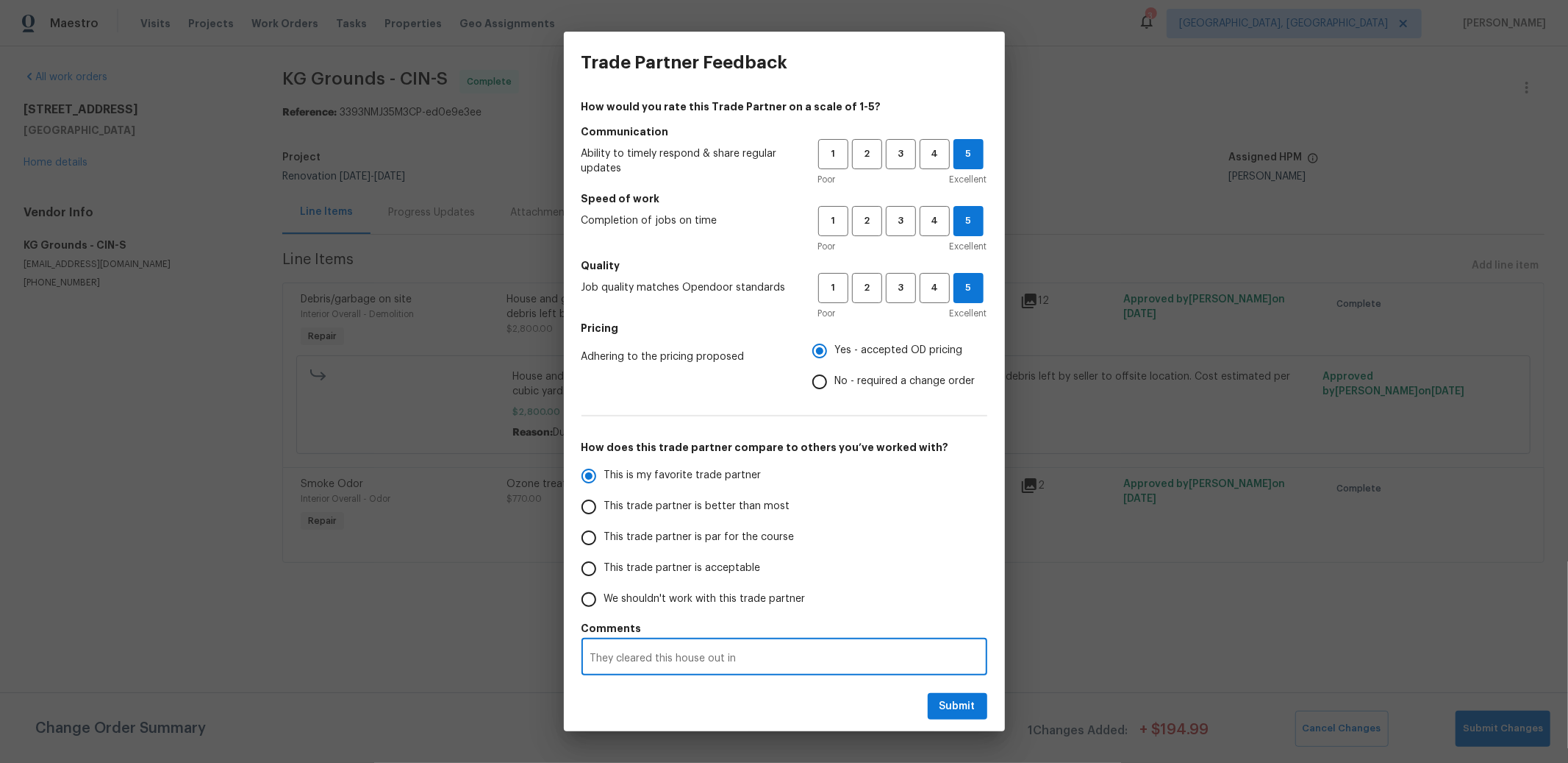
radio input "false"
type textarea "They cleared this house out in o"
radio input "false"
type textarea "They cleared this house out in on"
radio input "false"
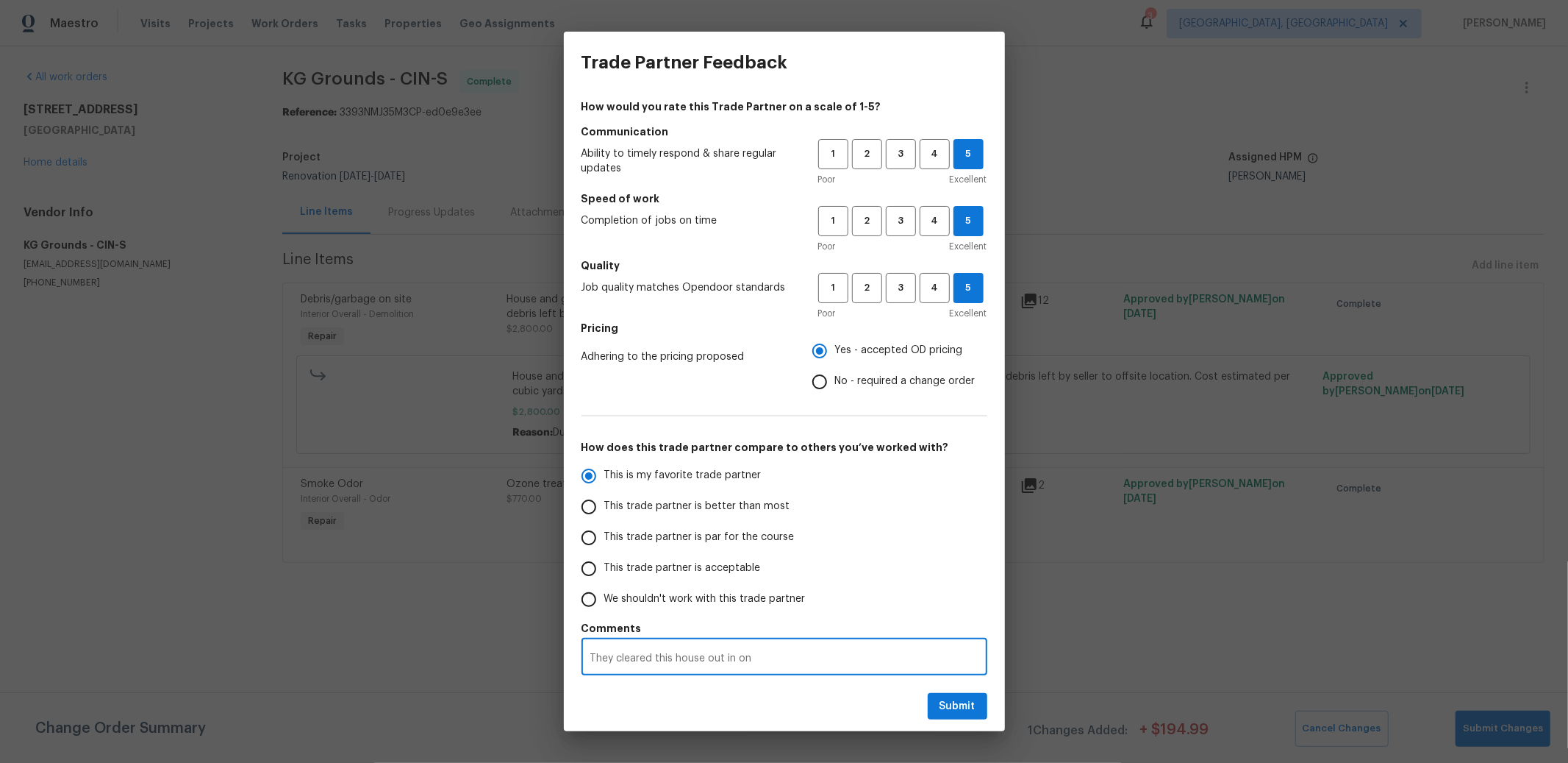
type textarea "They cleared this house out in one"
radio input "false"
type textarea "They cleared this house out in one"
radio input "false"
type textarea "They cleared this house out in one d"
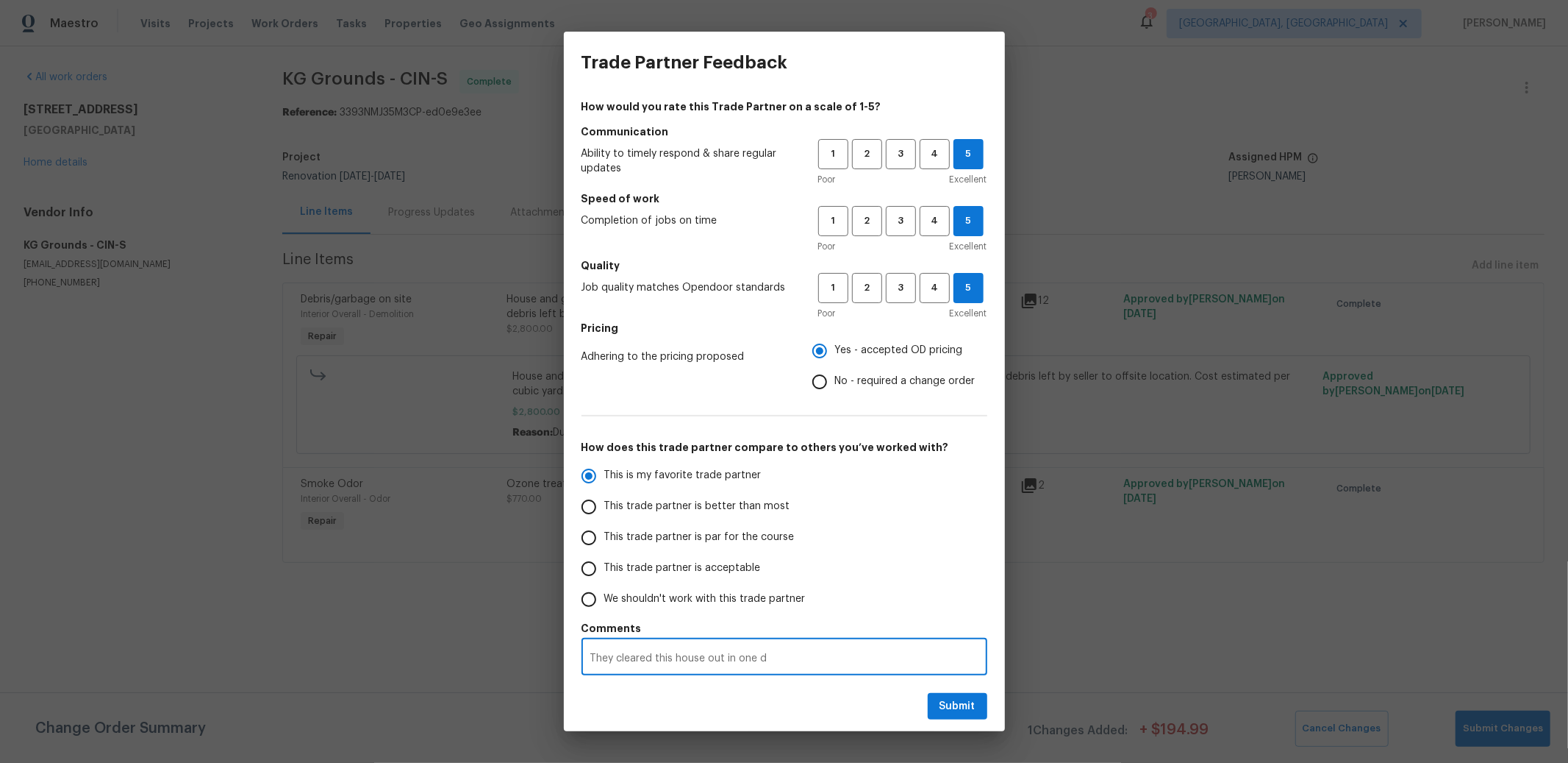
radio input "false"
type textarea "They cleared this house out in one da"
radio input "false"
type textarea "They cleared this house out [DATE]"
radio input "false"
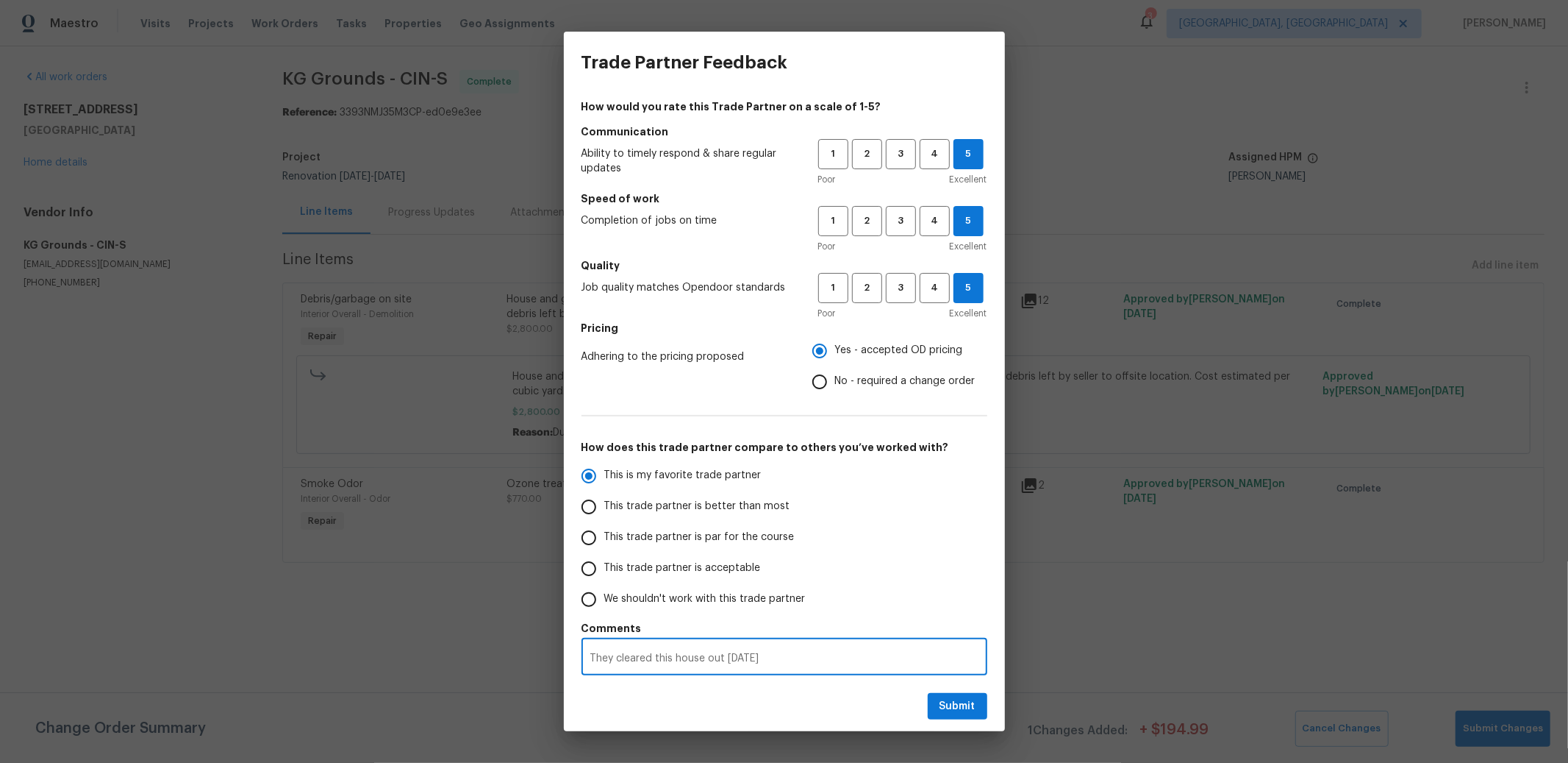
type textarea "They cleared this house out [DATE]"
radio input "false"
type textarea "They cleared this house out [DATE] a"
radio input "false"
type textarea "They cleared this house out [DATE] an"
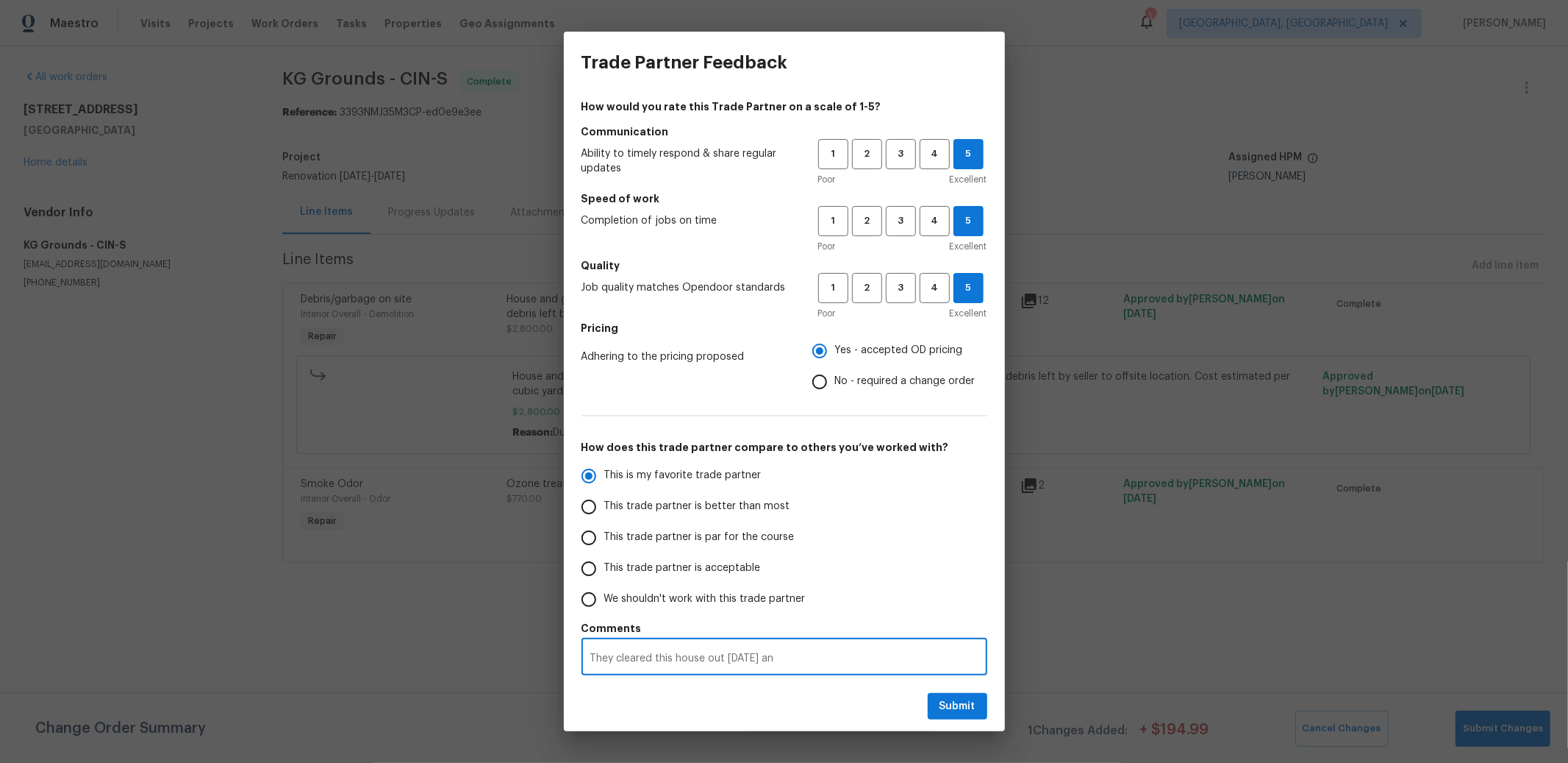
radio input "false"
type textarea "They cleared this house out [DATE] and"
radio input "false"
type textarea "They cleared this house out [DATE] and"
radio input "false"
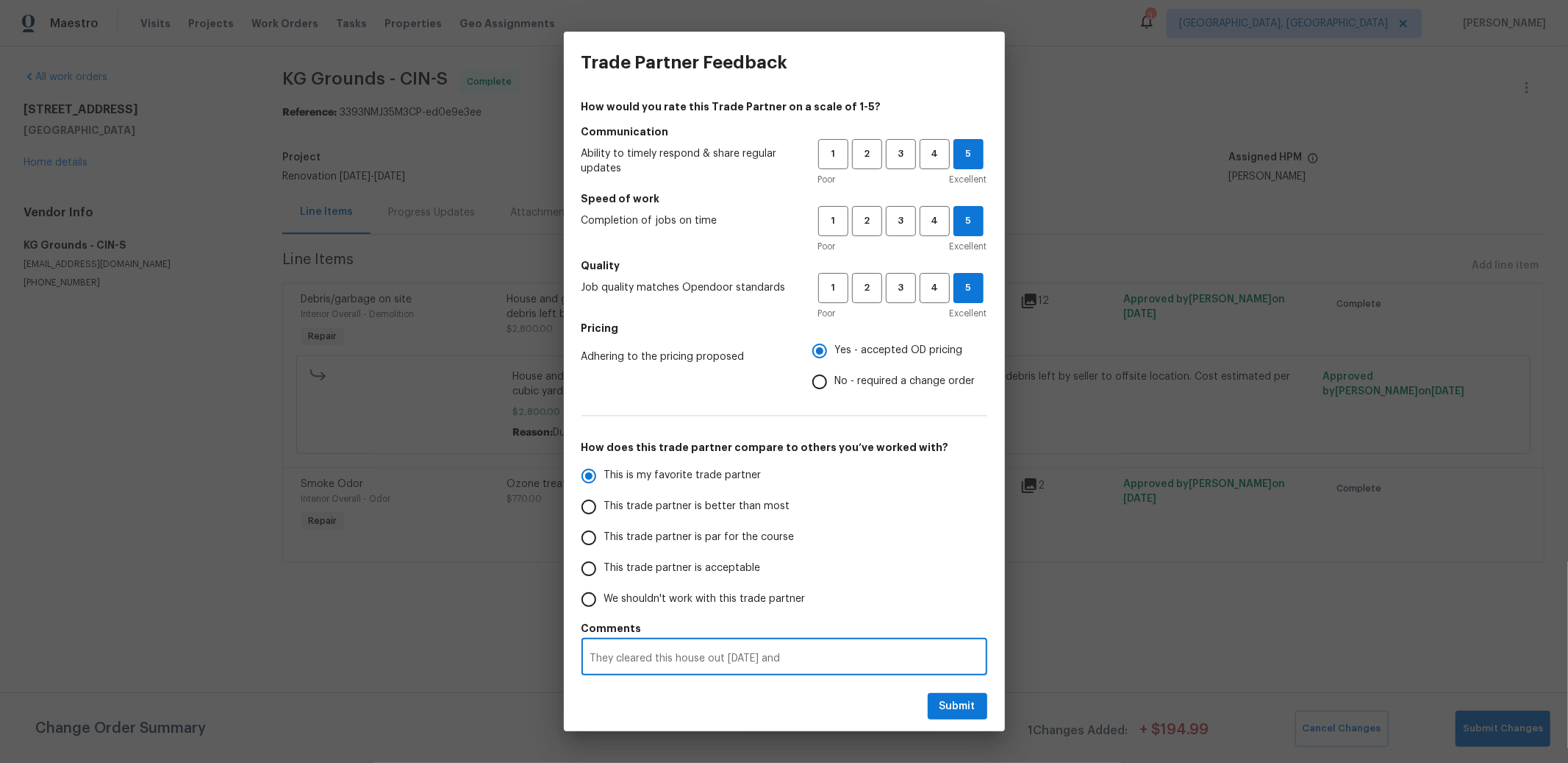
type textarea "They cleared this house out [DATE] and d"
radio input "false"
type textarea "They cleared this house out [DATE] and di"
radio input "false"
type textarea "They cleared this house out [DATE] and did"
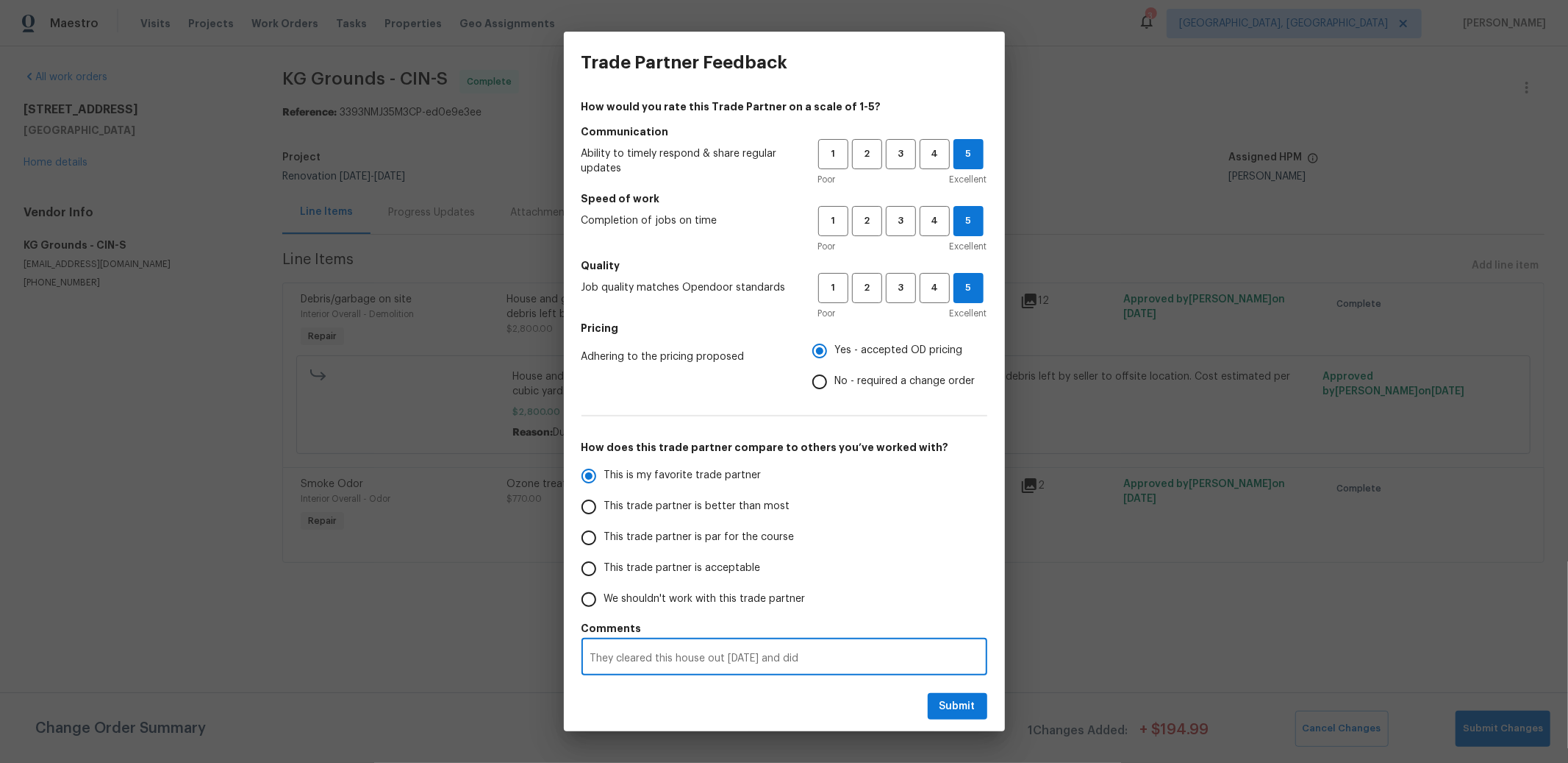
radio input "false"
type textarea "They cleared this house out [DATE] and did"
radio input "false"
type textarea "They cleared this house out [DATE] and did e"
radio input "false"
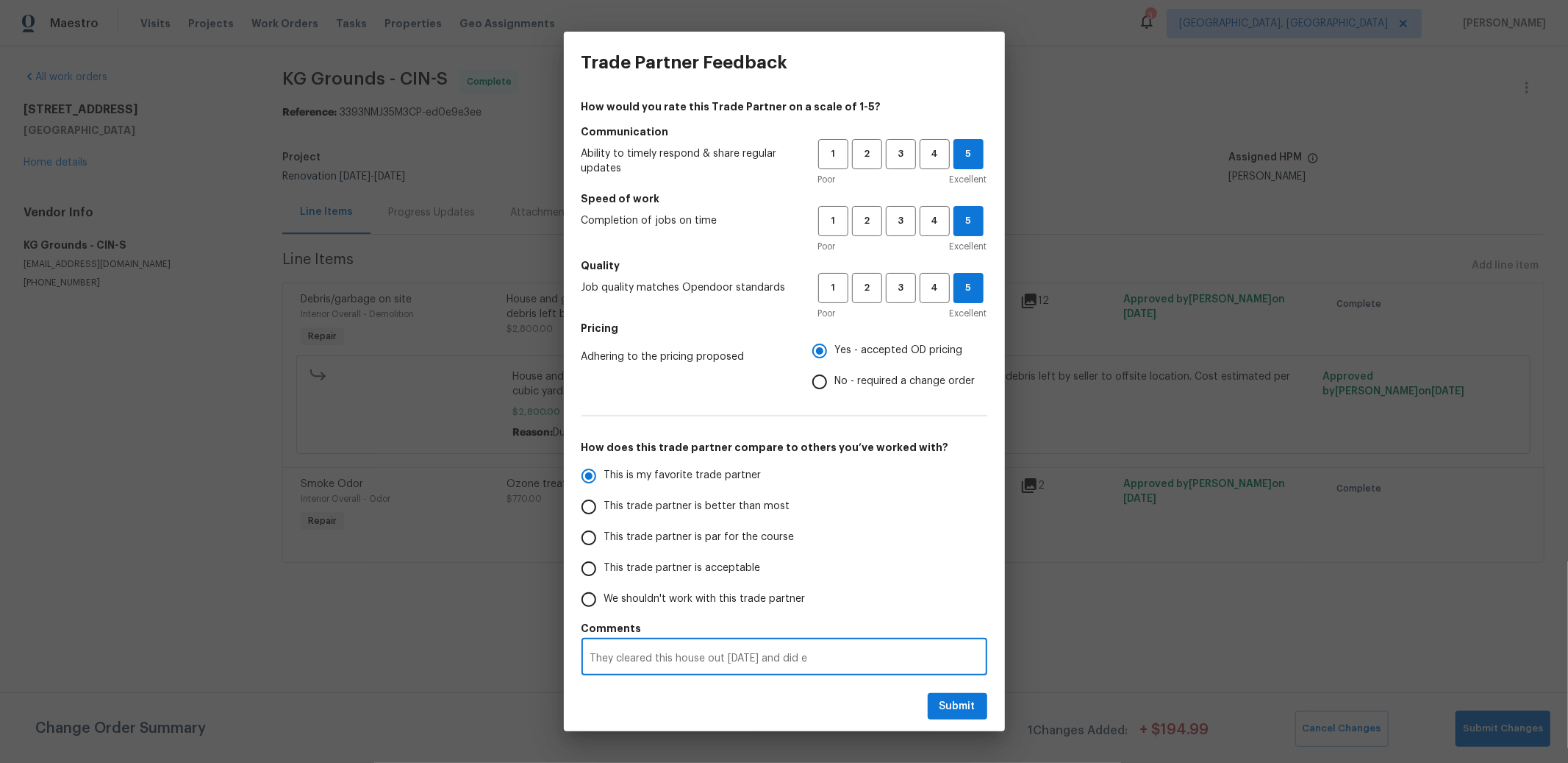
type textarea "They cleared this house out [DATE] and did ex"
radio input "false"
type textarea "They cleared this house out [DATE] and did ext"
radio input "false"
type textarea "They cleared this house out [DATE] and did extr"
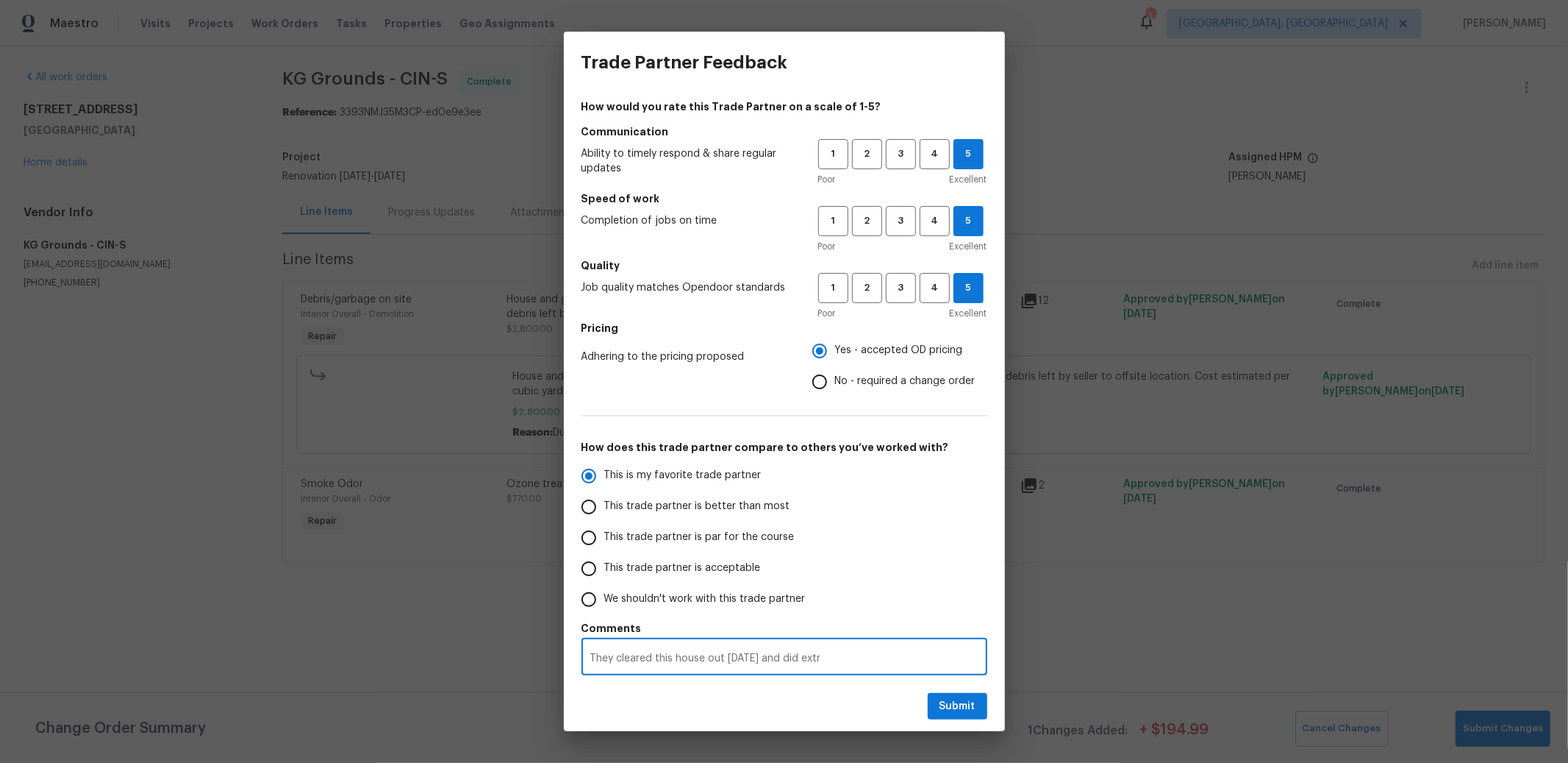
radio input "false"
type textarea "They cleared this house out [DATE] and did extra"
radio input "false"
type textarea "They cleared this house out [DATE] and did extra"
click at [945, 704] on span "Submit" at bounding box center [957, 706] width 36 height 19
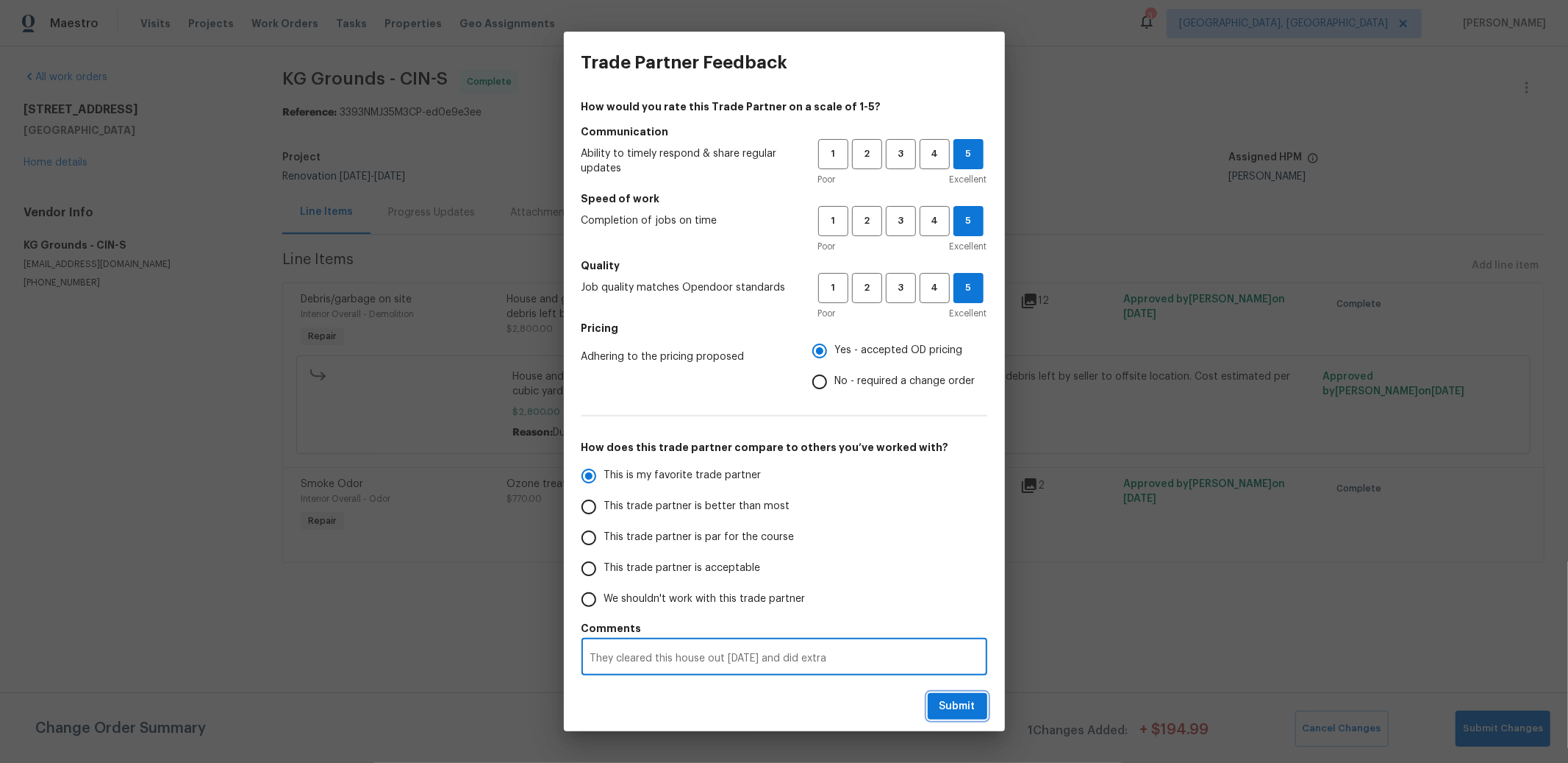
radio input "false"
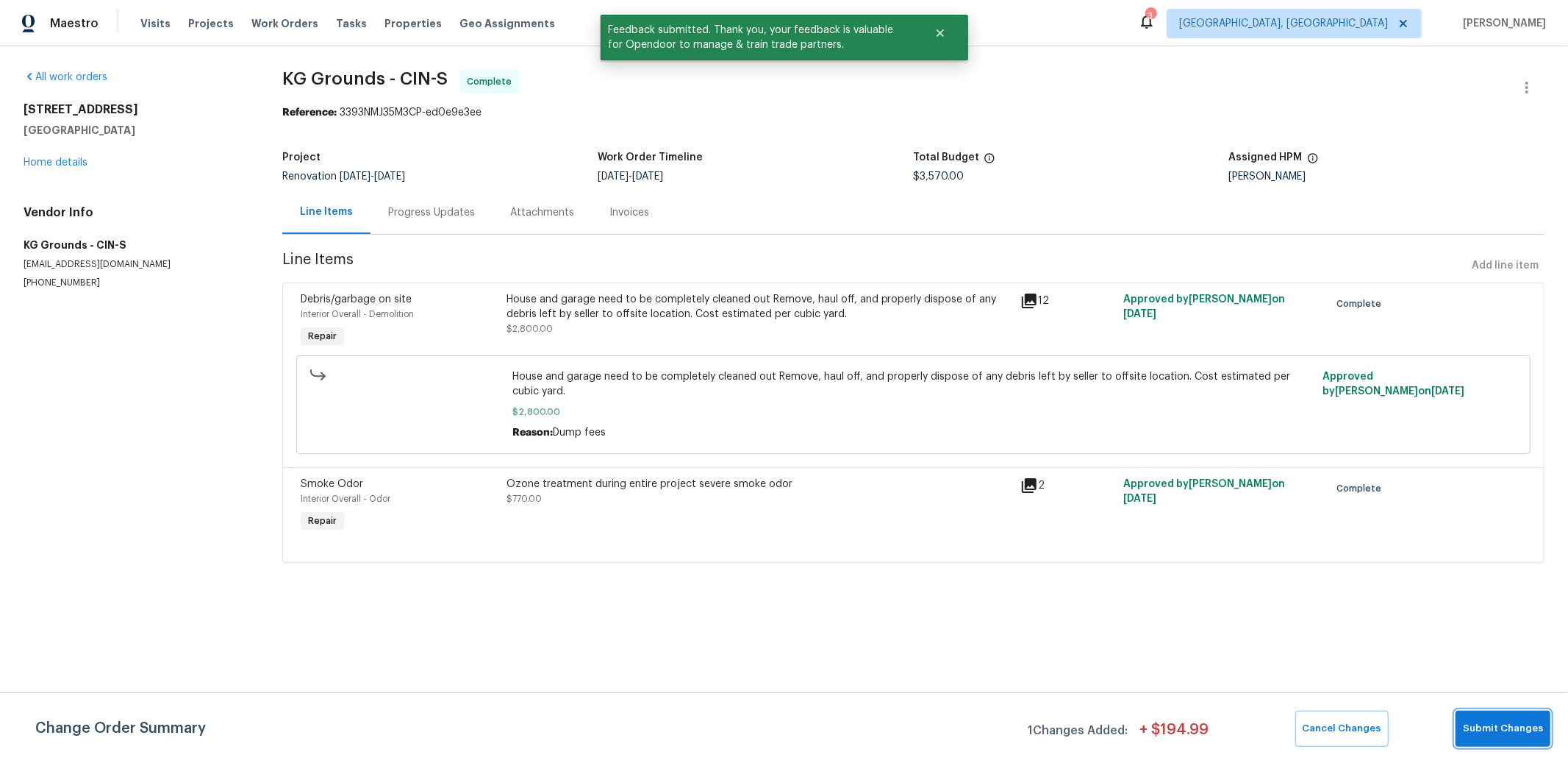
click at [1512, 729] on span "Submit Changes" at bounding box center [1503, 728] width 80 height 17
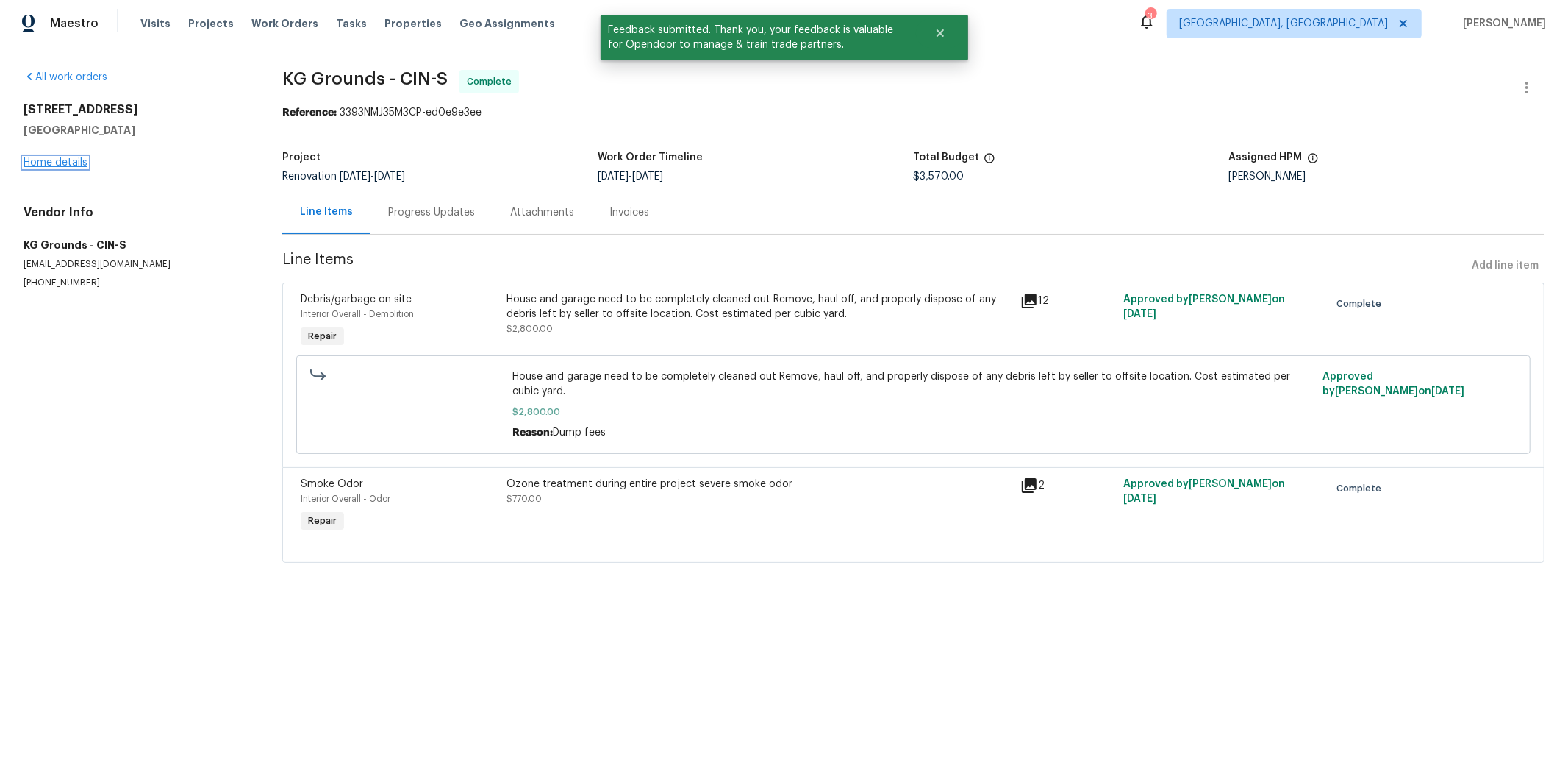
click at [61, 164] on link "Home details" at bounding box center [55, 163] width 64 height 10
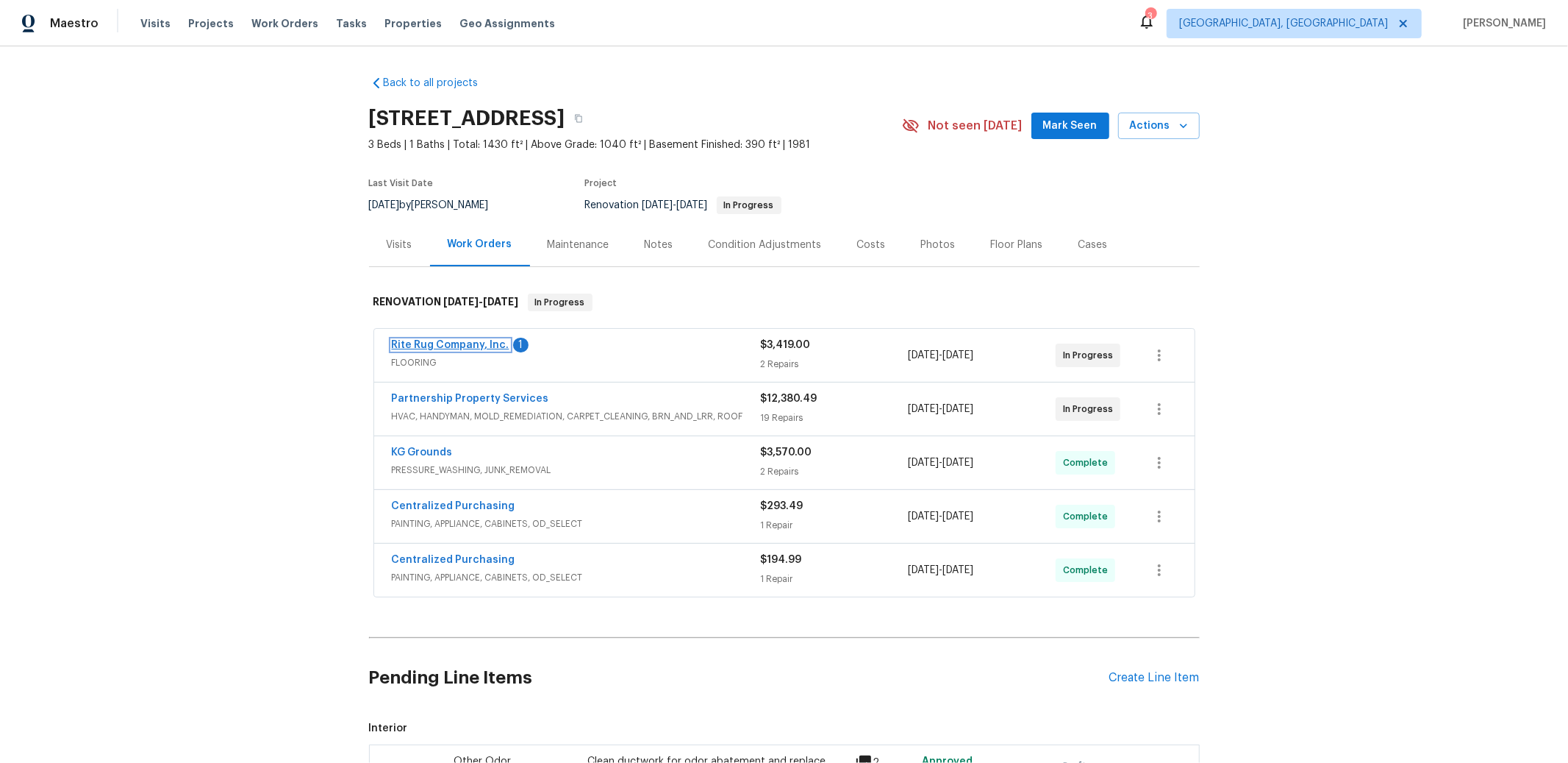
click at [454, 344] on link "Rite Rug Company, Inc." at bounding box center [450, 345] width 118 height 10
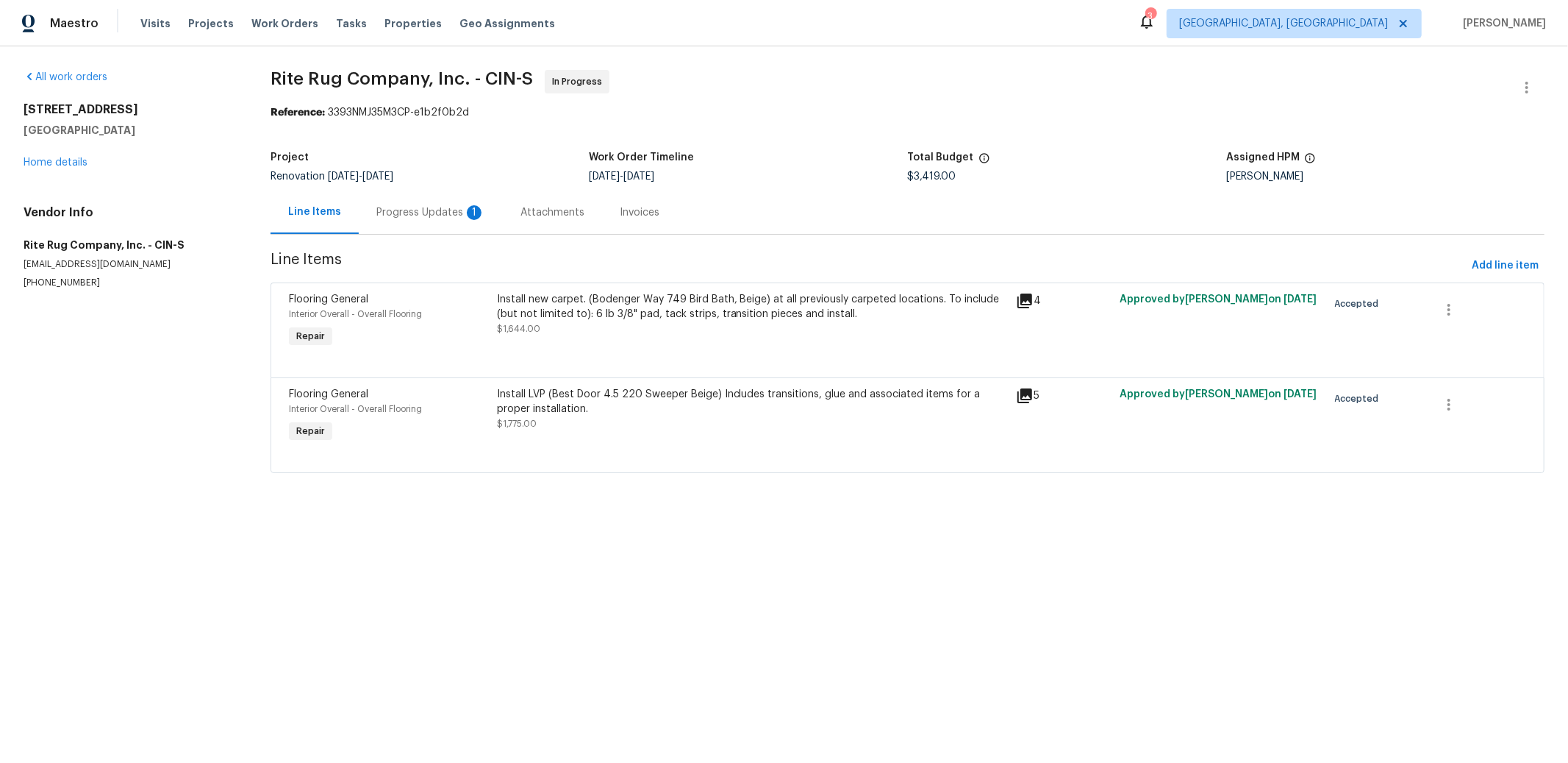
click at [416, 215] on div "Progress Updates 1" at bounding box center [430, 212] width 109 height 15
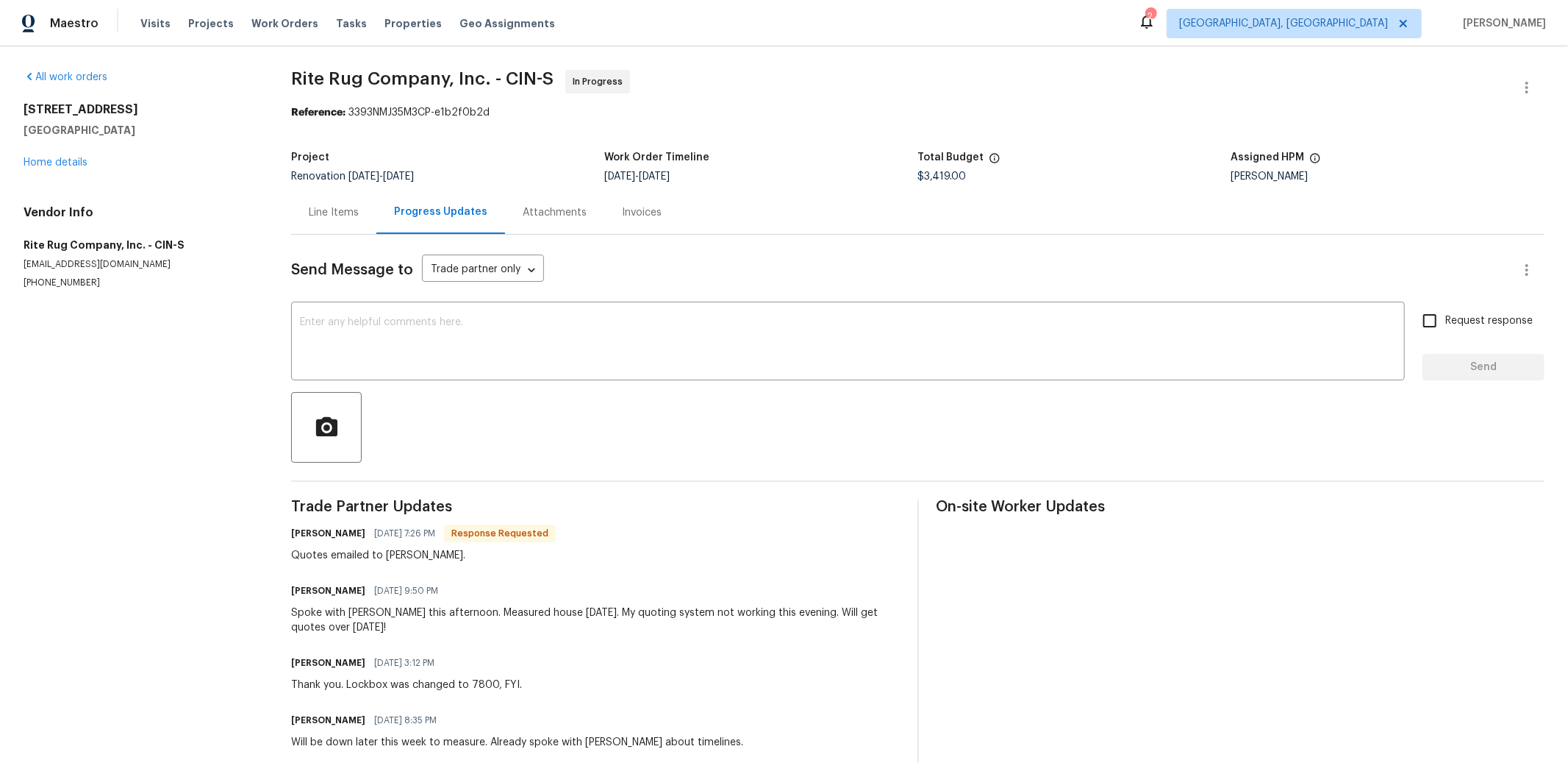
click at [339, 216] on div "Line Items" at bounding box center [334, 212] width 50 height 15
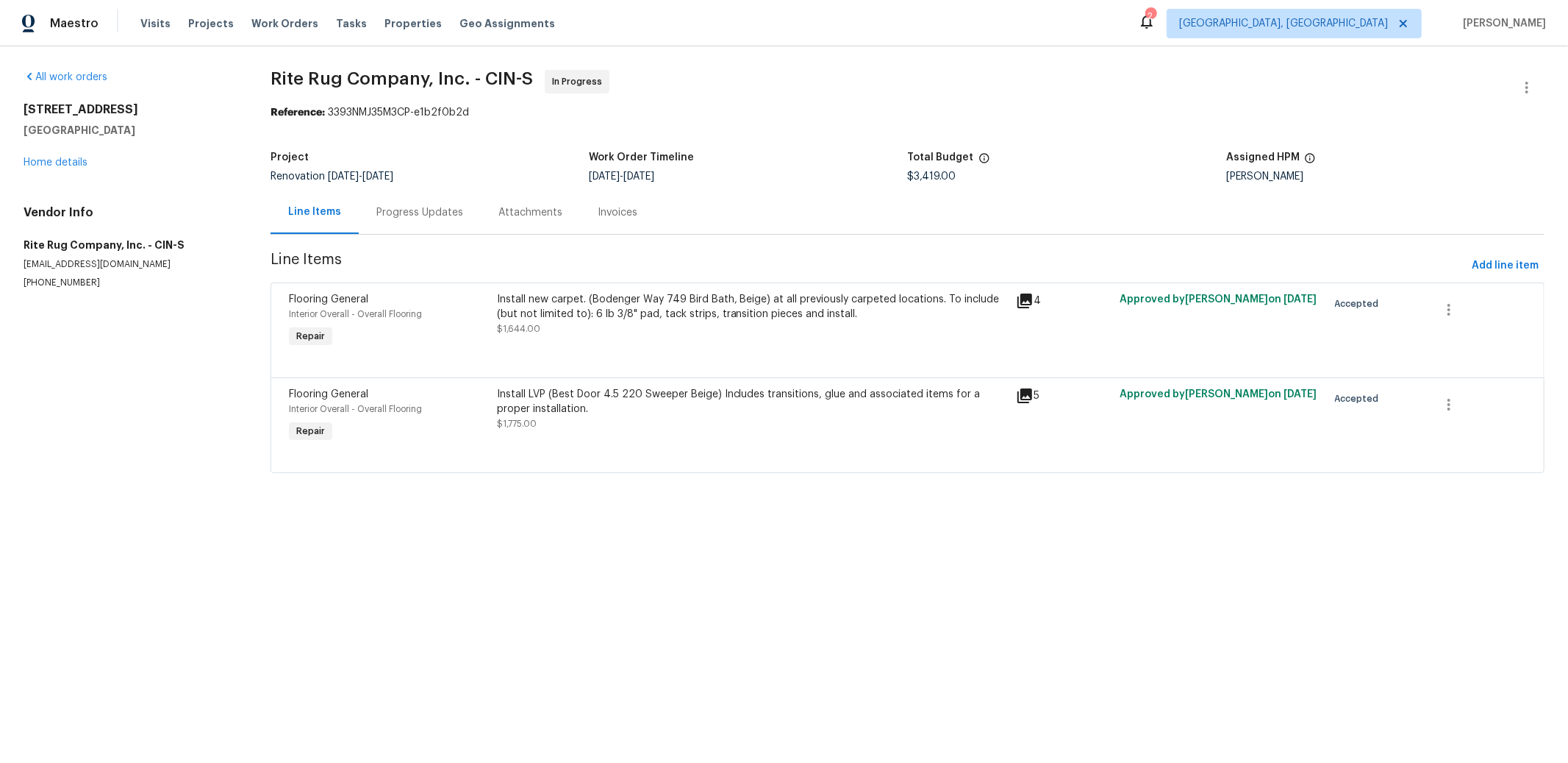
click at [726, 326] on div "Install new carpet. (Bodenger Way 749 Bird Bath, Beige) at all previously carpe…" at bounding box center [752, 315] width 510 height 44
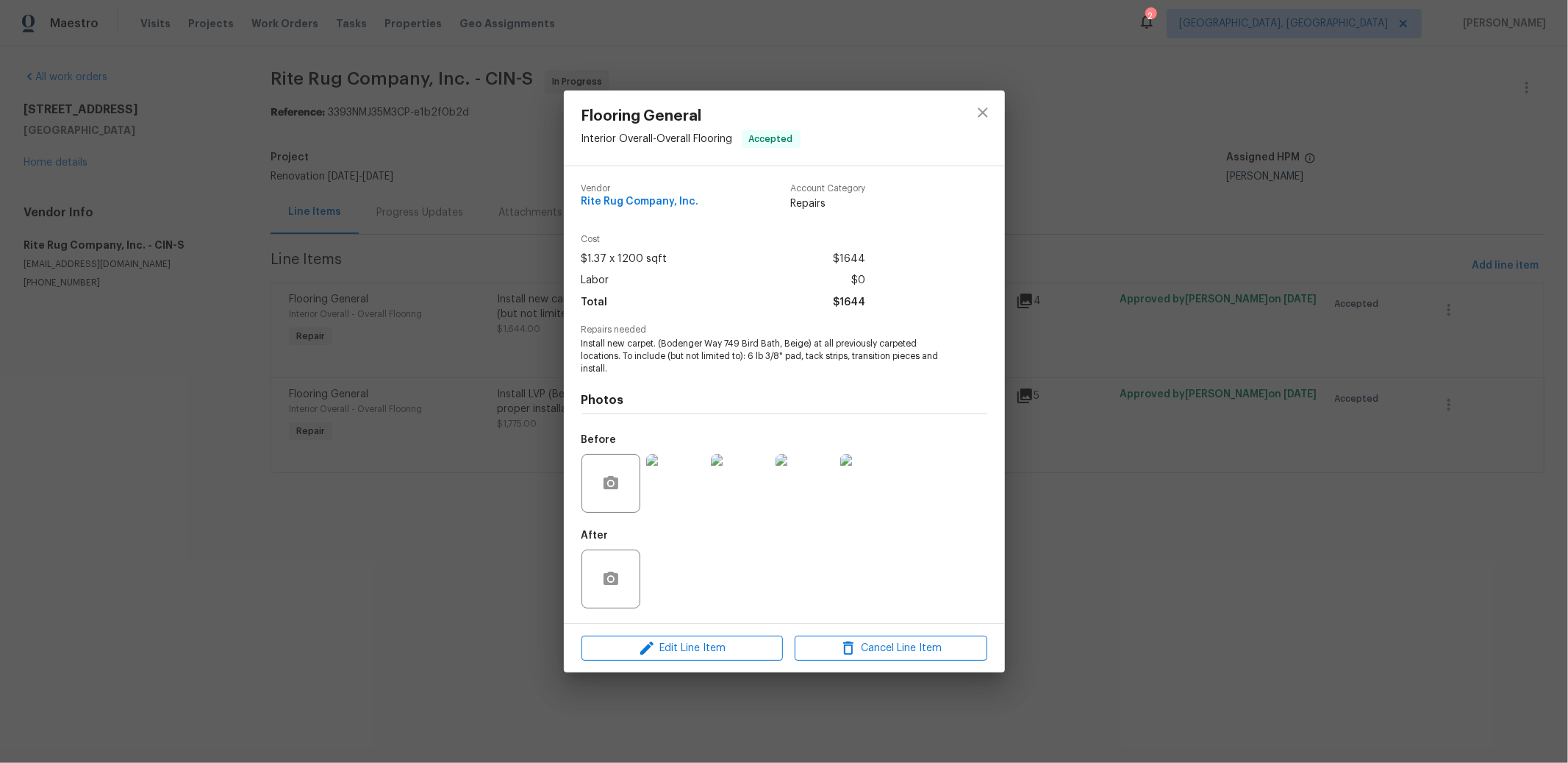
click at [209, 462] on div "Flooring General Interior Overall - Overall Flooring Accepted Vendor Rite Rug C…" at bounding box center [784, 381] width 1568 height 763
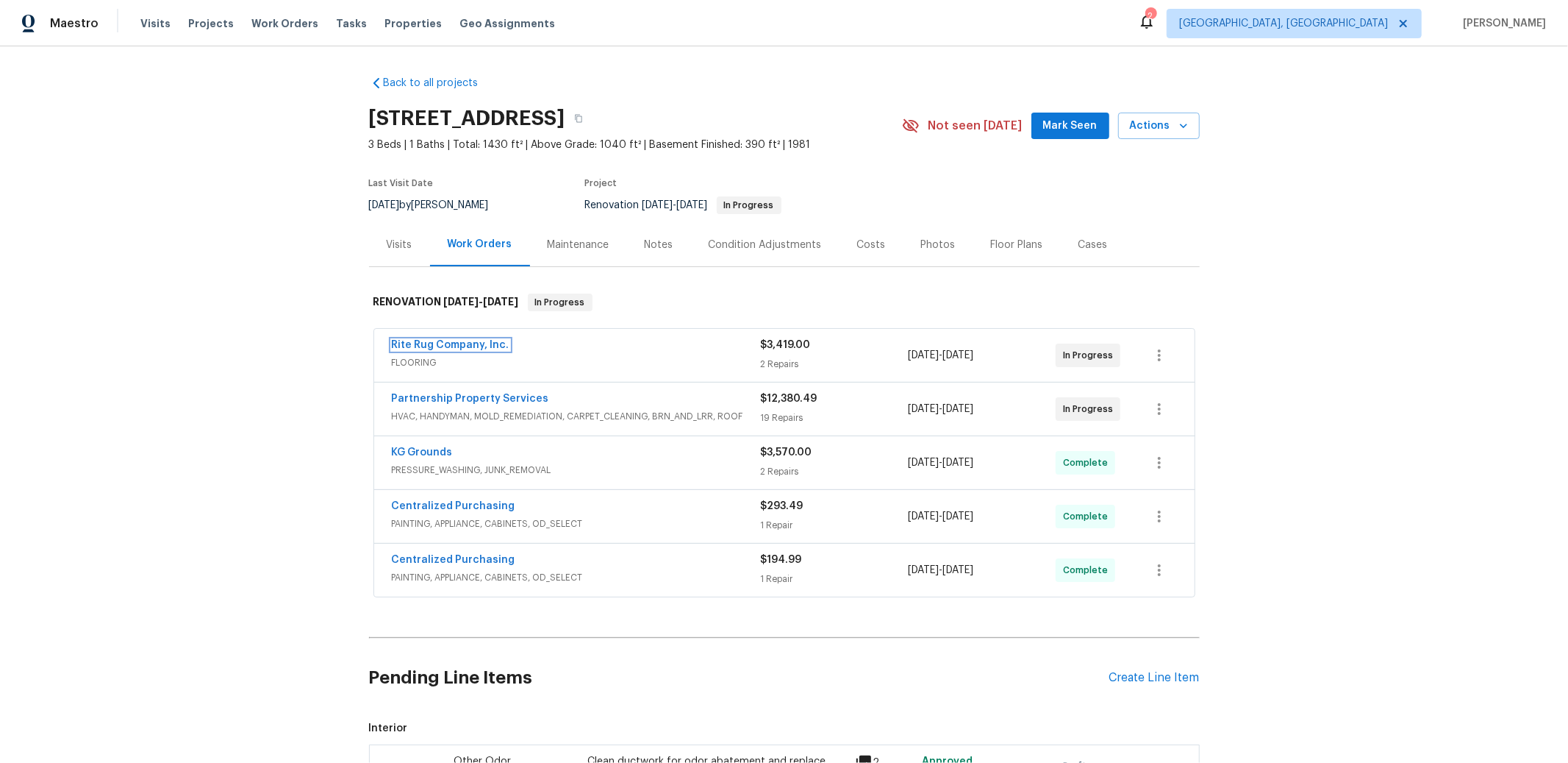
click at [440, 346] on link "Rite Rug Company, Inc." at bounding box center [450, 345] width 118 height 10
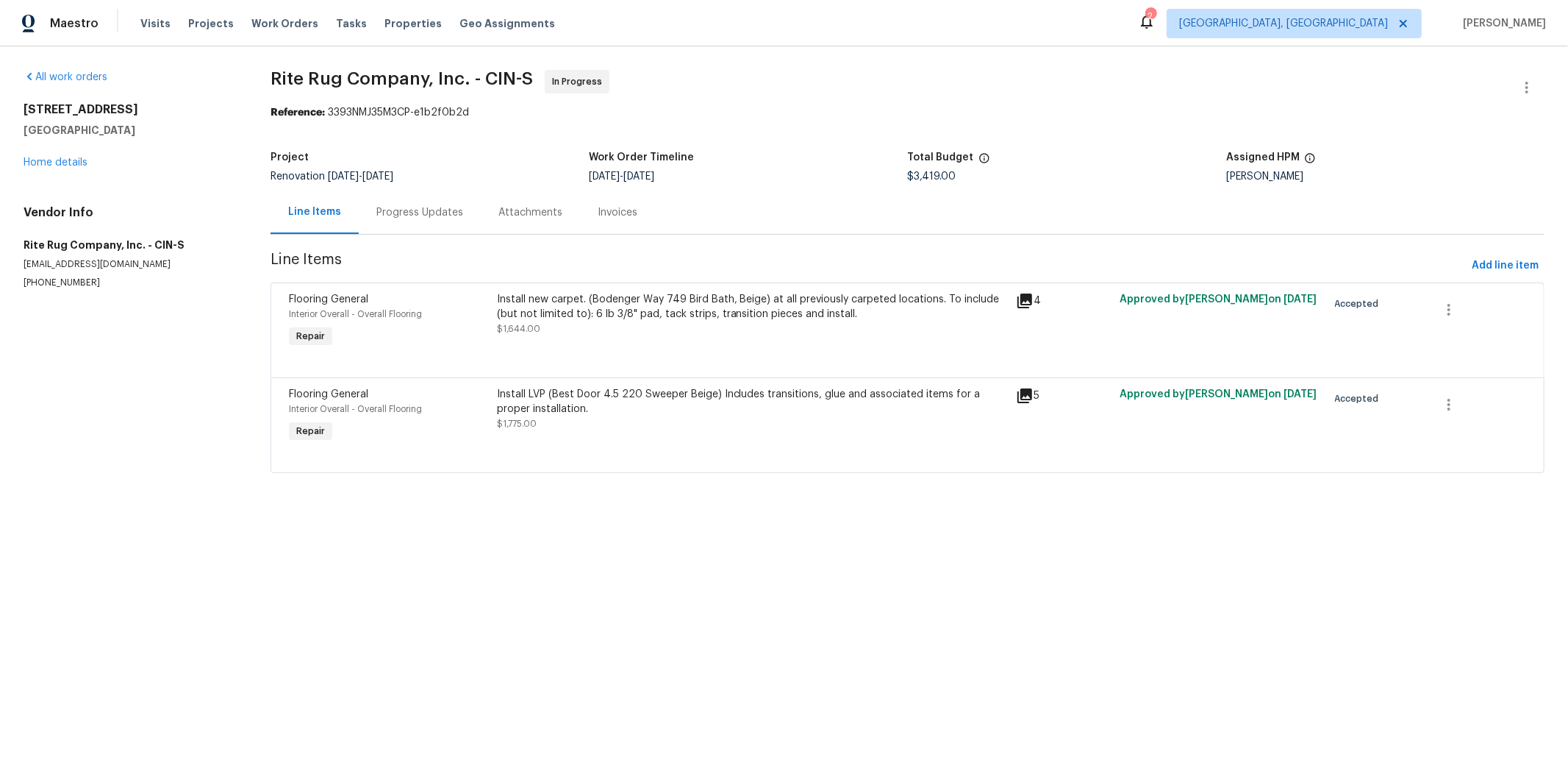
click at [598, 403] on div "Install LVP (Best Door 4.5 220 Sweeper Beige) Includes transitions, glue and as…" at bounding box center [752, 402] width 510 height 30
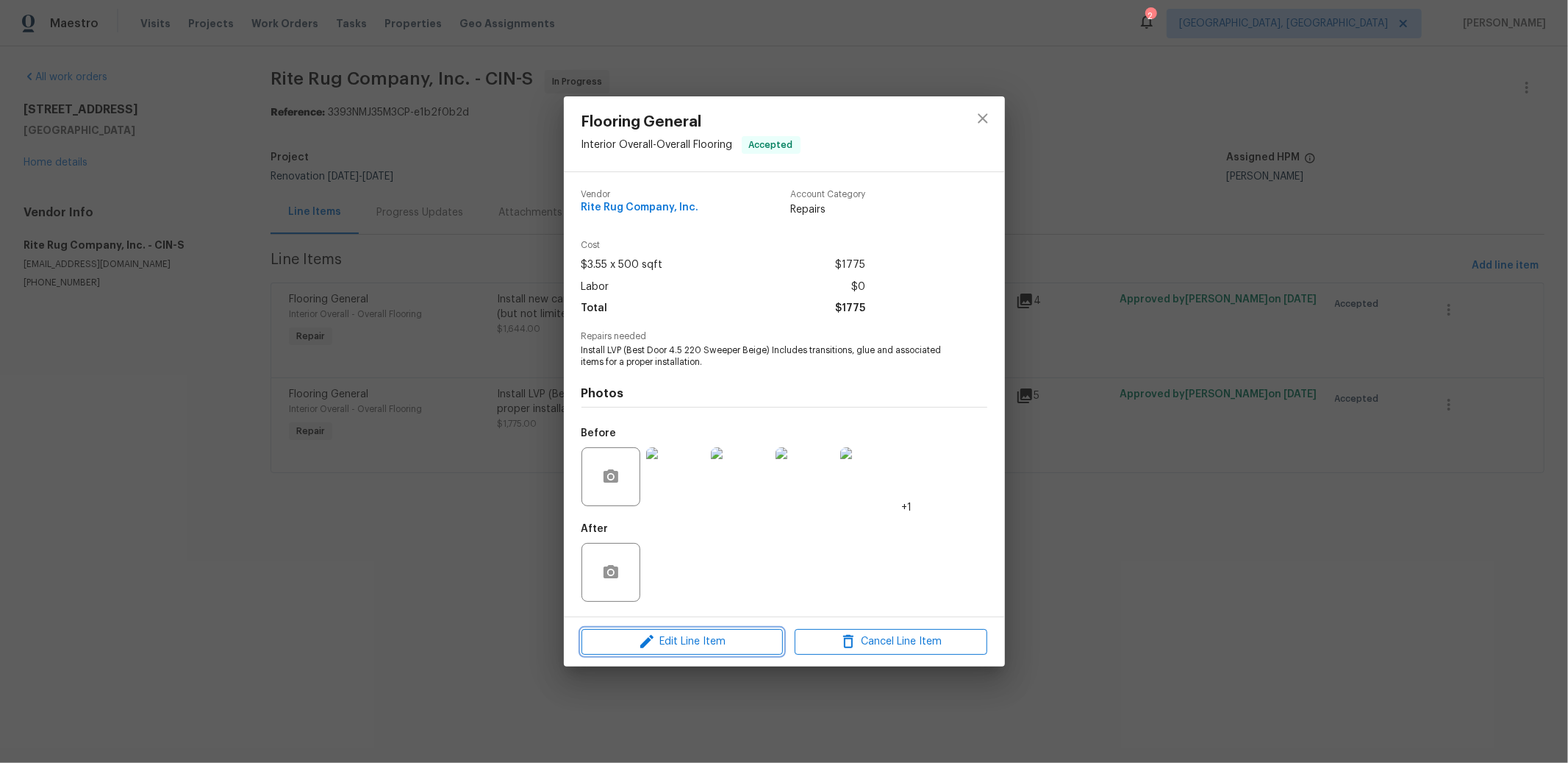
click at [701, 645] on span "Edit Line Item" at bounding box center [682, 642] width 192 height 19
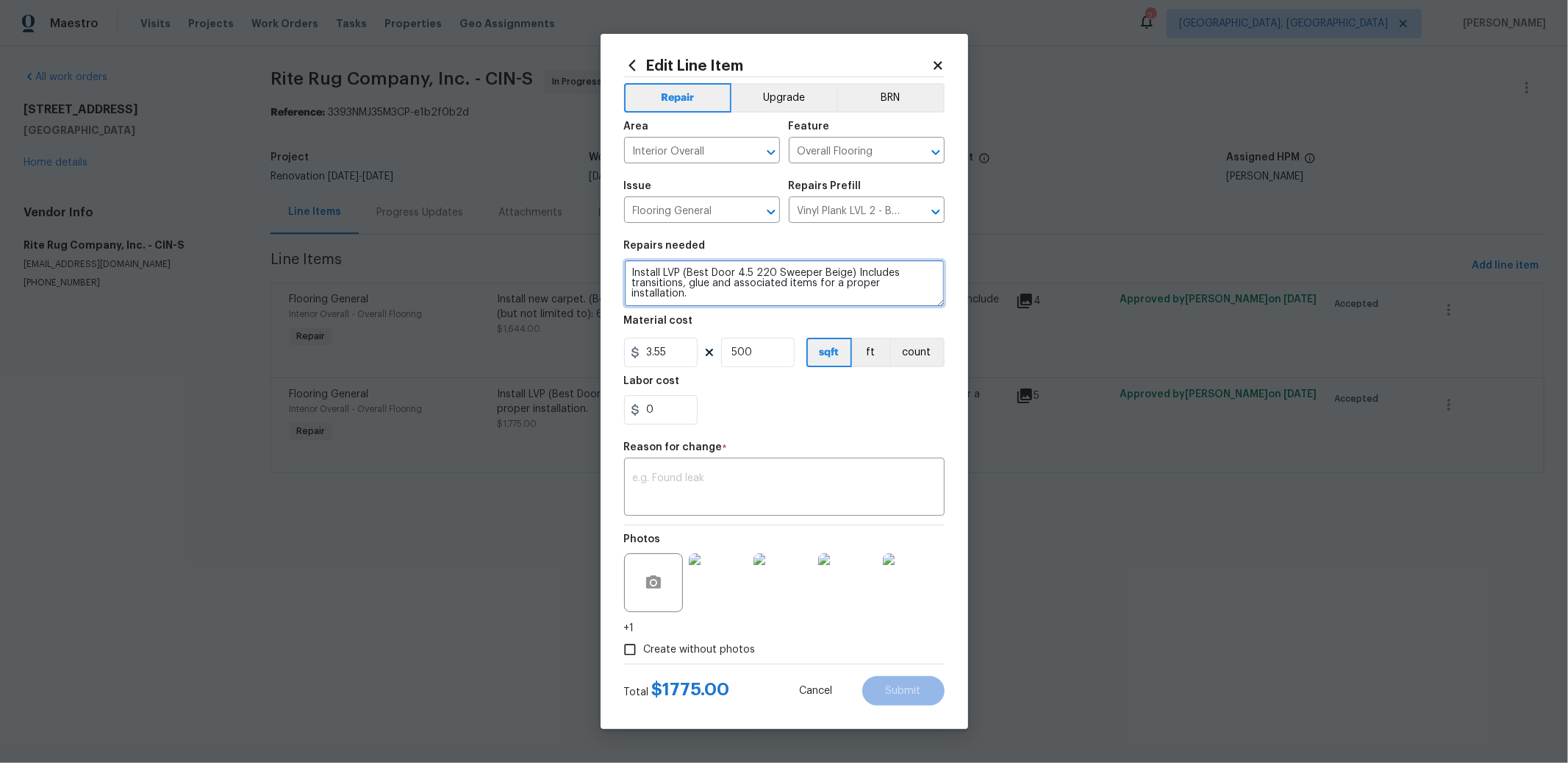
click at [934, 287] on textarea "Install LVP (Best Door 4.5 220 Sweeper Beige) Includes transitions, glue and as…" at bounding box center [784, 283] width 320 height 47
paste textarea "$2,503.11"
type textarea "Install LVP (Best Door 4.5 220 Sweeper Beige) Includes transitions, glue and as…"
click at [752, 352] on input "500" at bounding box center [757, 352] width 73 height 30
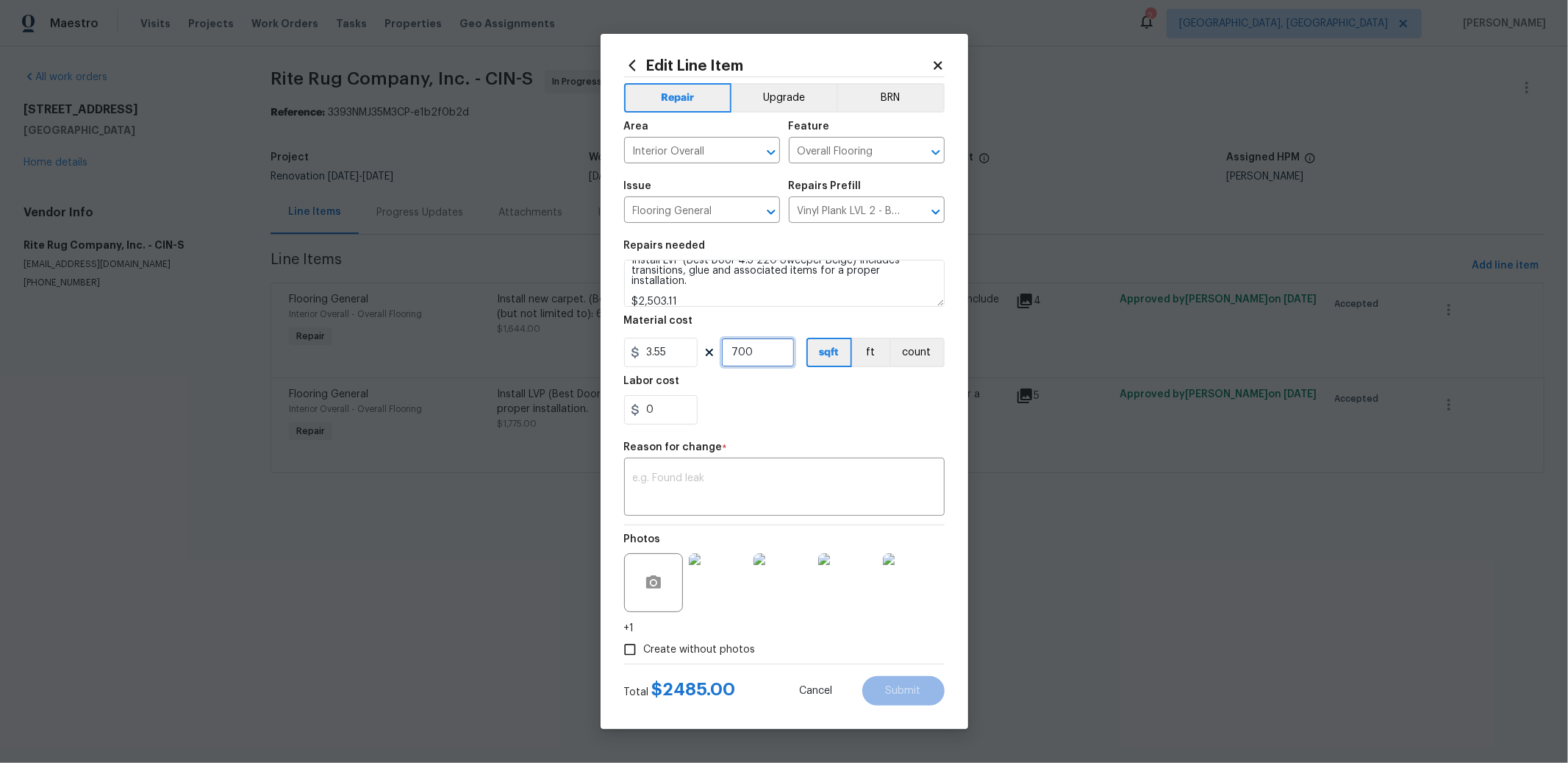
type input "700"
click at [669, 404] on input "0" at bounding box center [660, 410] width 73 height 30
click at [665, 403] on input "15" at bounding box center [660, 410] width 73 height 30
type input "18.11"
click at [825, 633] on div "Photos +1" at bounding box center [784, 580] width 320 height 110
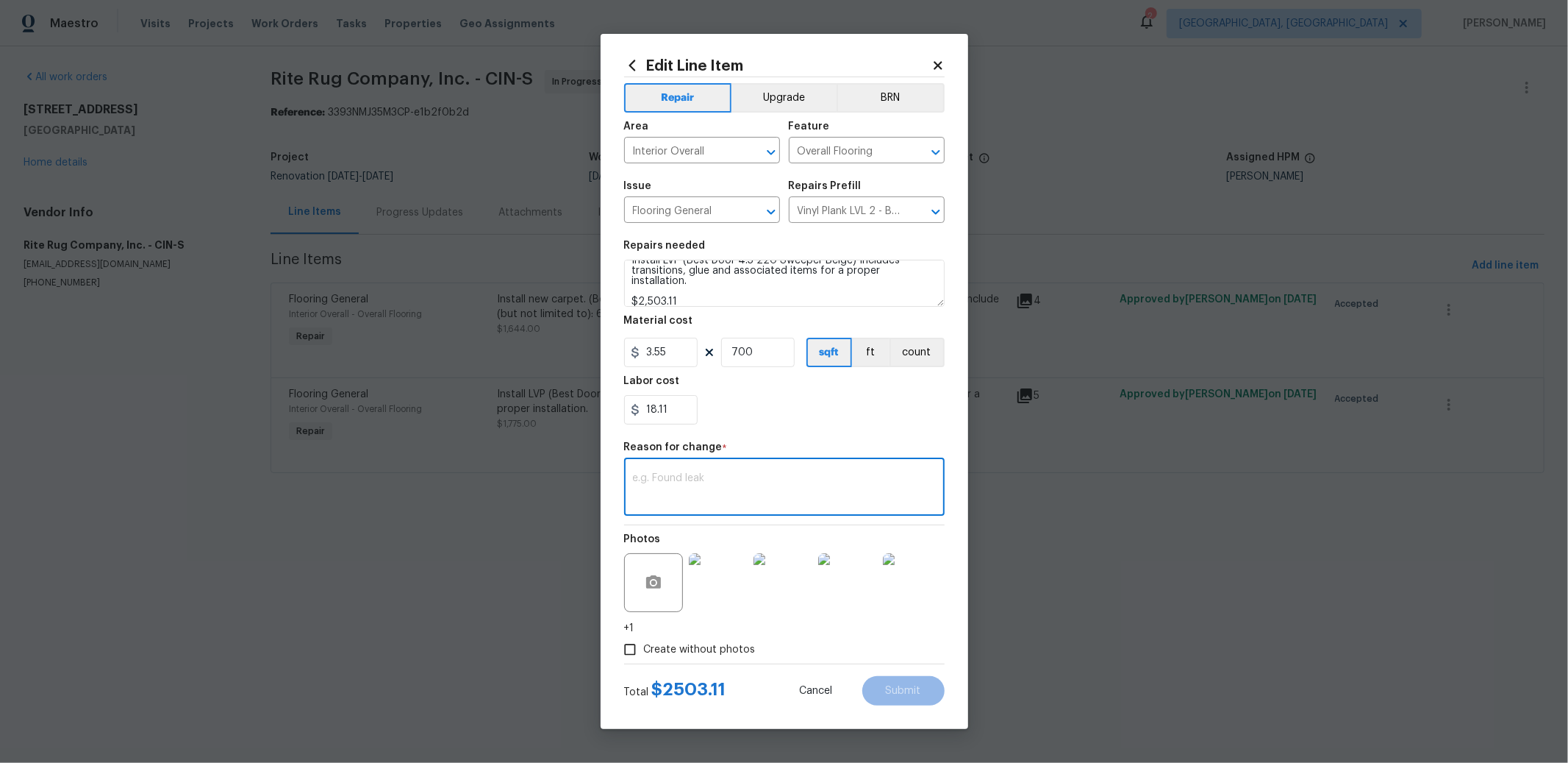
drag, startPoint x: 758, startPoint y: 479, endPoint x: 772, endPoint y: 480, distance: 14.0
click at [758, 480] on textarea at bounding box center [785, 488] width 303 height 31
type textarea "Measurements"
click at [912, 685] on span "Submit" at bounding box center [904, 690] width 36 height 11
type textarea "Install LVP (Best Door 4.5 220 Sweeper Beige) Includes transitions, glue and as…"
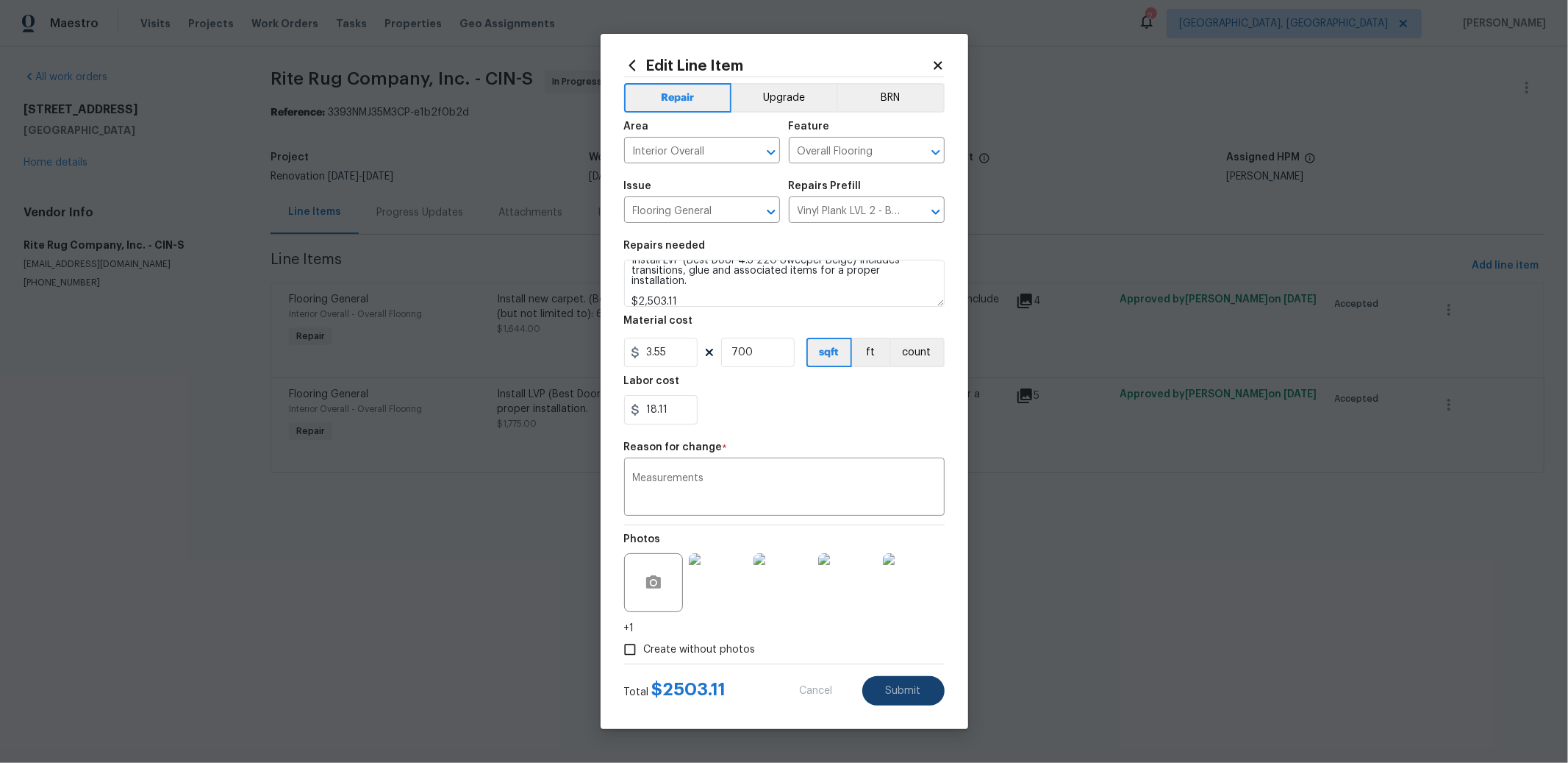
type input "500"
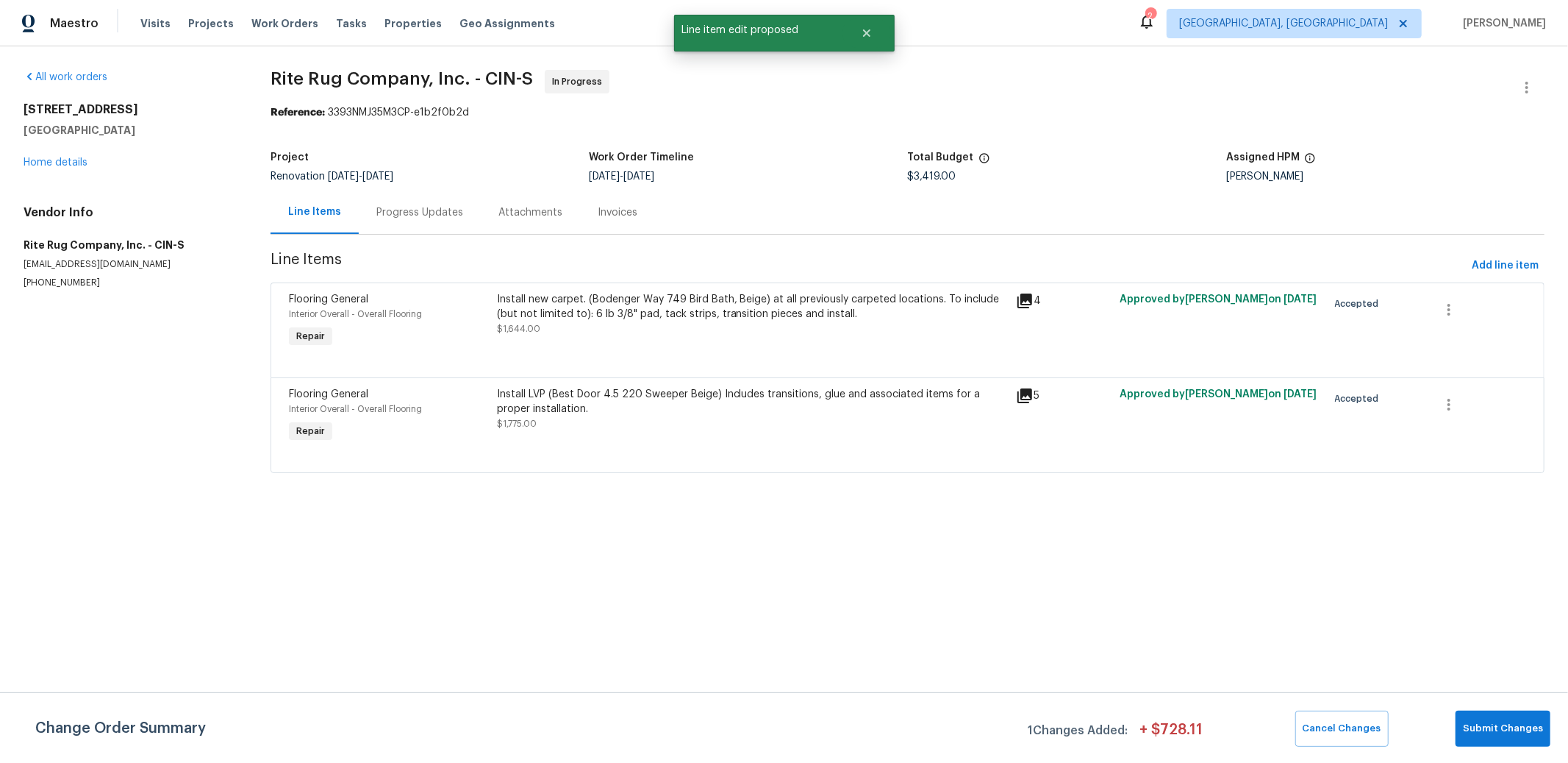
click at [718, 313] on div "Install new carpet. (Bodenger Way 749 Bird Bath, Beige) at all previously carpe…" at bounding box center [752, 307] width 510 height 30
